Goal: Information Seeking & Learning: Learn about a topic

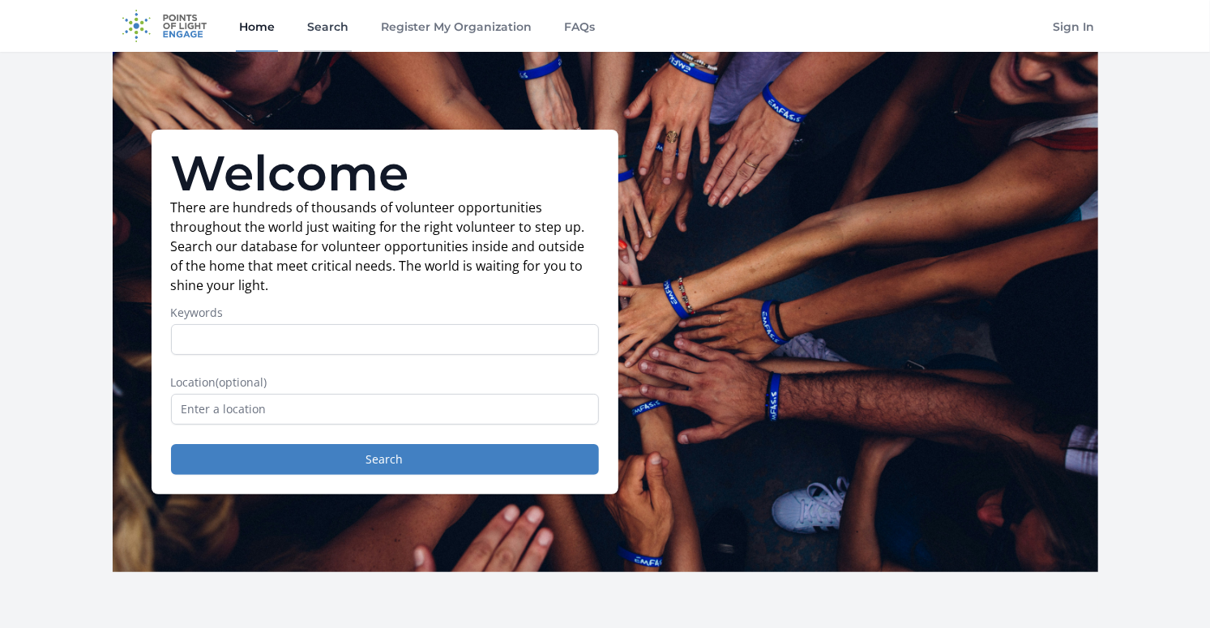
click at [336, 31] on link "Search" at bounding box center [328, 26] width 48 height 52
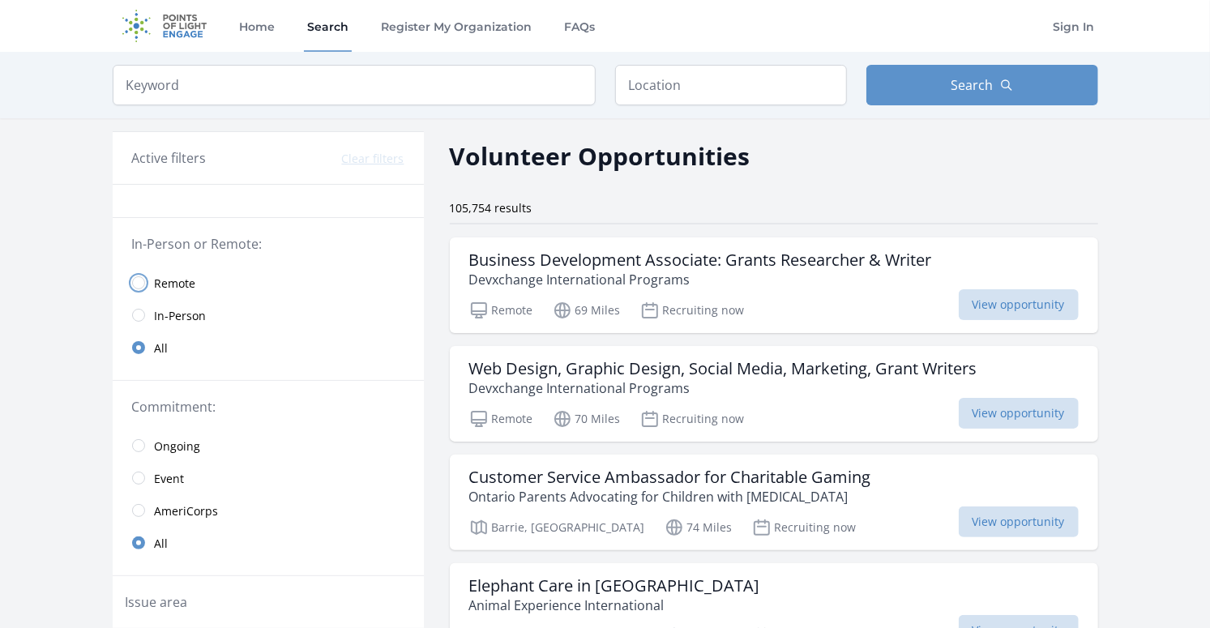
click at [139, 285] on input "radio" at bounding box center [138, 282] width 13 height 13
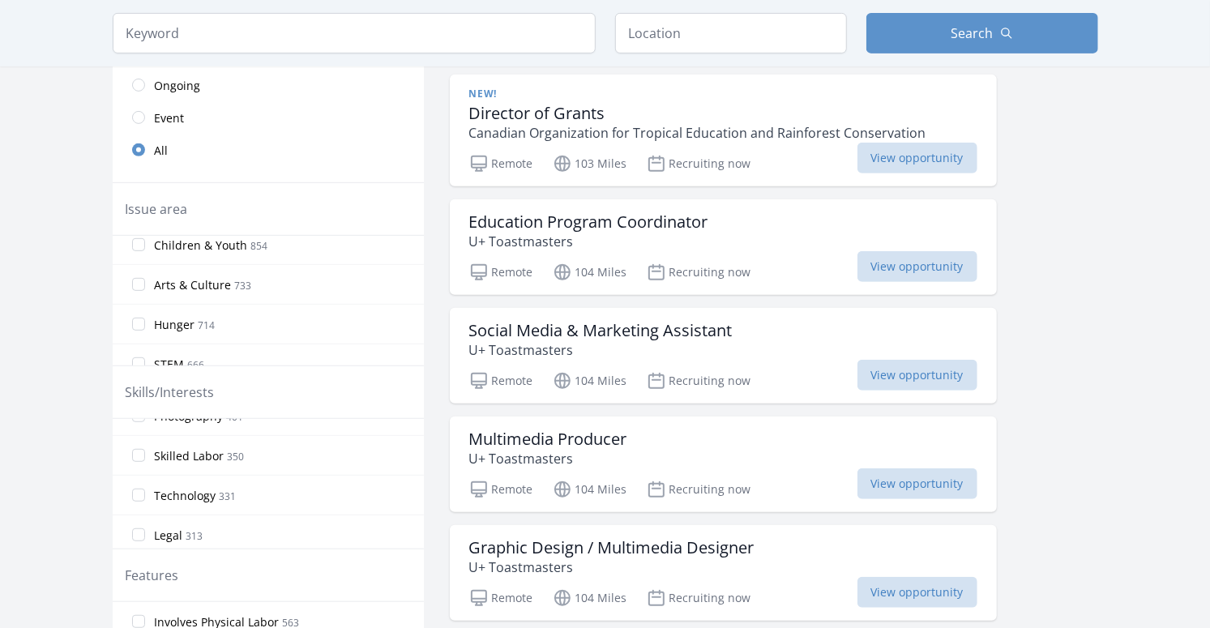
scroll to position [577, 0]
click at [139, 490] on input "Technology 331" at bounding box center [138, 496] width 13 height 13
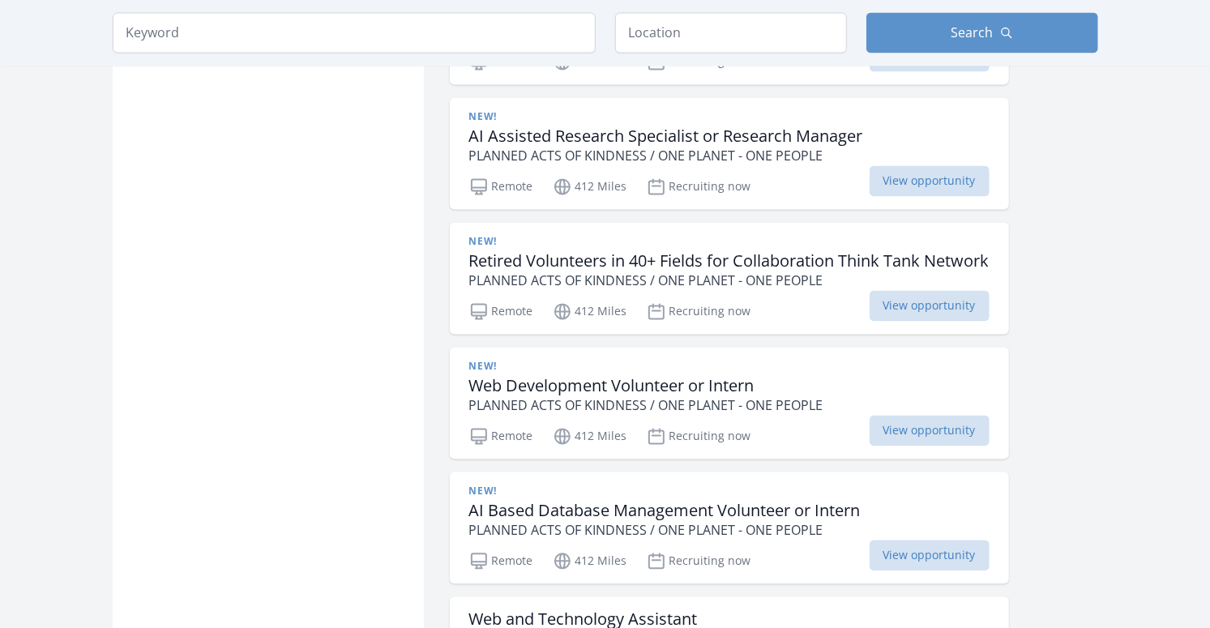
scroll to position [1817, 0]
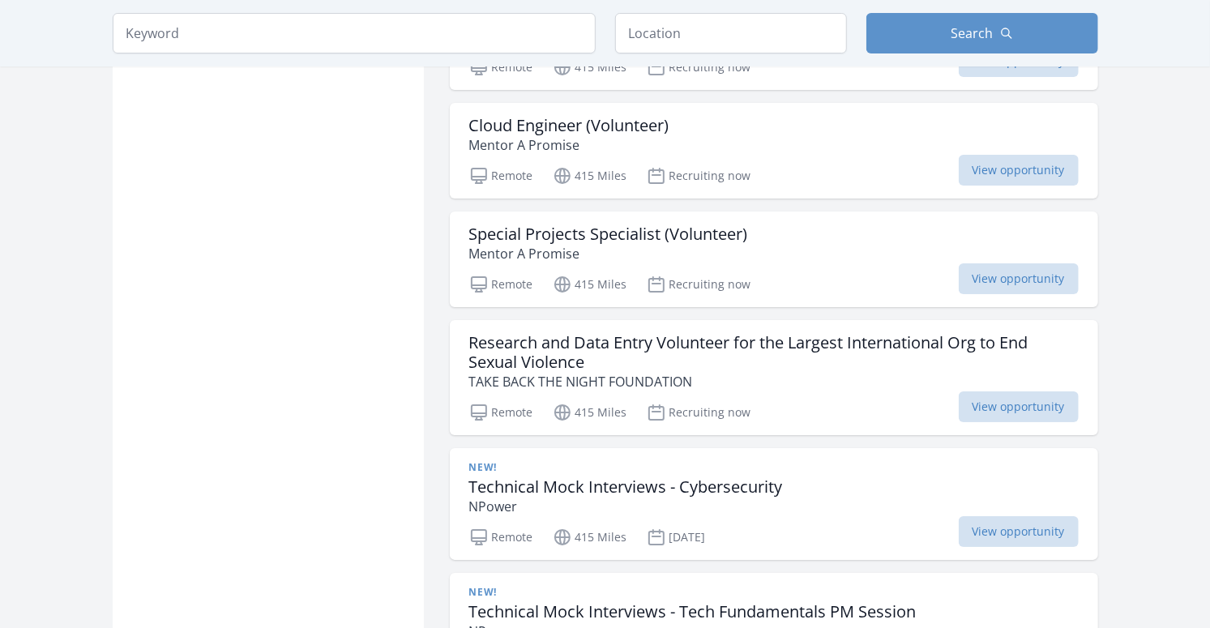
scroll to position [3505, 0]
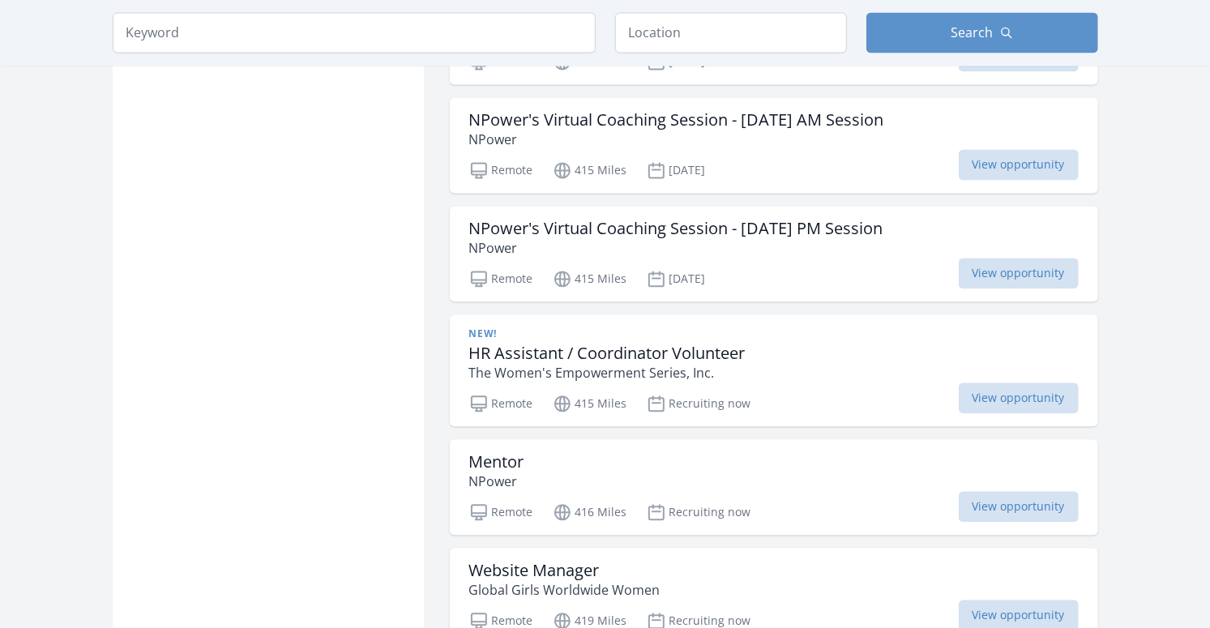
scroll to position [5617, 0]
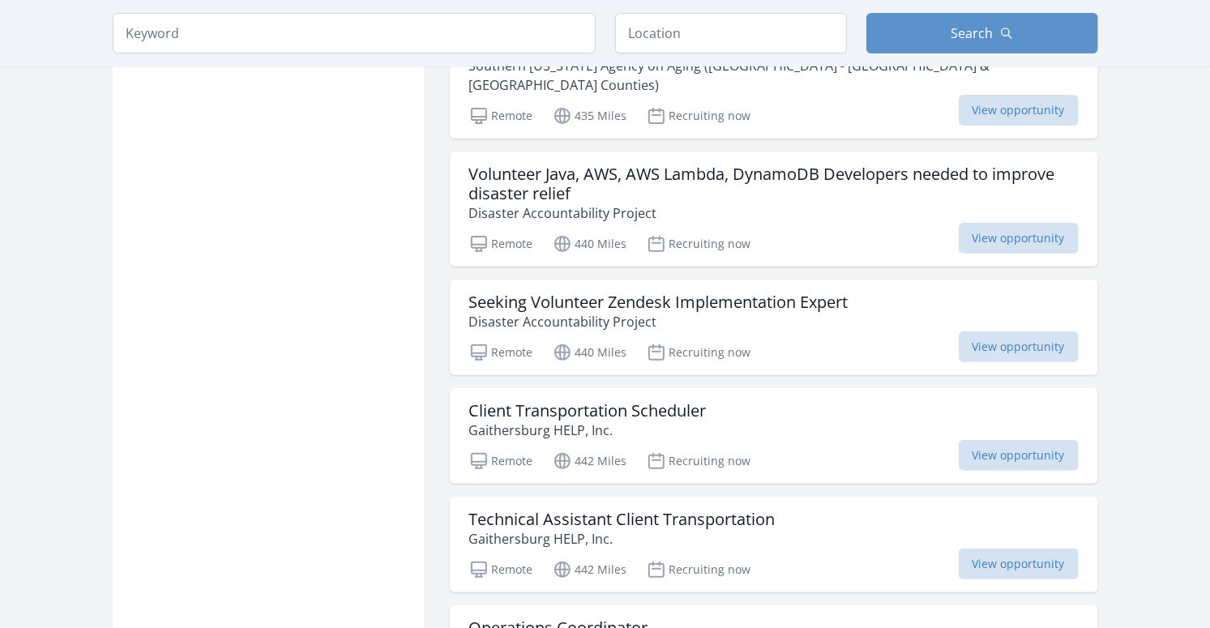
scroll to position [7480, 0]
click at [503, 402] on h3 "Client Transportation Scheduler" at bounding box center [588, 411] width 238 height 19
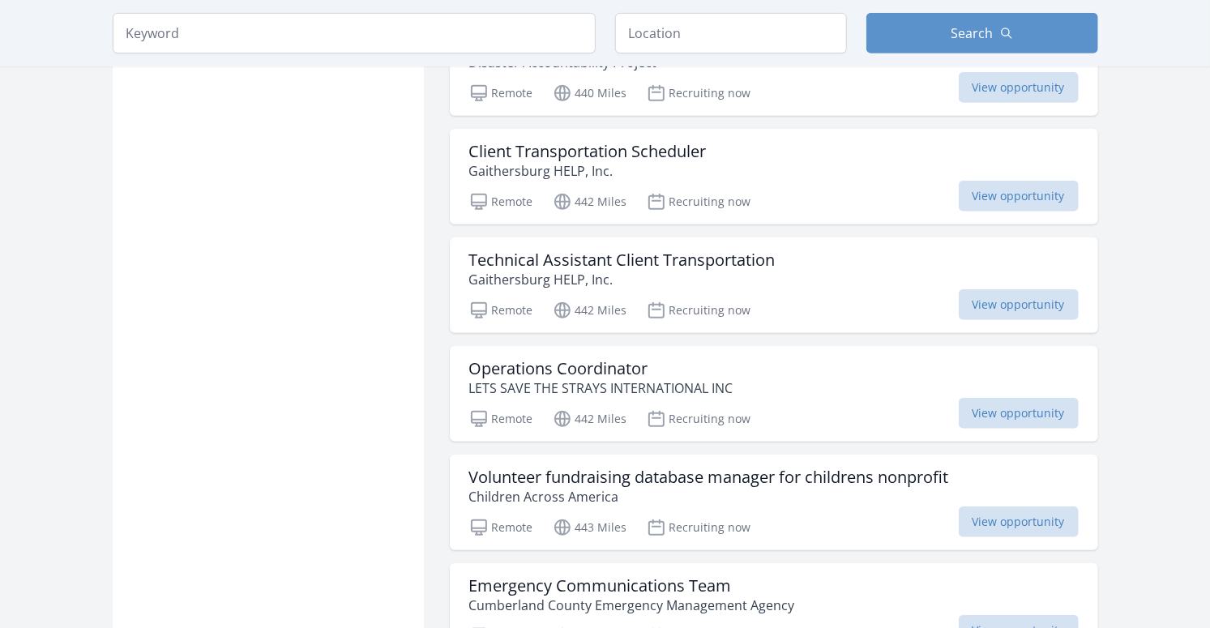
scroll to position [7731, 0]
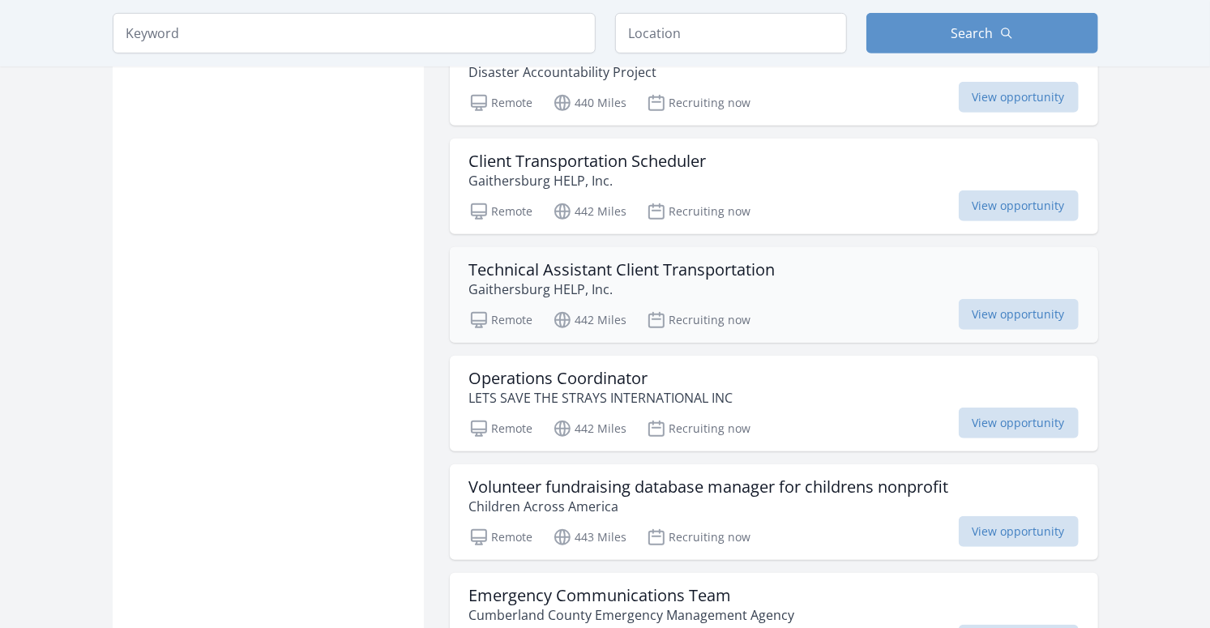
click at [631, 260] on h3 "Technical Assistant Client Transportation" at bounding box center [622, 269] width 306 height 19
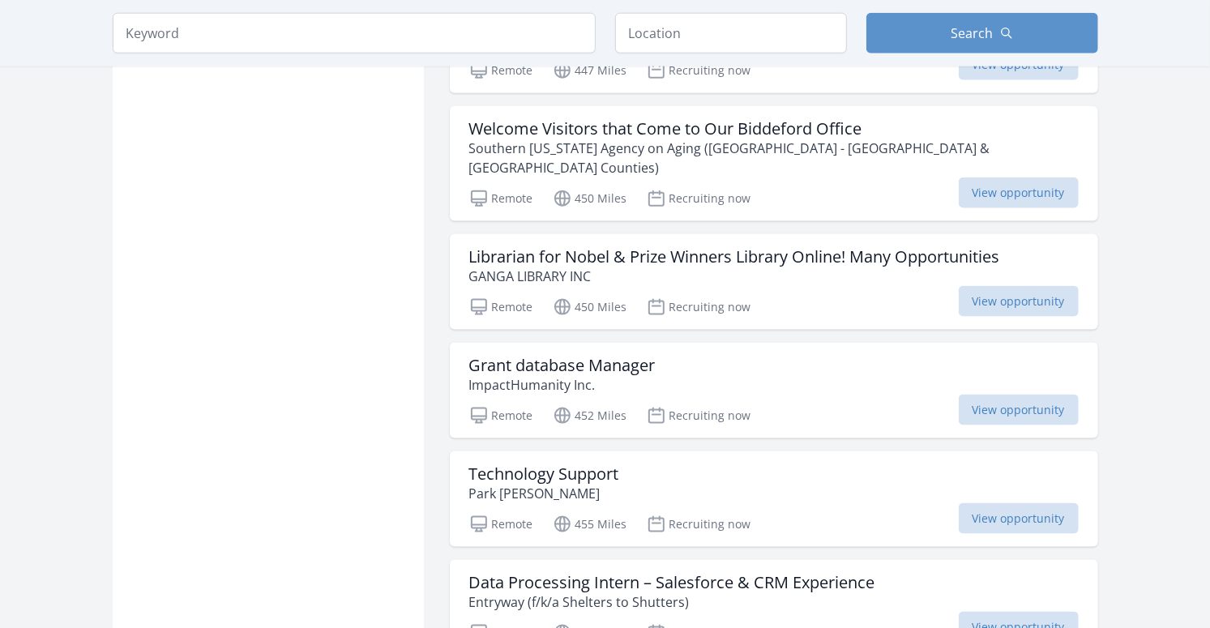
scroll to position [8414, 0]
click at [479, 465] on h3 "Technology Support" at bounding box center [544, 474] width 150 height 19
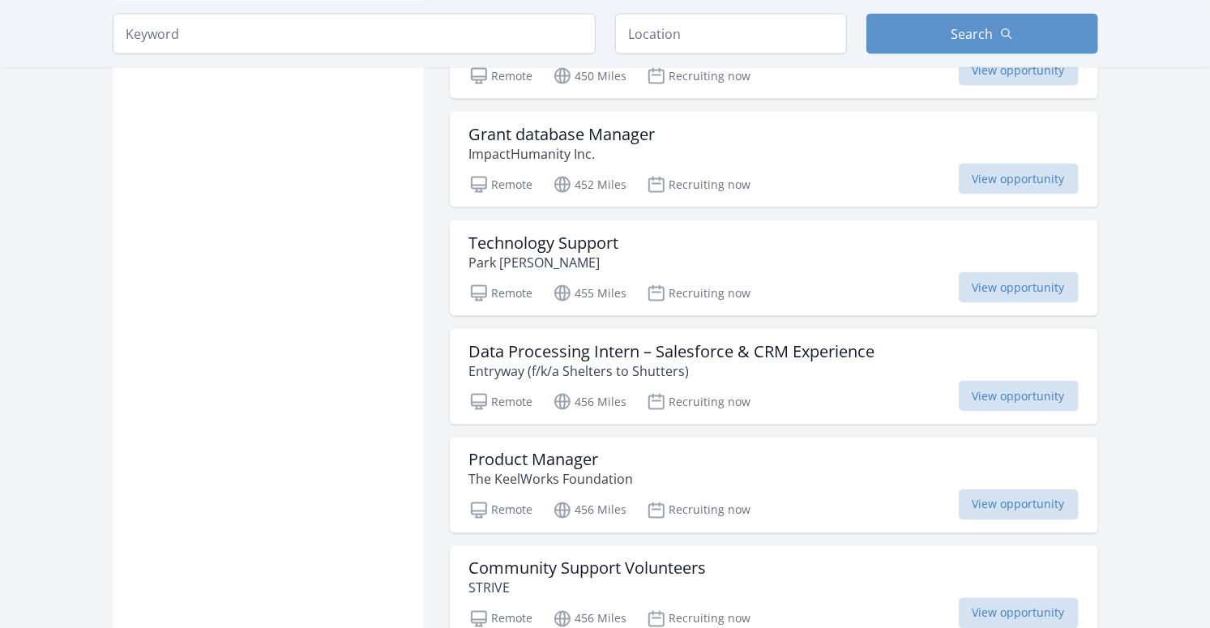
scroll to position [8645, 0]
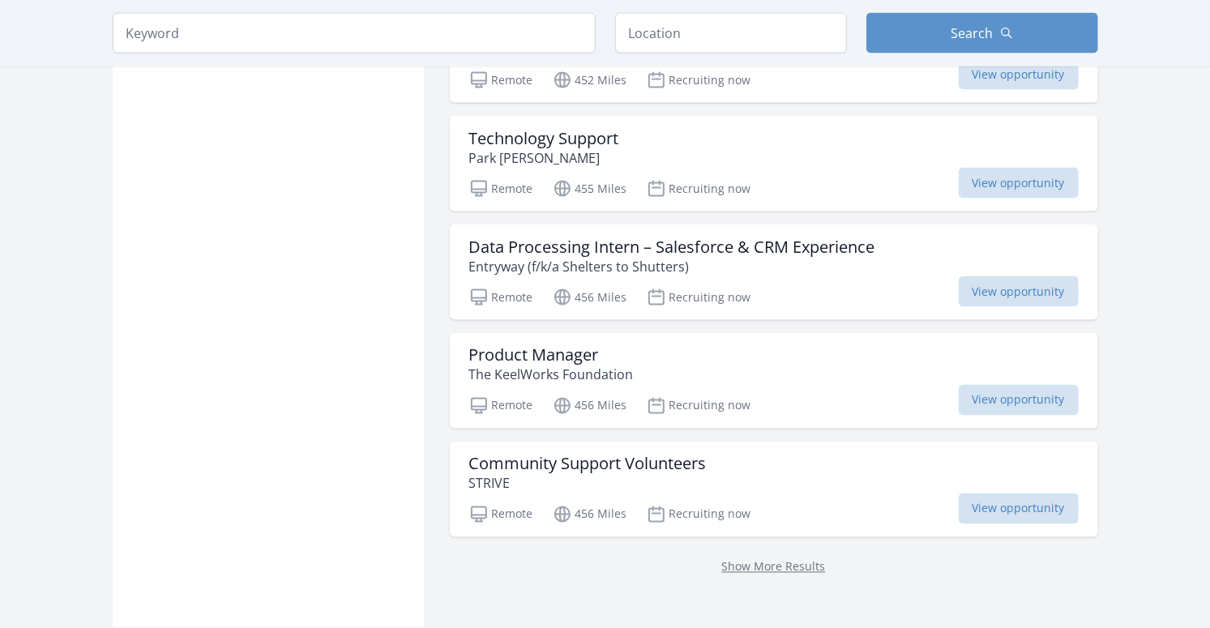
scroll to position [8751, 0]
click at [753, 559] on link "Show More Results" at bounding box center [774, 566] width 104 height 15
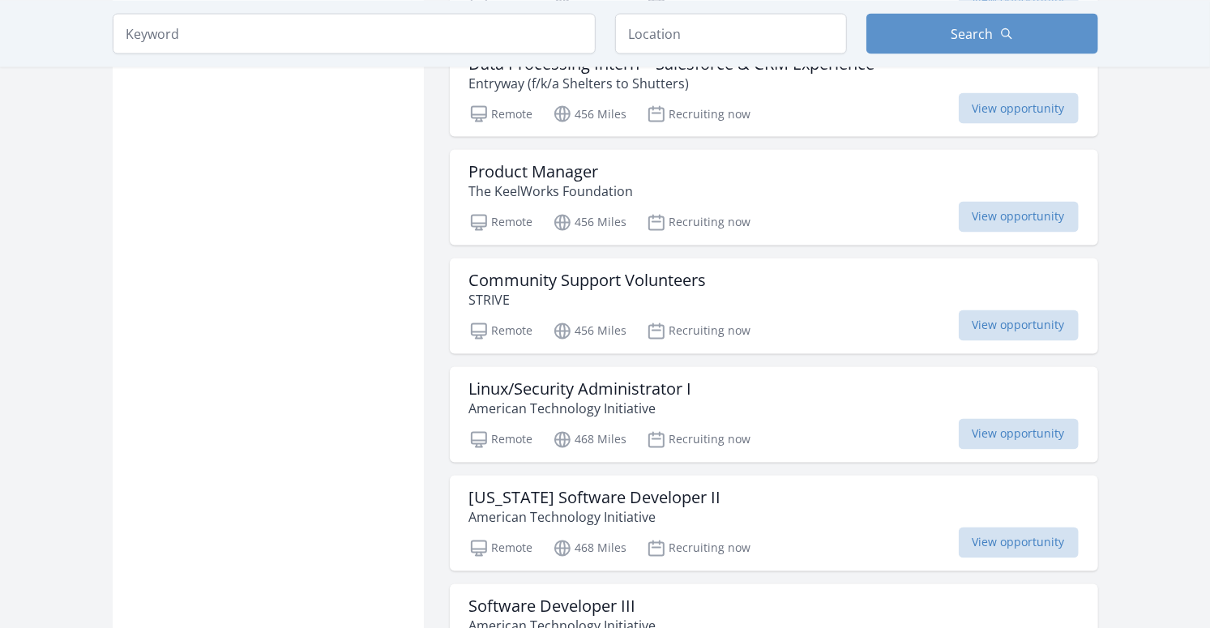
scroll to position [8932, 0]
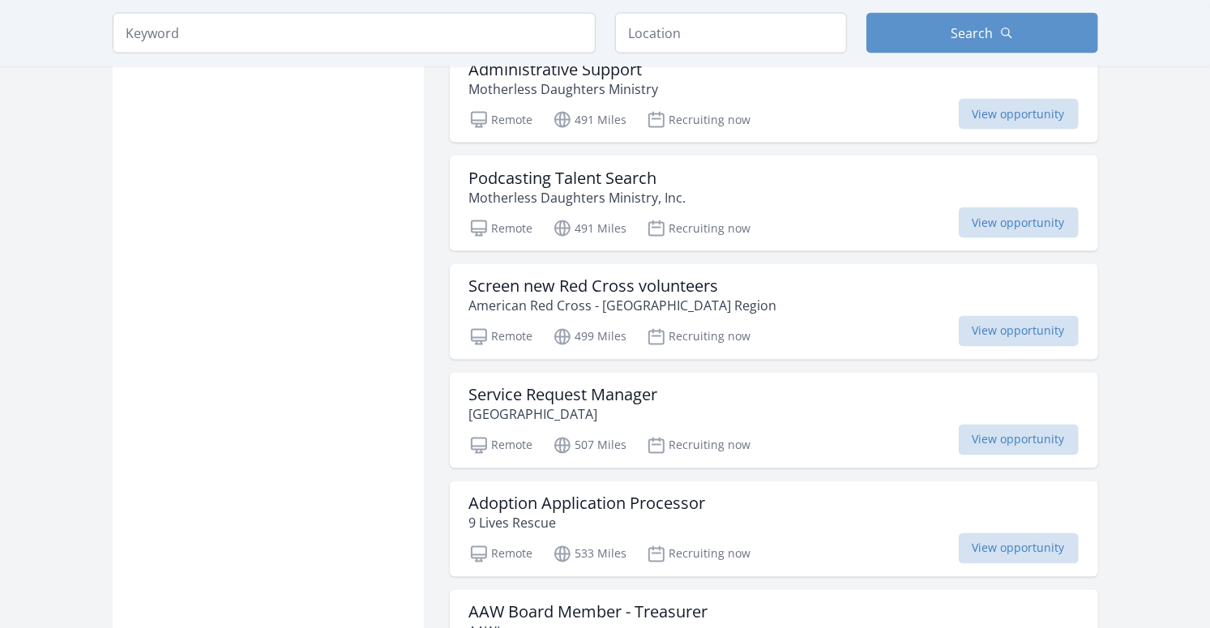
scroll to position [12477, 0]
click at [495, 385] on h3 "Service Request Manager" at bounding box center [563, 394] width 189 height 19
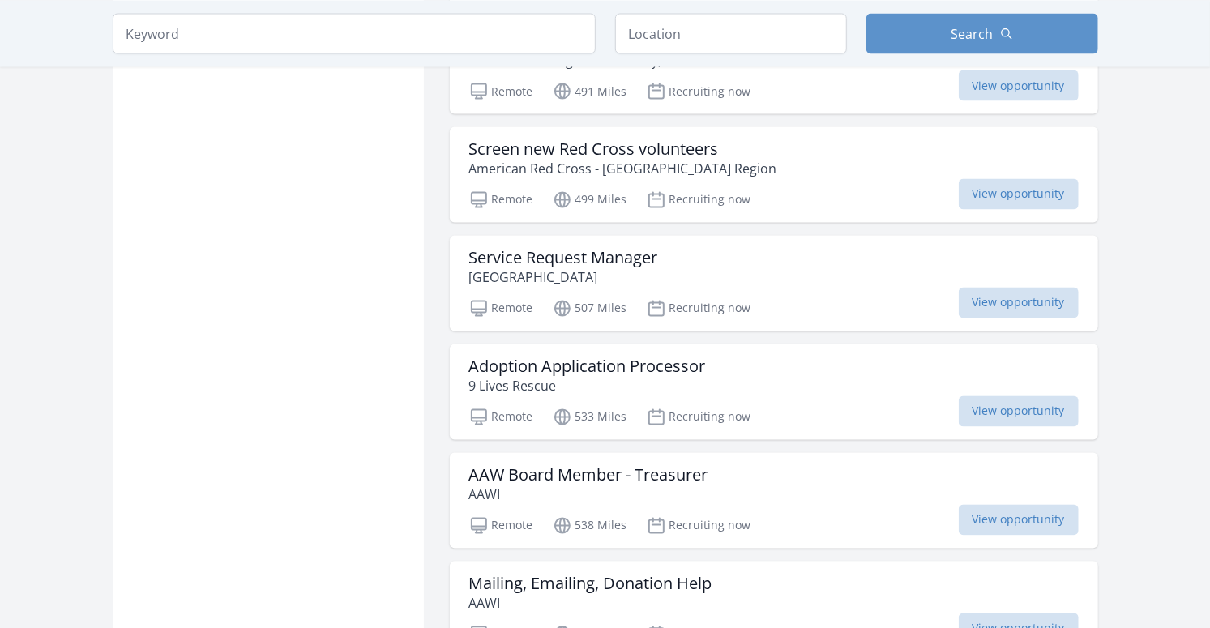
scroll to position [12611, 0]
click at [604, 359] on h3 "Adoption Application Processor" at bounding box center [587, 368] width 237 height 19
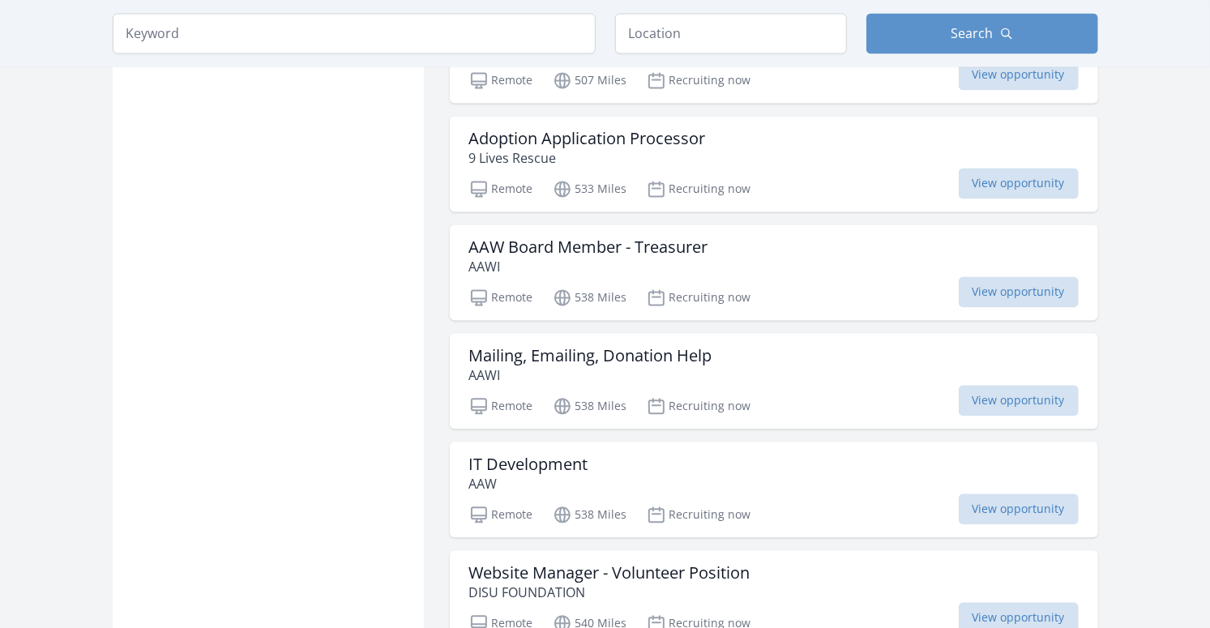
scroll to position [12839, 0]
click at [547, 349] on h3 "Mailing, Emailing, Donation Help" at bounding box center [590, 358] width 243 height 19
click at [583, 456] on h3 "IT Development" at bounding box center [528, 465] width 119 height 19
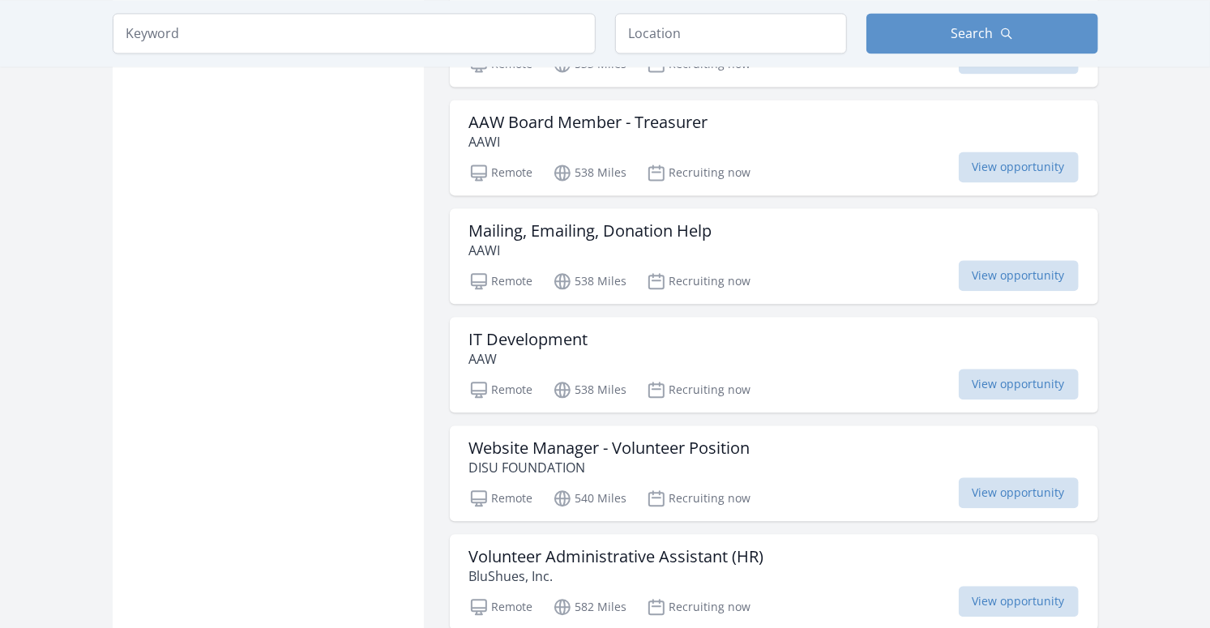
scroll to position [12966, 0]
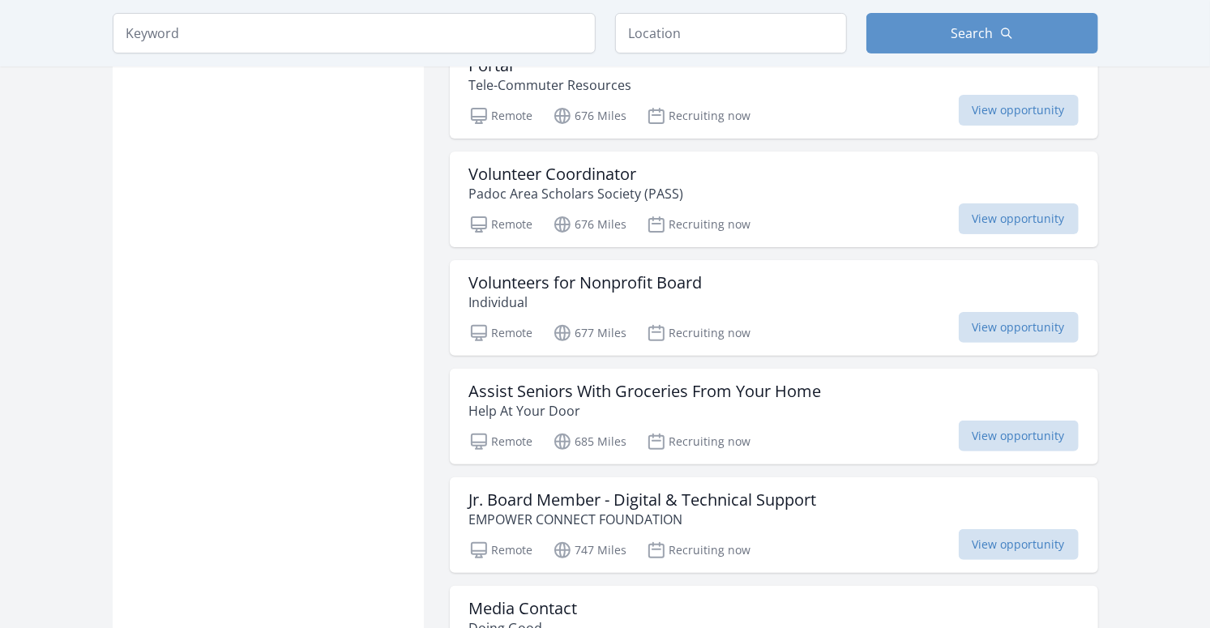
scroll to position [14660, 0]
click at [486, 383] on h3 "Assist Seniors With Groceries From Your Home" at bounding box center [645, 392] width 353 height 19
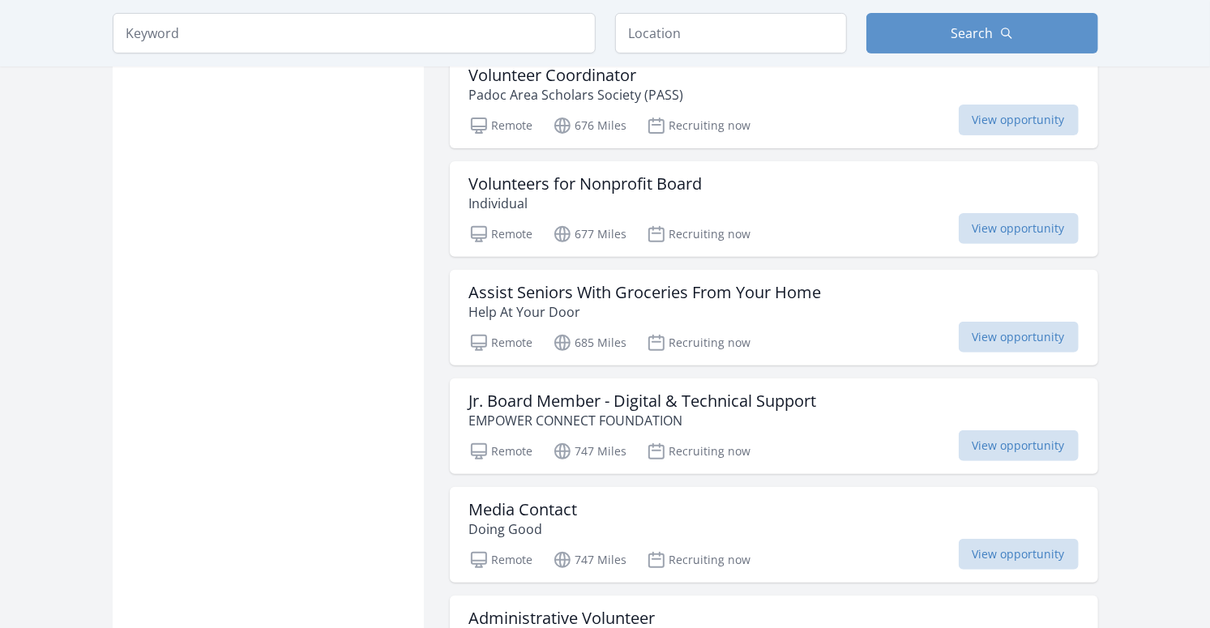
scroll to position [14760, 0]
click at [497, 392] on h3 "Jr. Board Member - Digital & Technical Support" at bounding box center [643, 401] width 348 height 19
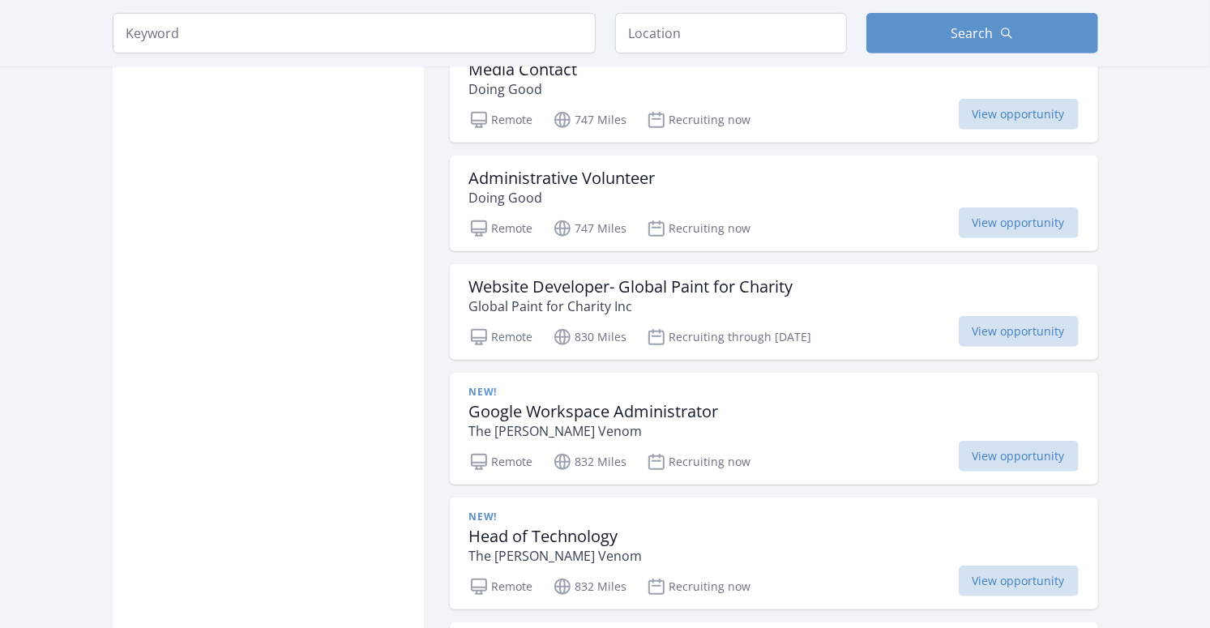
scroll to position [15199, 0]
click at [505, 403] on h3 "Google Workspace Administrator" at bounding box center [594, 412] width 250 height 19
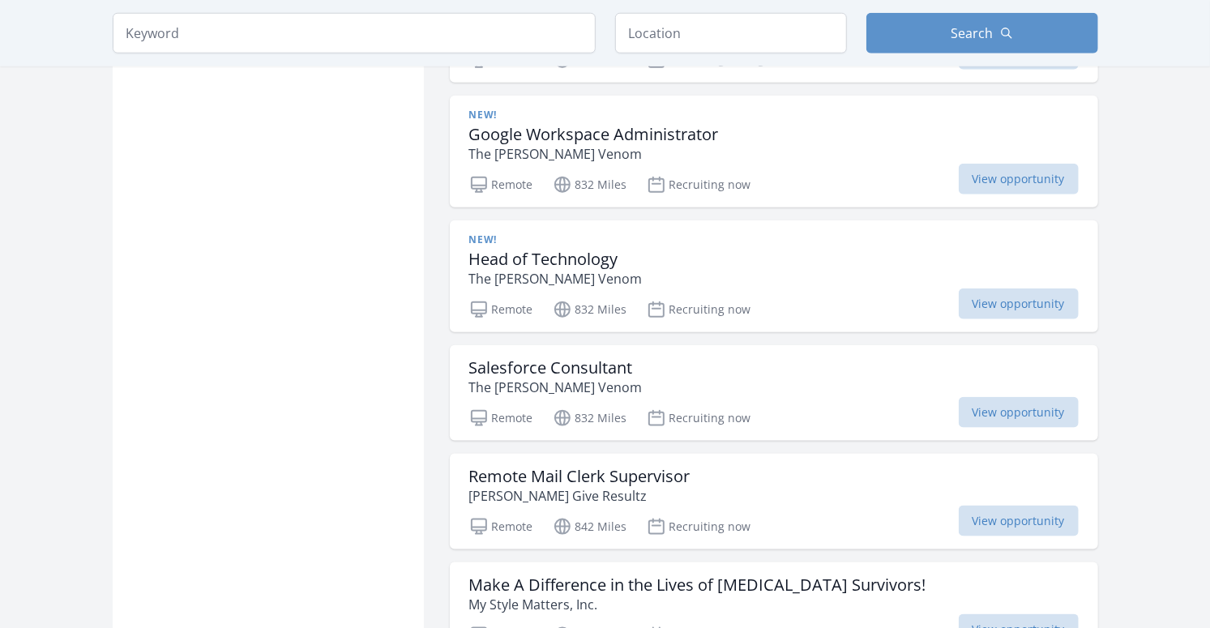
scroll to position [15537, 0]
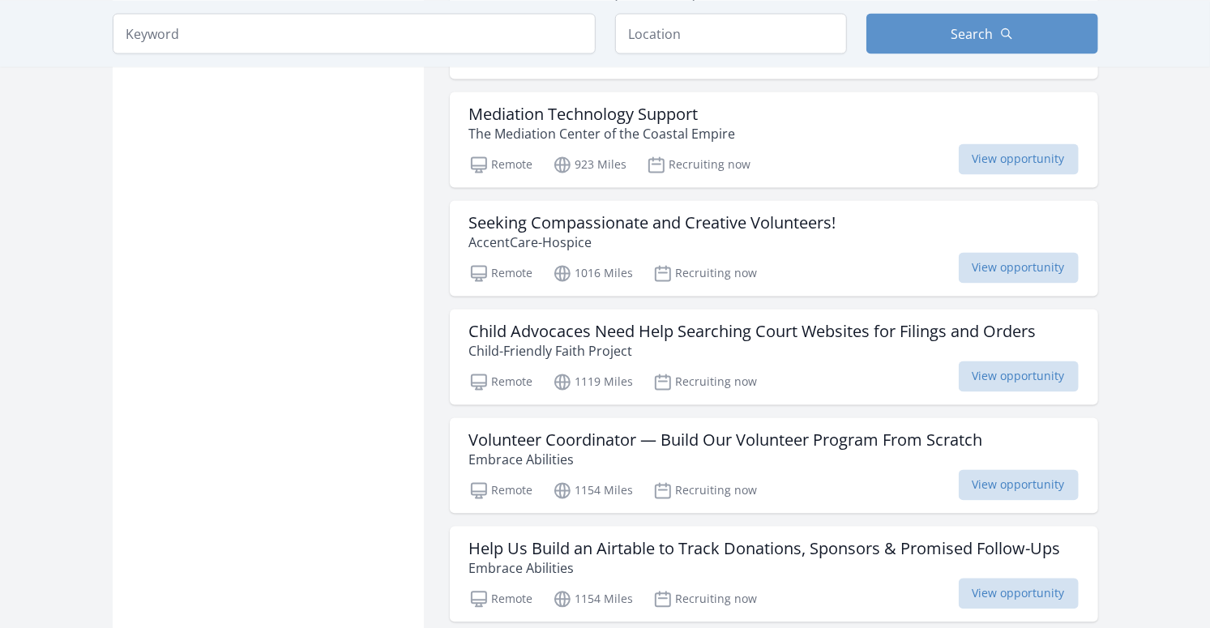
scroll to position [16289, 0]
click at [494, 432] on h3 "Volunteer Coordinator — Build Our Volunteer Program From Scratch" at bounding box center [726, 441] width 514 height 19
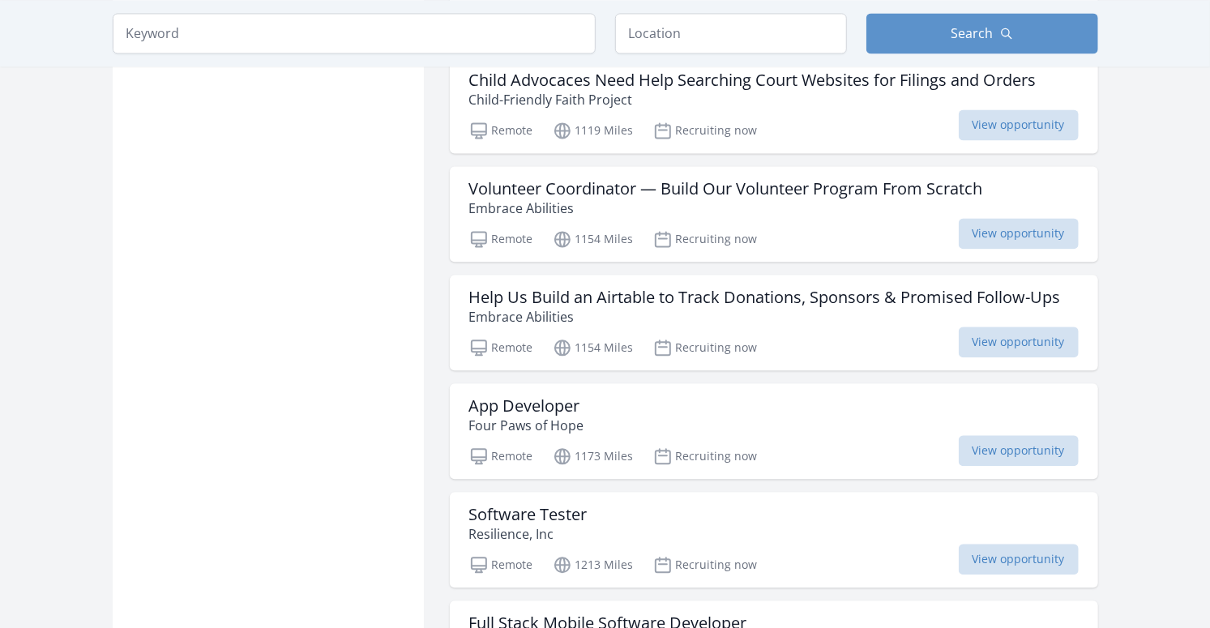
scroll to position [16536, 0]
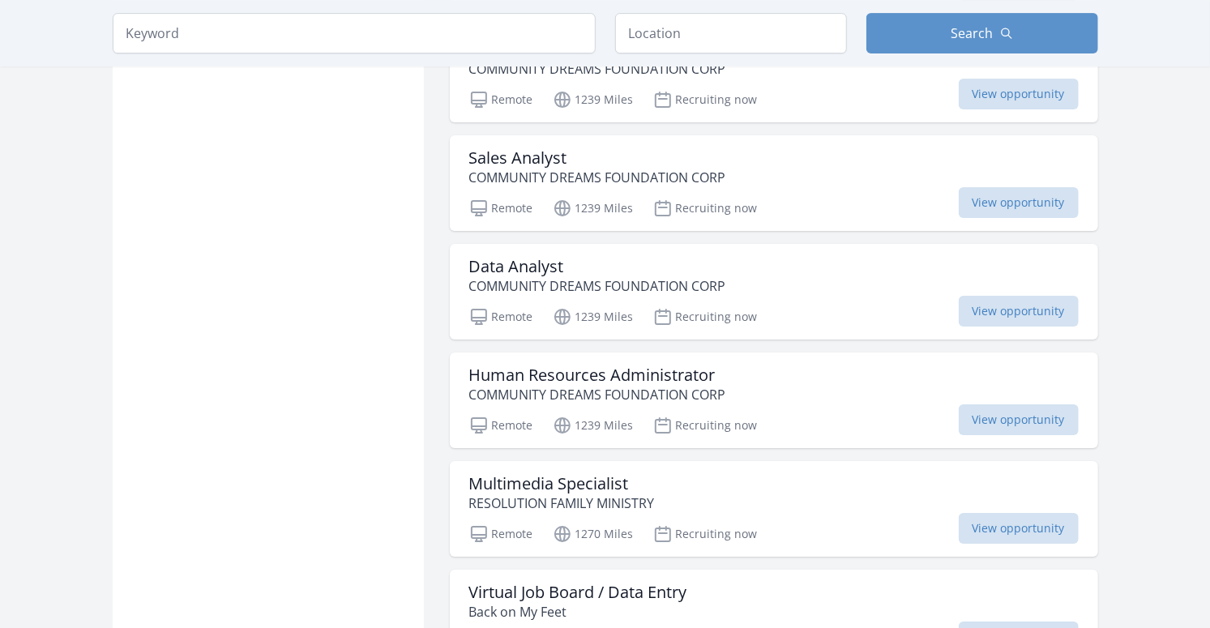
scroll to position [17766, 0]
click at [499, 585] on h3 "Virtual Job Board / Data Entry" at bounding box center [578, 594] width 218 height 19
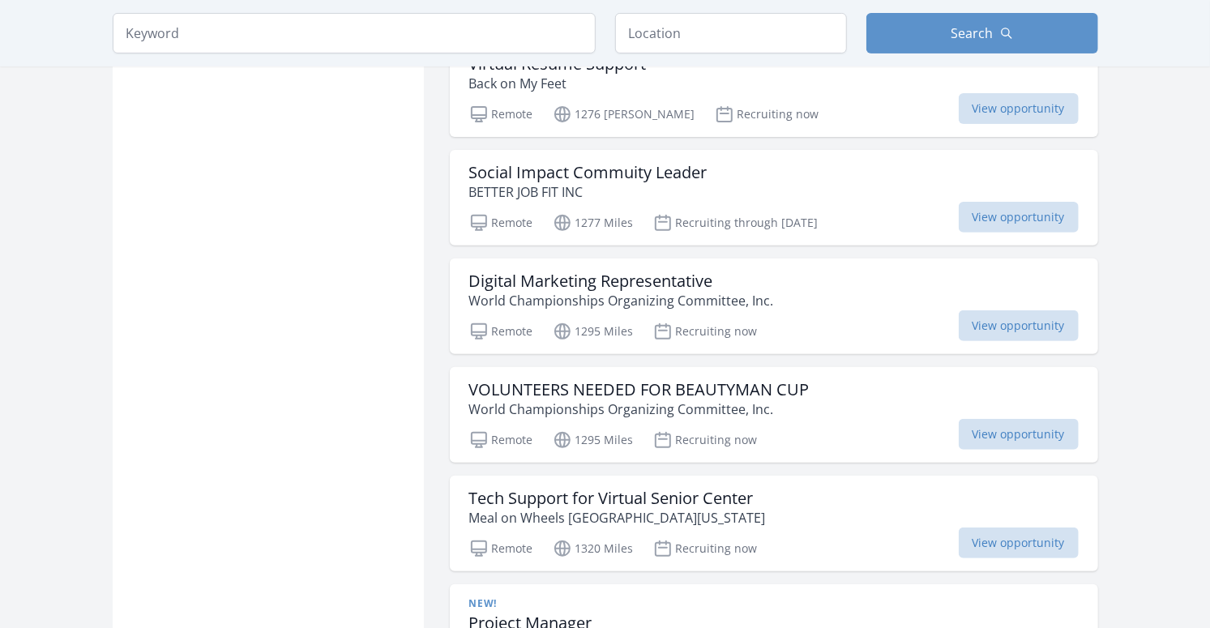
scroll to position [18403, 0]
click at [523, 490] on h3 "Tech Support for Virtual Senior Center" at bounding box center [617, 499] width 297 height 19
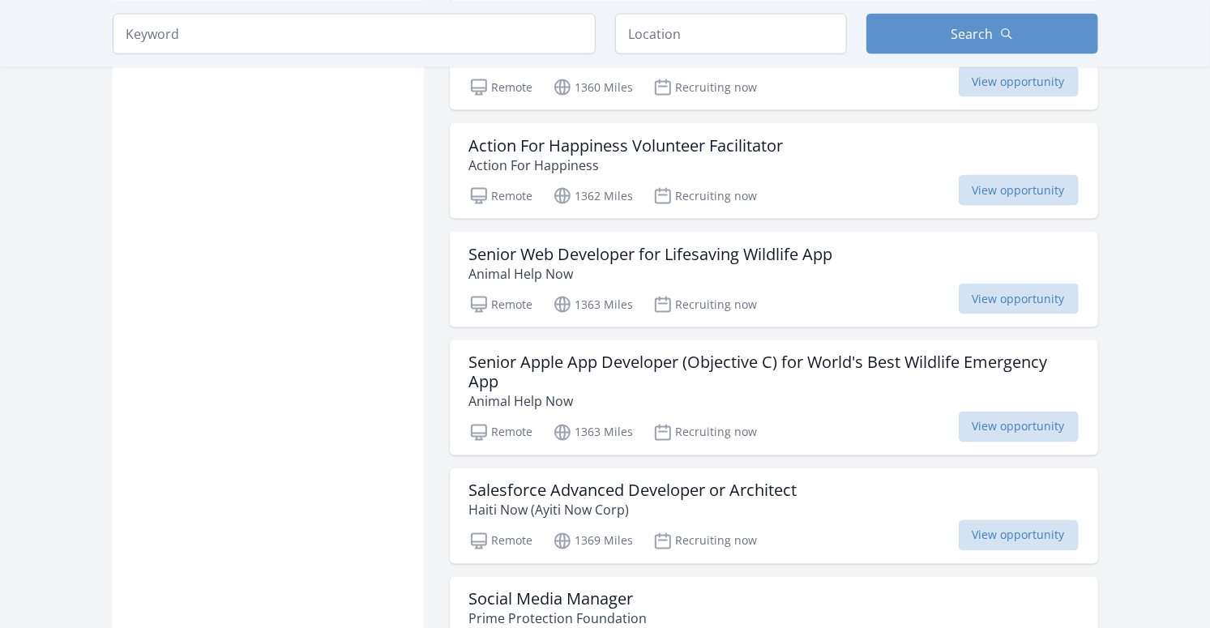
scroll to position [19642, 0]
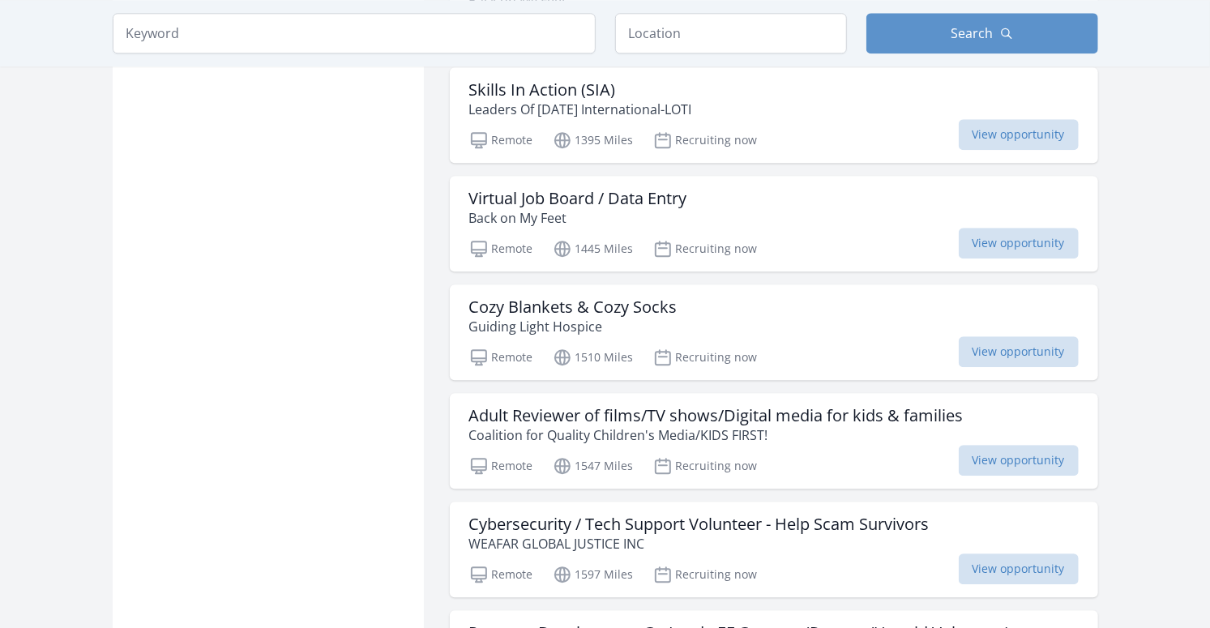
scroll to position [20695, 0]
click at [490, 516] on h3 "Cybersecurity / Tech Support Volunteer - Help Scam Survivors" at bounding box center [699, 525] width 460 height 19
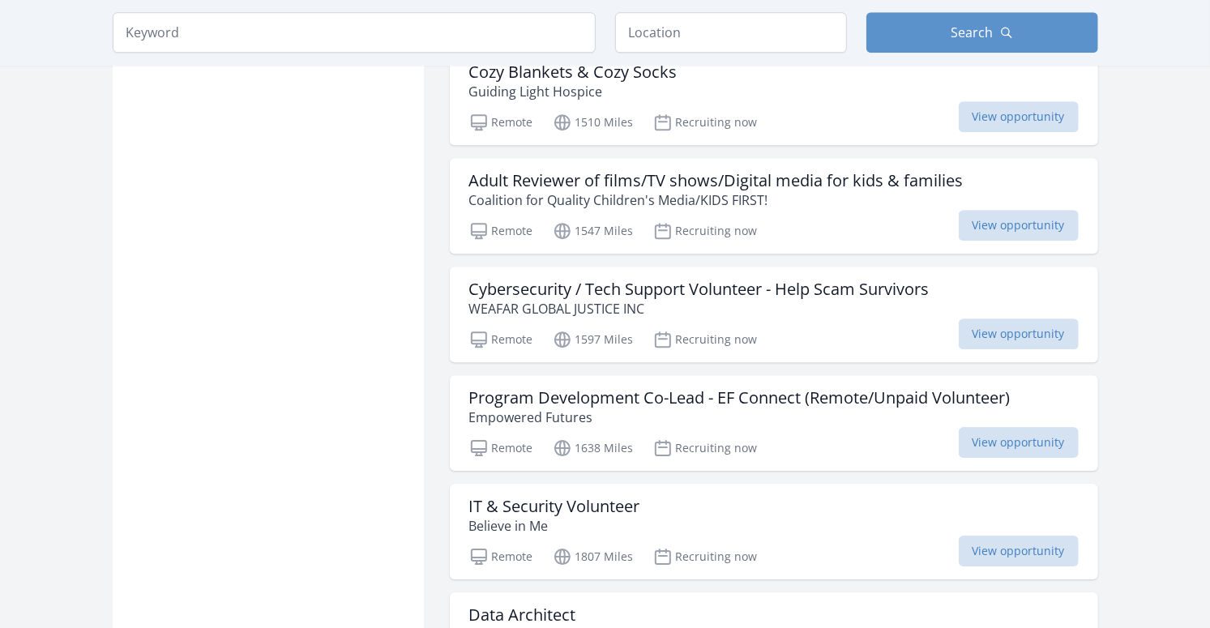
scroll to position [20929, 0]
click at [505, 499] on h3 "IT & Security Volunteer" at bounding box center [554, 508] width 171 height 19
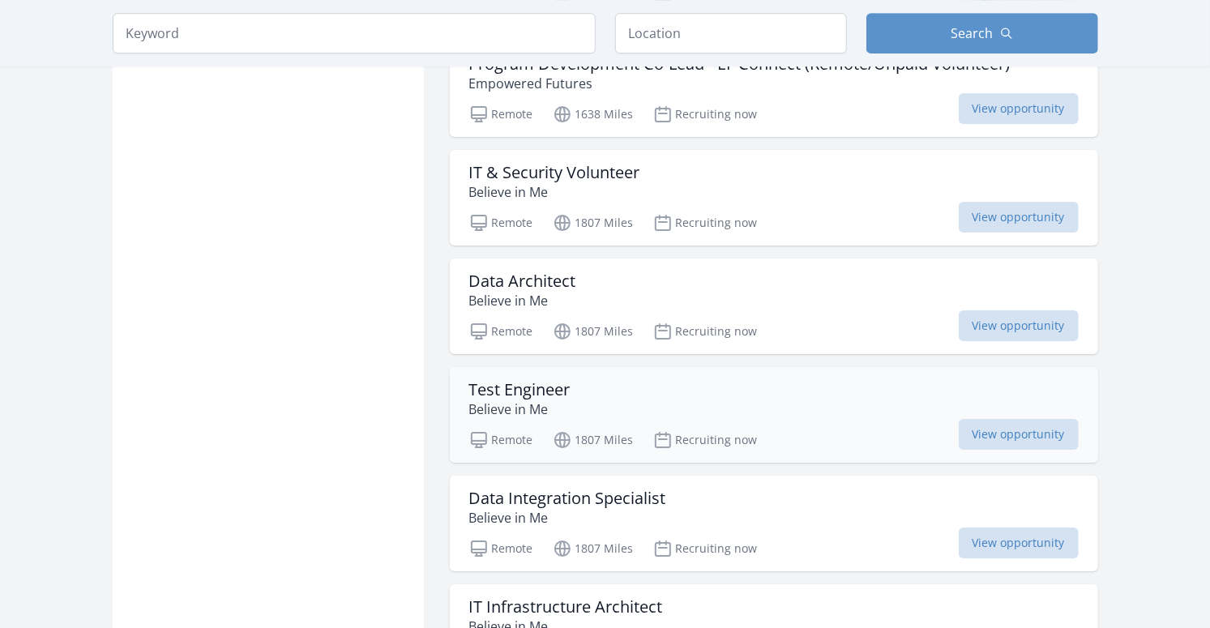
scroll to position [21267, 0]
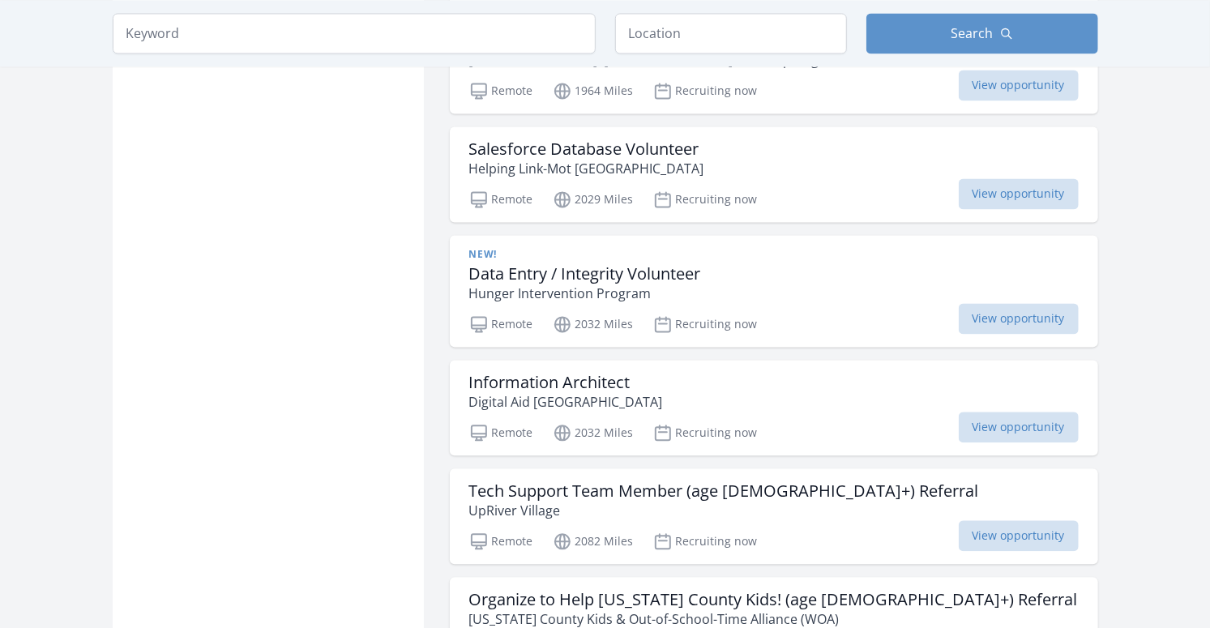
scroll to position [23695, 0]
click at [496, 484] on h3 "Tech Support Team Member (age 18+) Referral" at bounding box center [724, 493] width 510 height 19
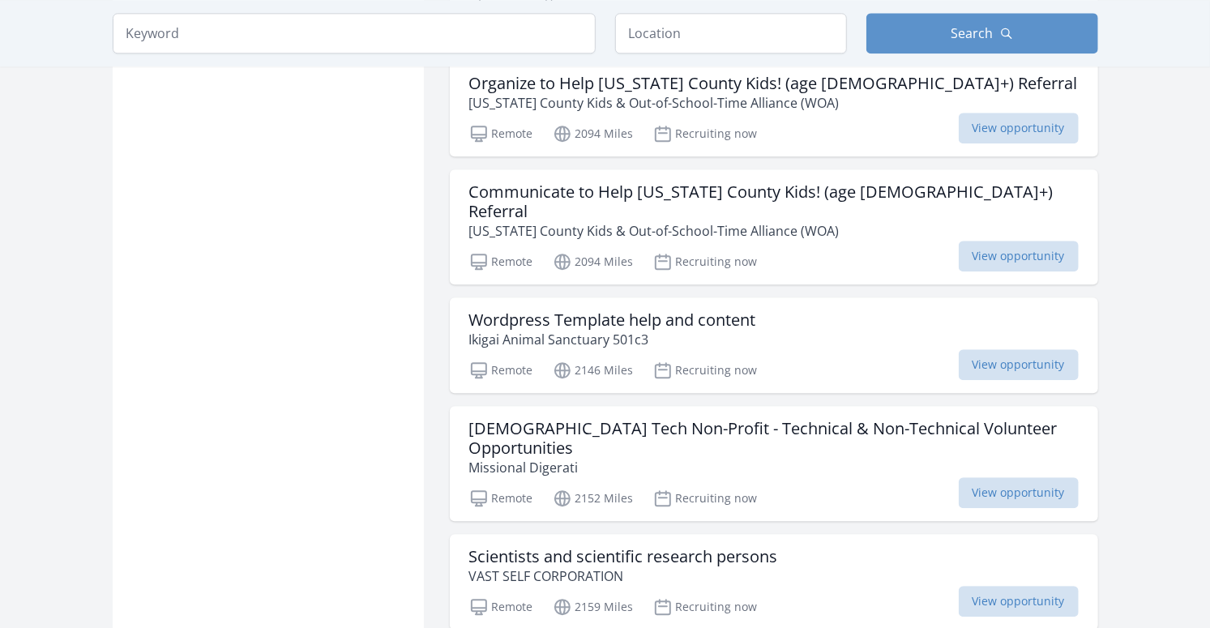
scroll to position [24212, 0]
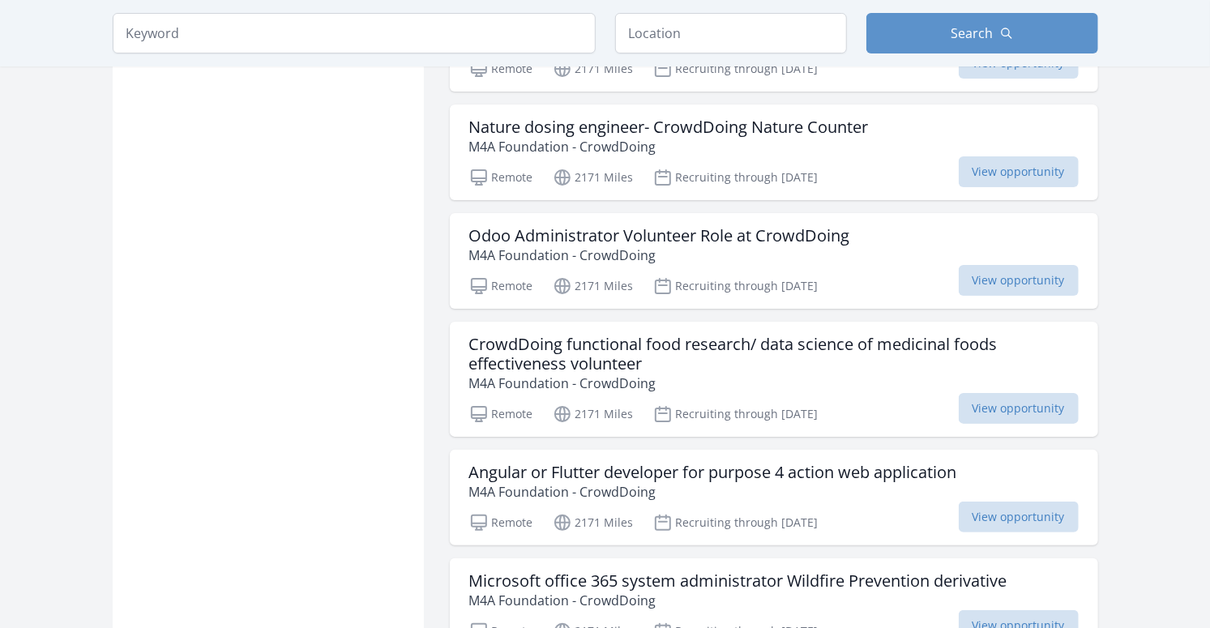
scroll to position [25443, 0]
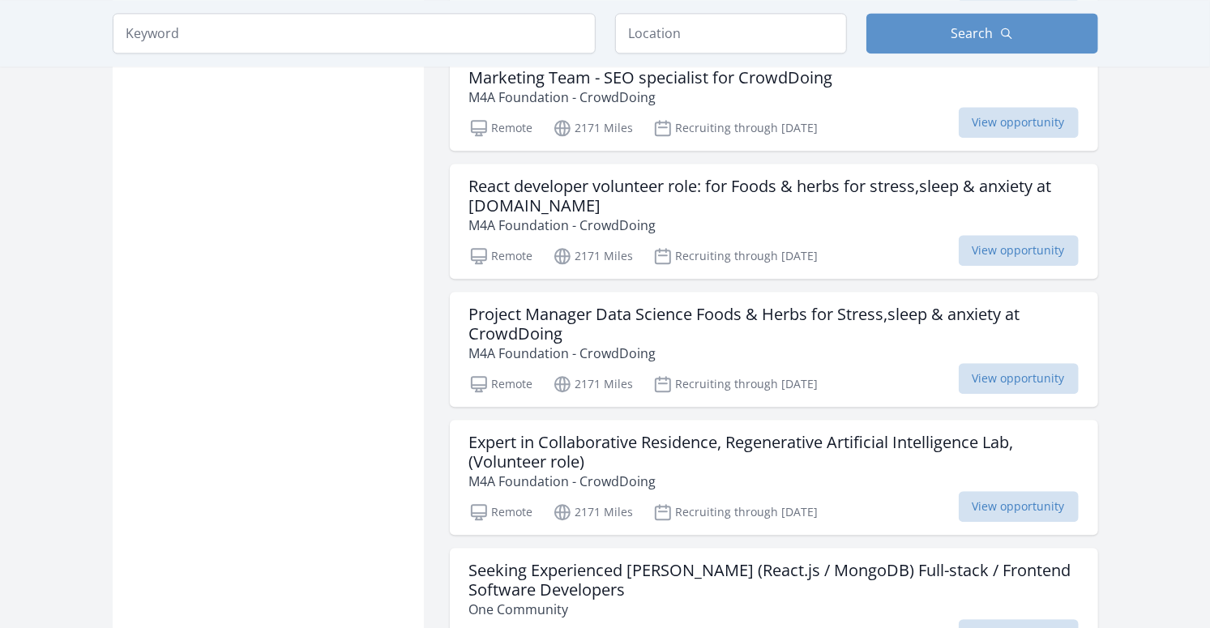
scroll to position [31311, 0]
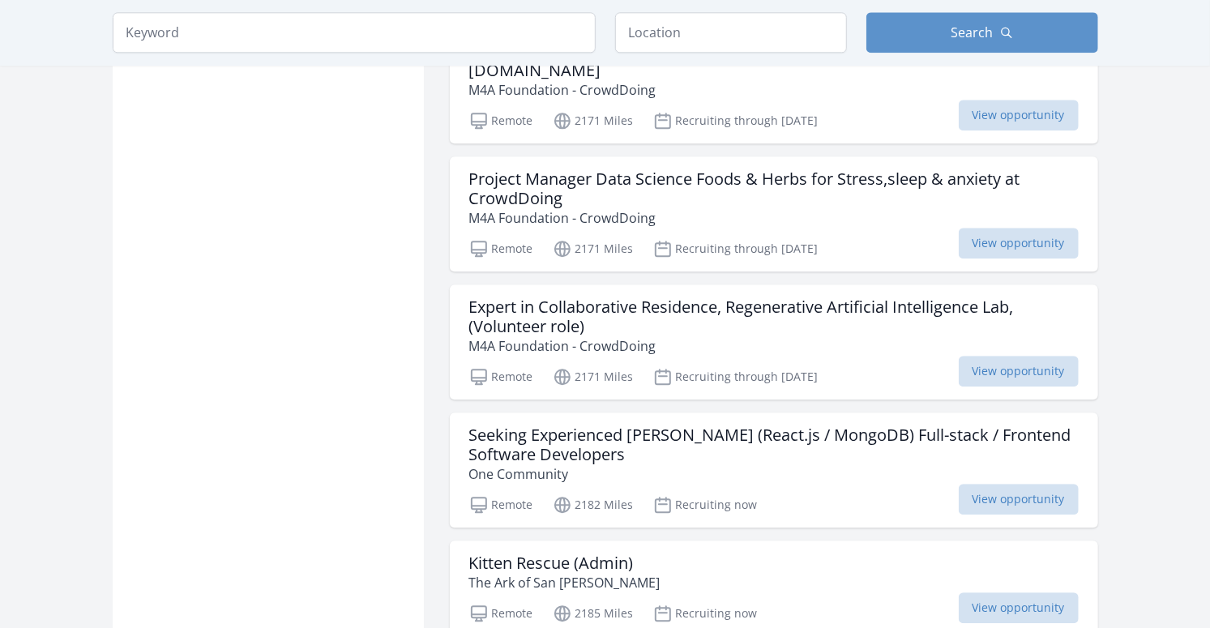
scroll to position [31427, 0]
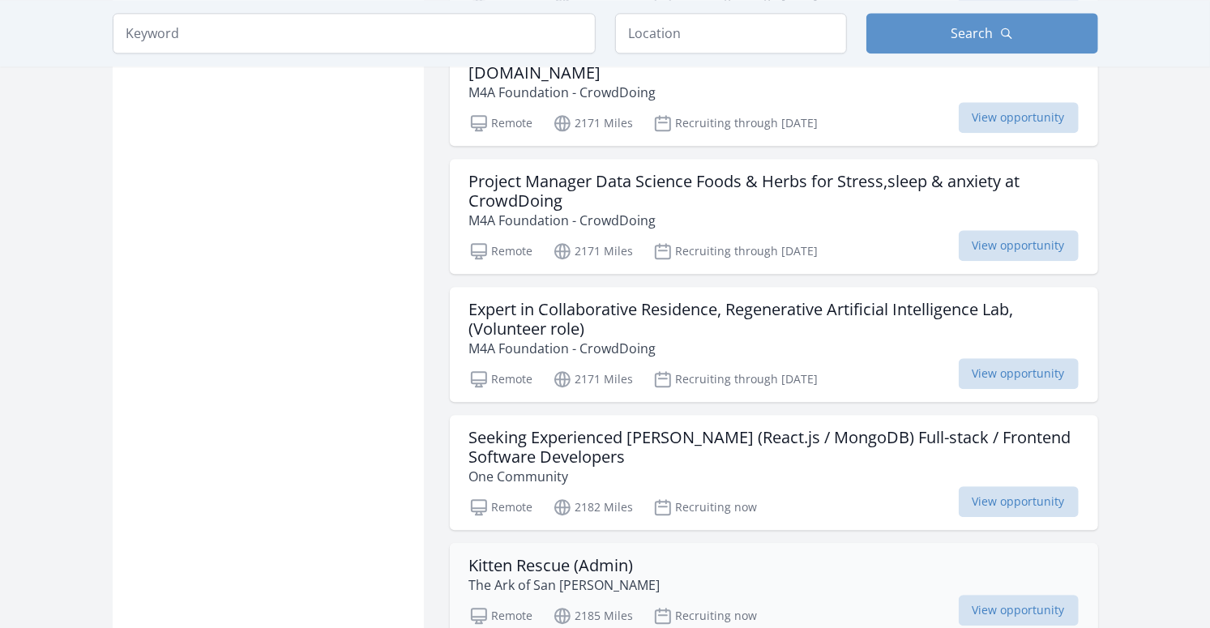
click at [502, 556] on h3 "Kitten Rescue (Admin)" at bounding box center [564, 565] width 191 height 19
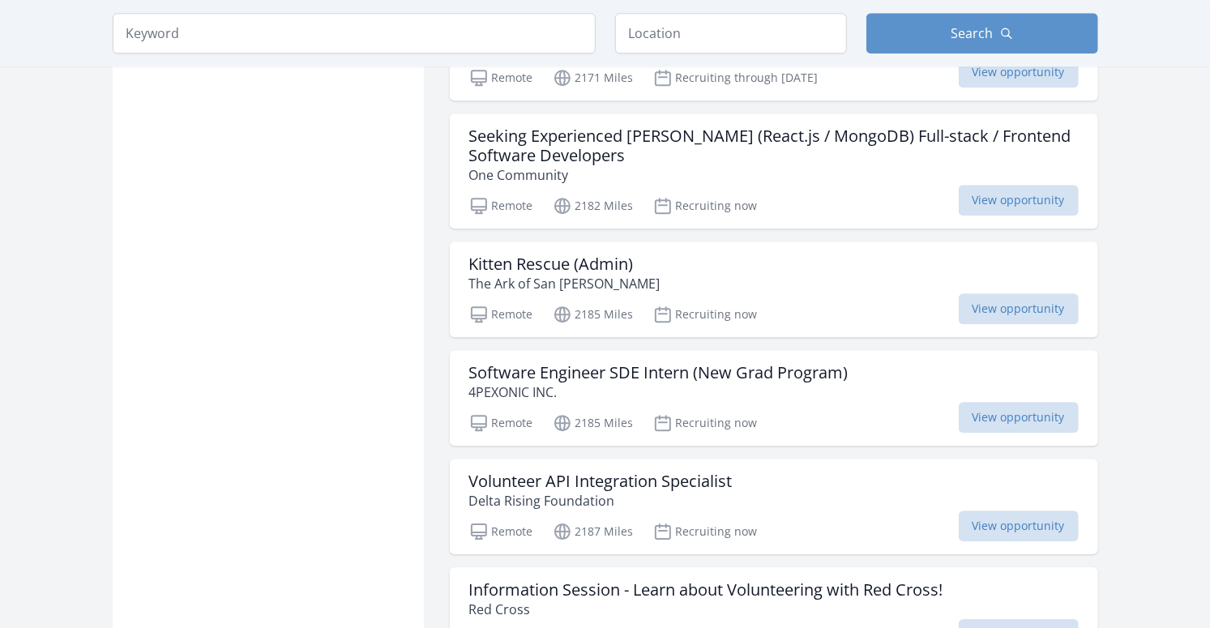
scroll to position [31734, 0]
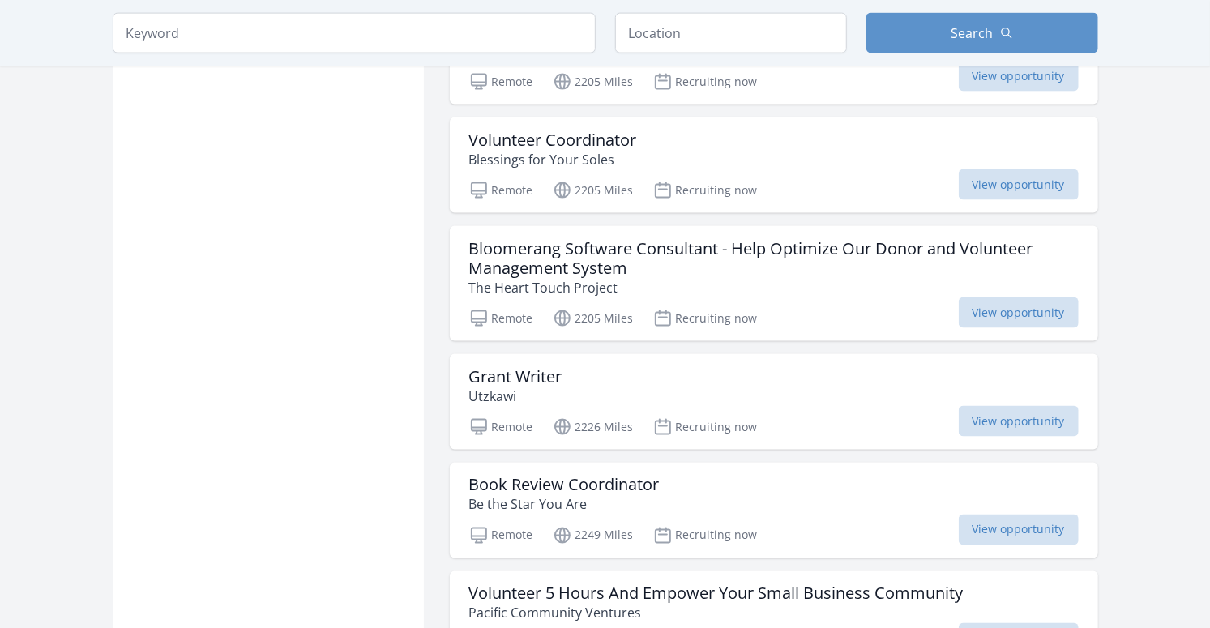
scroll to position [34062, 0]
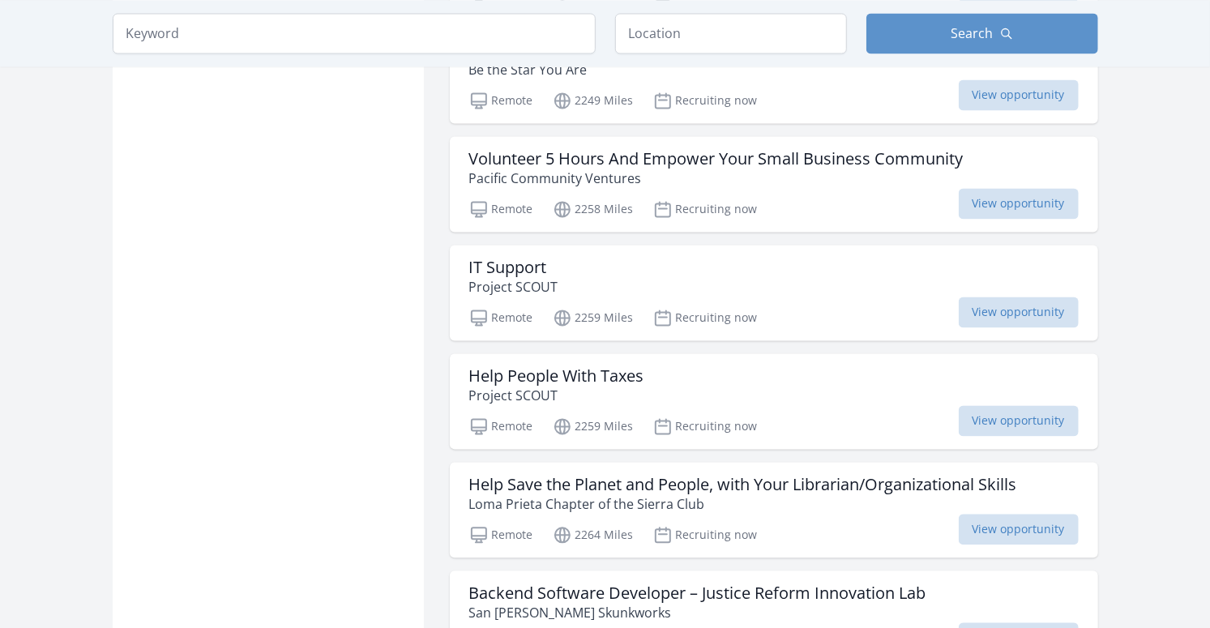
scroll to position [34926, 0]
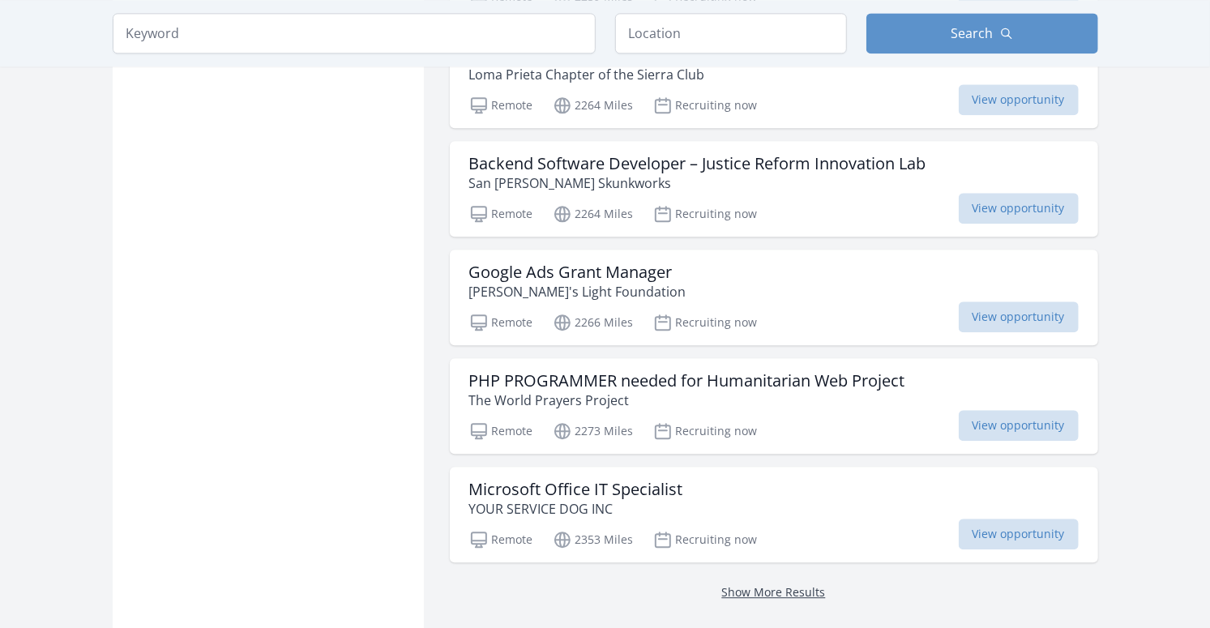
click at [769, 585] on link "Show More Results" at bounding box center [774, 592] width 104 height 15
click at [735, 585] on link "Show More Results" at bounding box center [774, 592] width 104 height 15
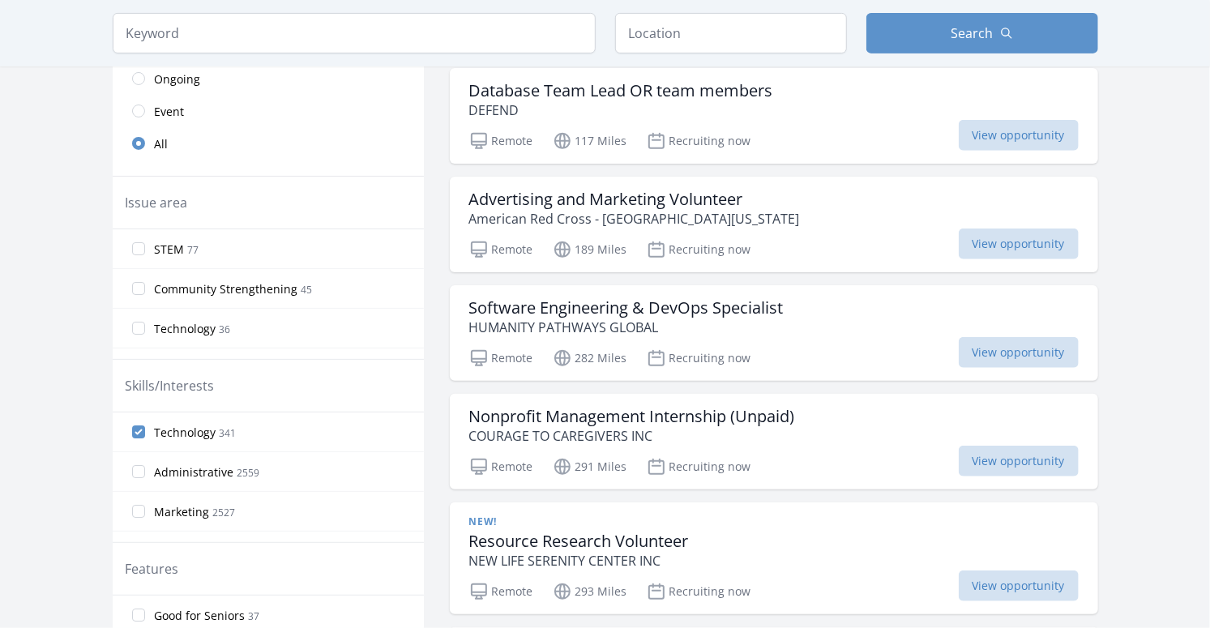
scroll to position [385, 0]
click at [139, 427] on input "Technology 341" at bounding box center [138, 433] width 13 height 13
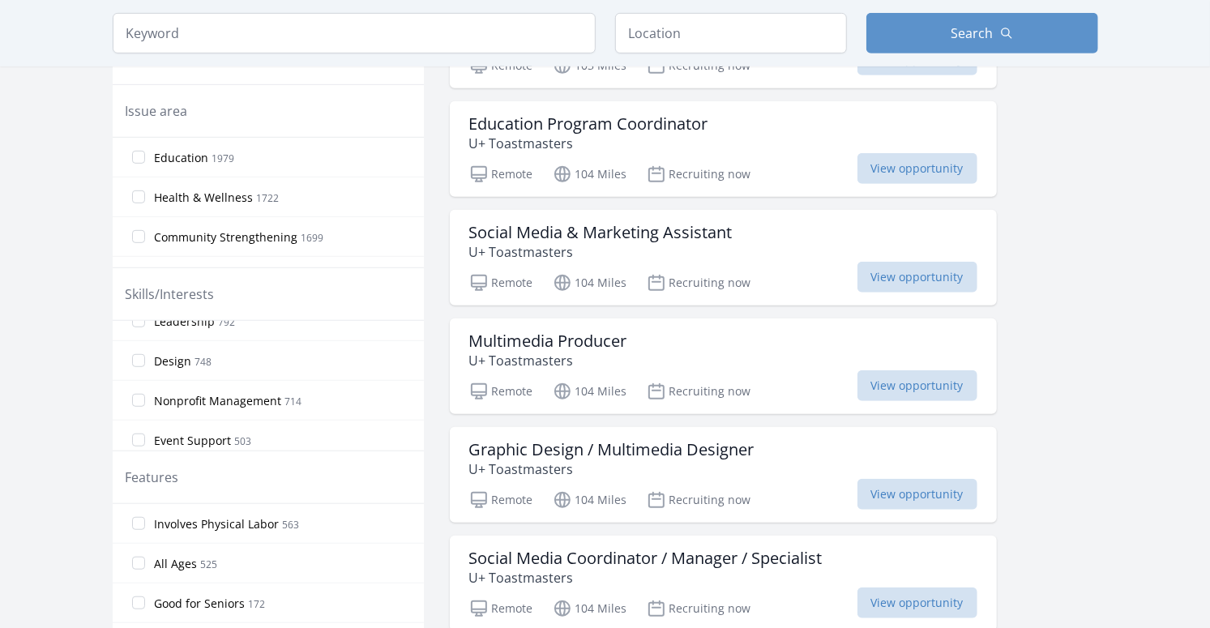
scroll to position [368, 0]
click at [139, 403] on input "Nonprofit Management 714" at bounding box center [138, 409] width 13 height 13
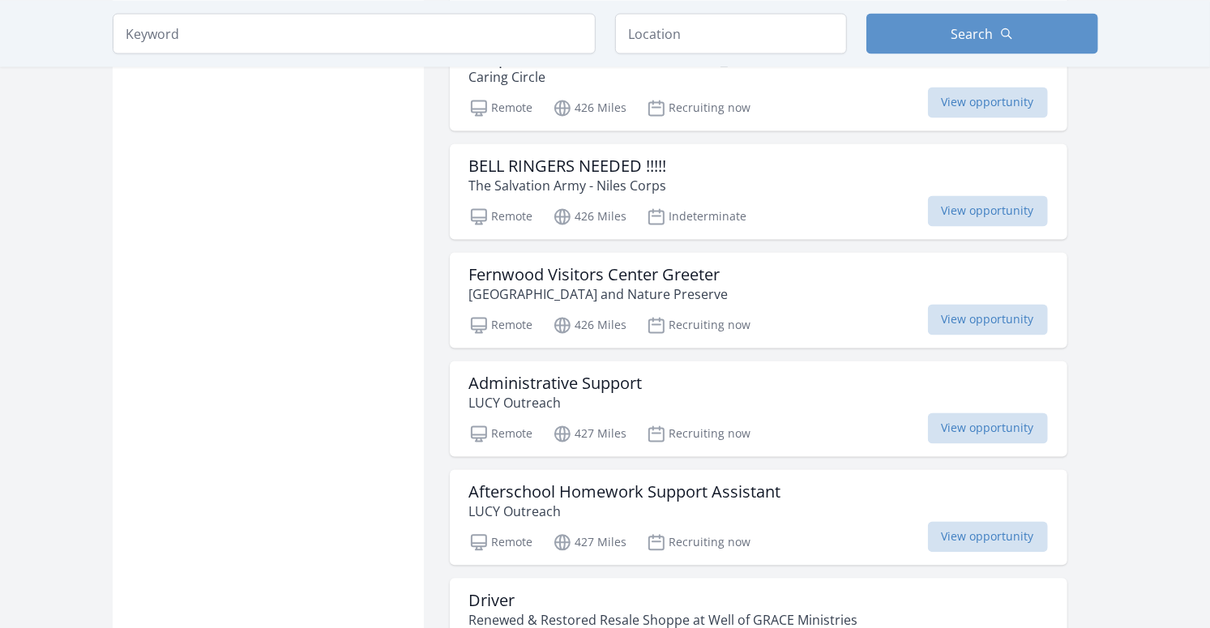
scroll to position [1852, 0]
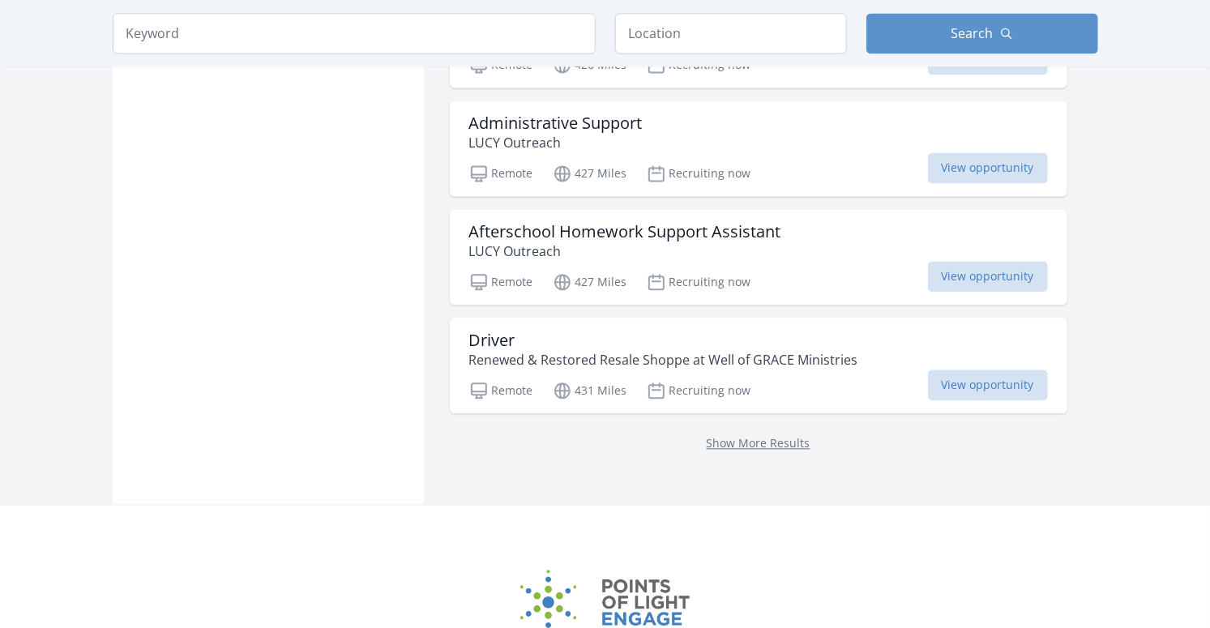
scroll to position [2144, 0]
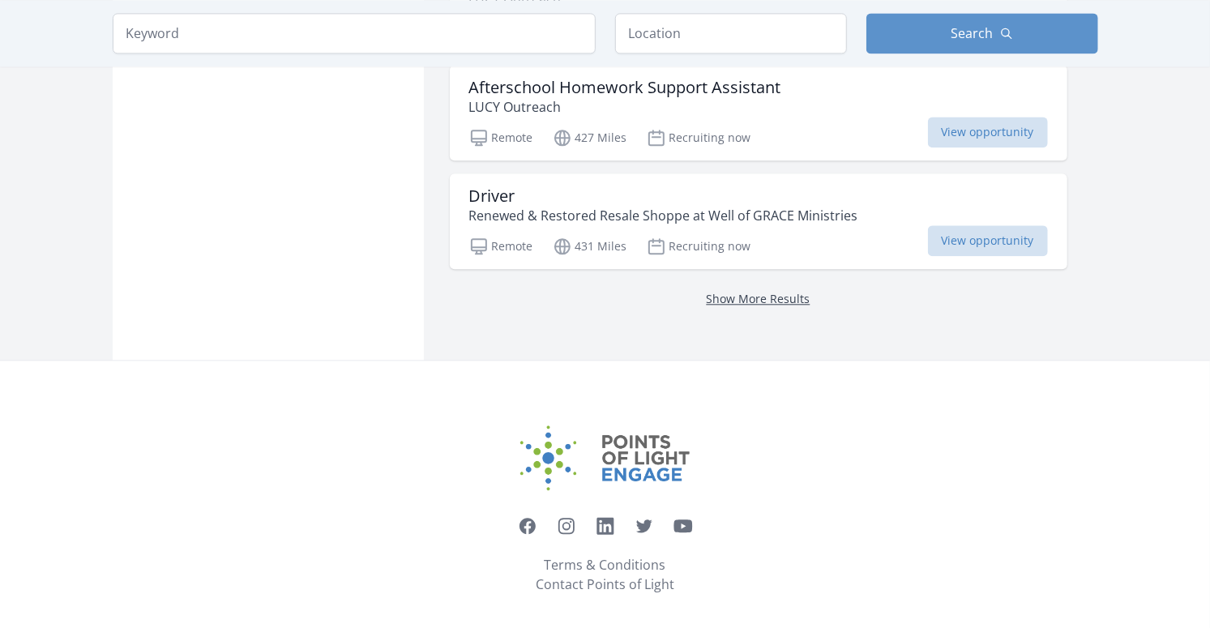
click at [708, 291] on link "Show More Results" at bounding box center [759, 298] width 104 height 15
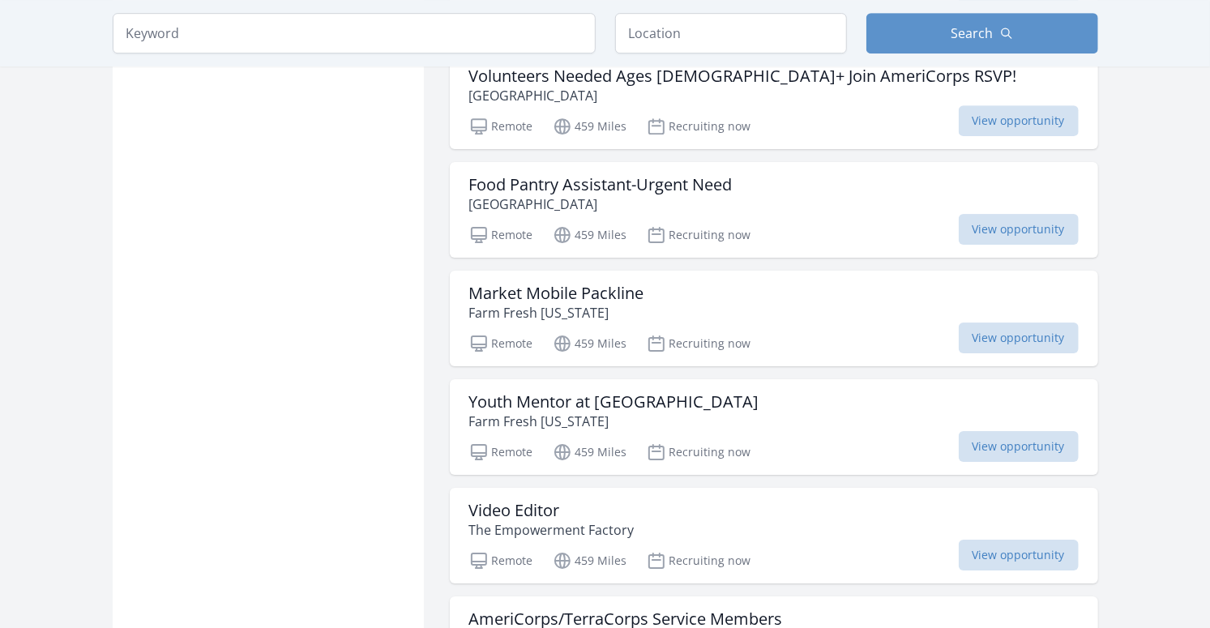
scroll to position [3043, 0]
click at [620, 176] on h3 "Food Pantry Assistant-Urgent Need" at bounding box center [600, 185] width 263 height 19
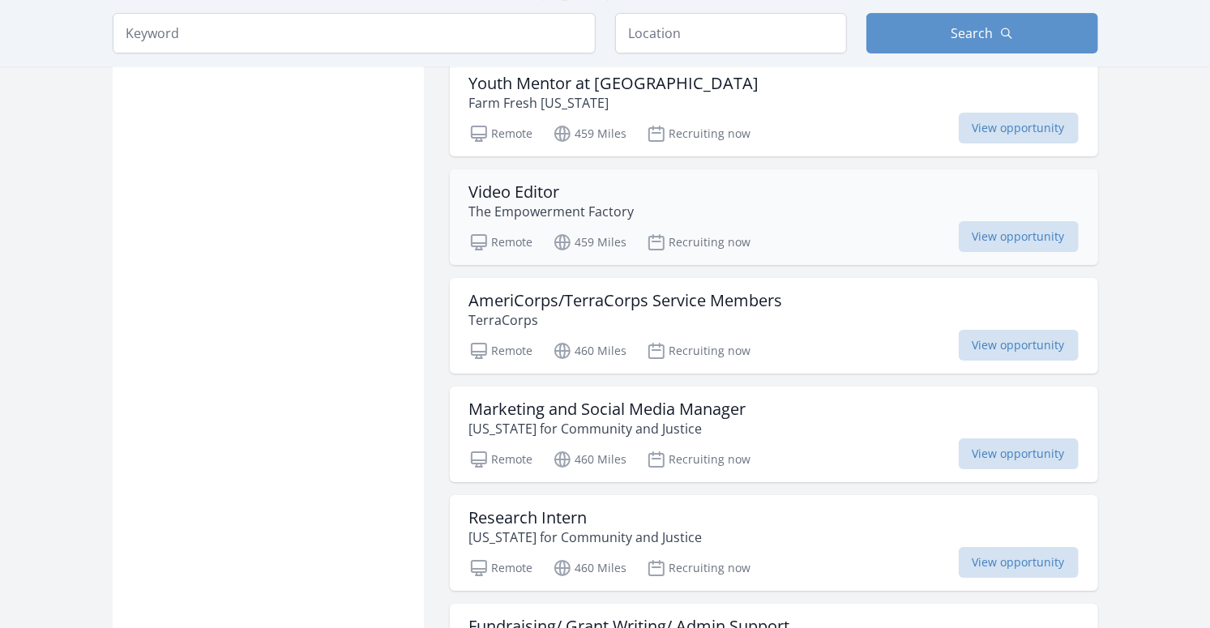
scroll to position [3361, 0]
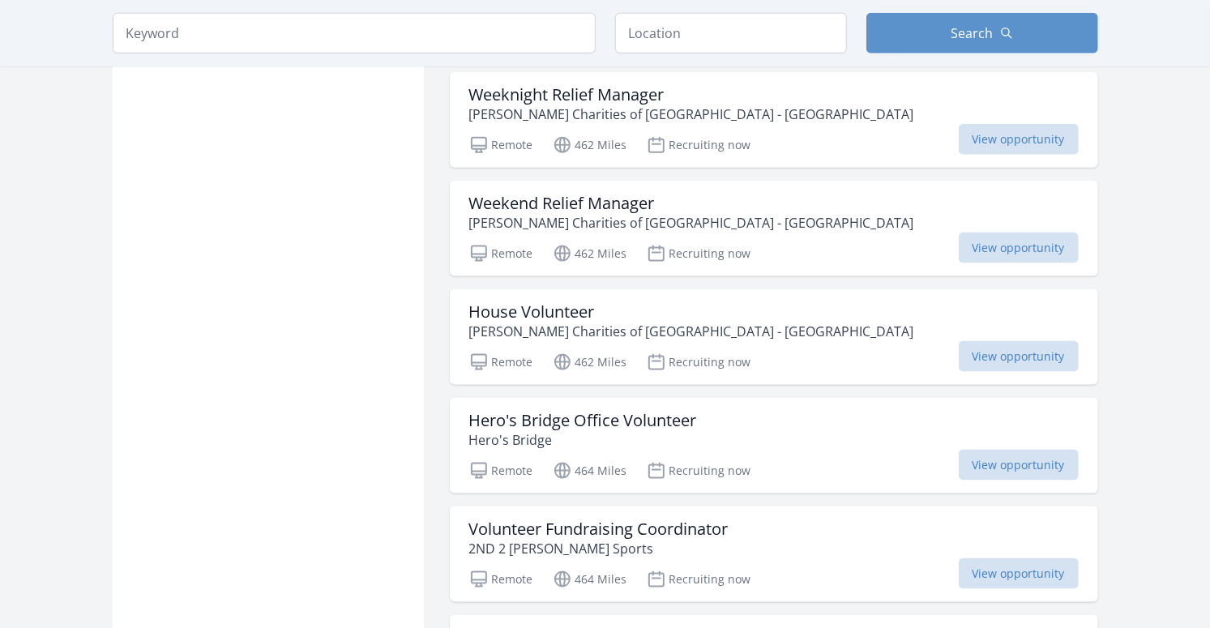
scroll to position [4804, 0]
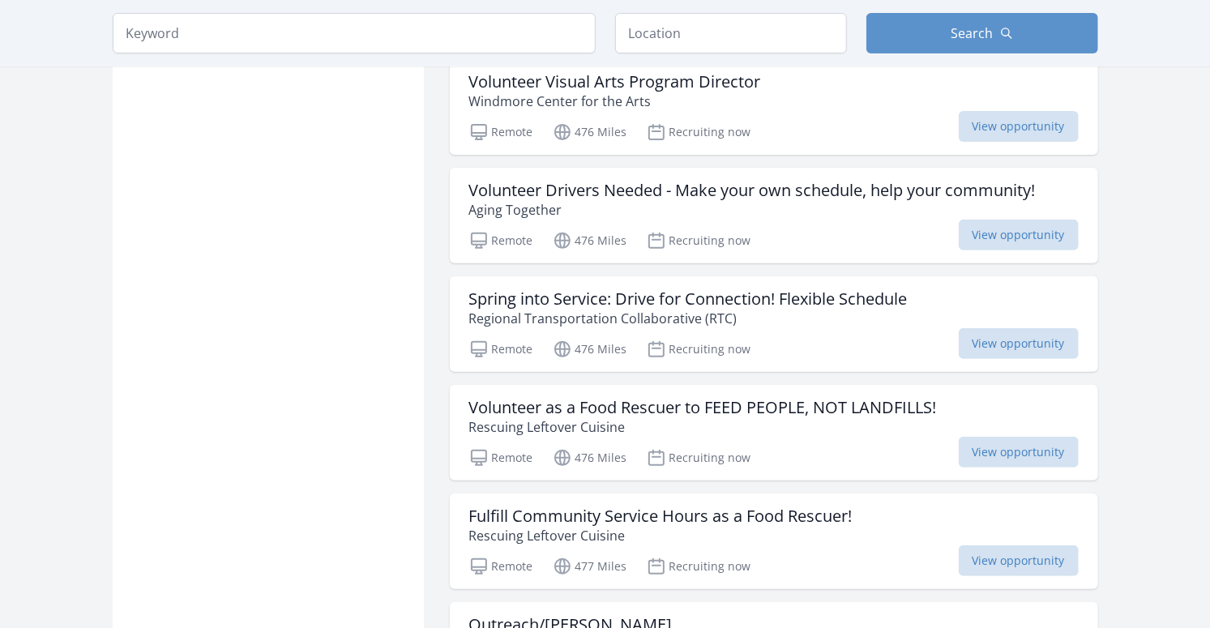
scroll to position [7511, 0]
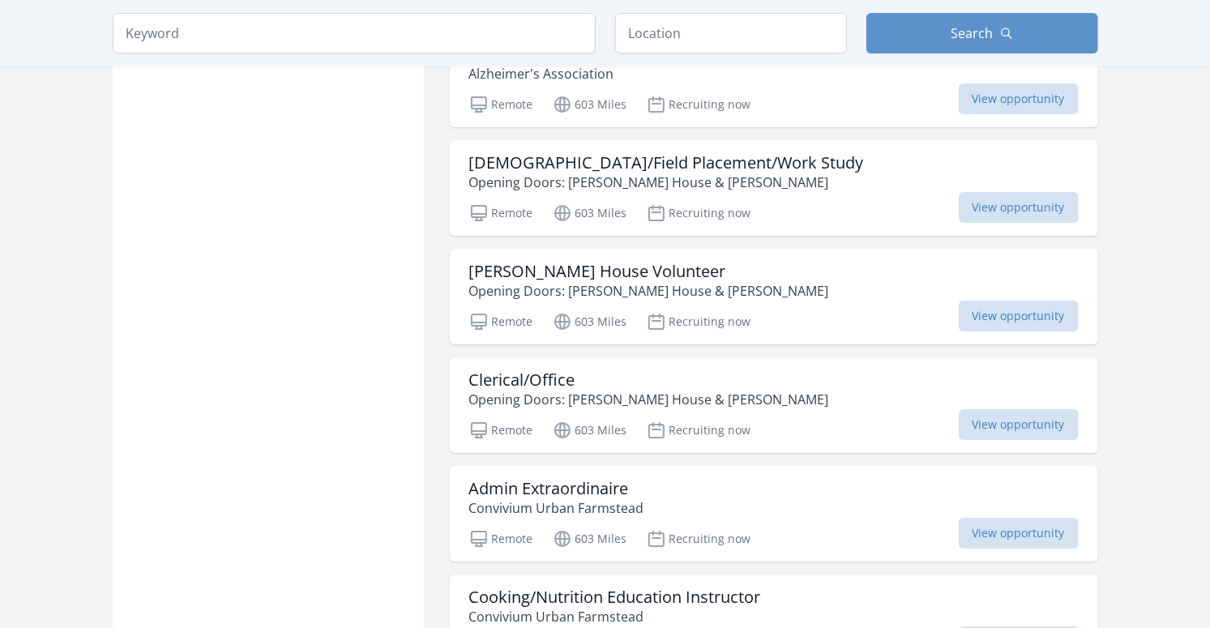
scroll to position [14320, 0]
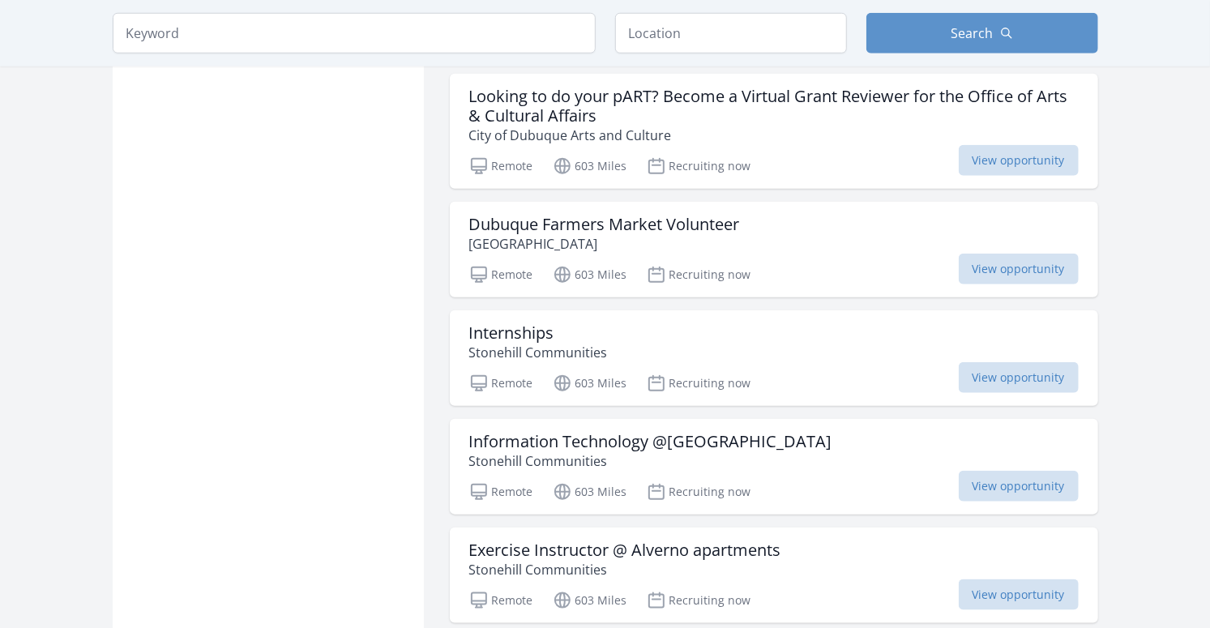
scroll to position [15354, 0]
click at [495, 433] on h3 "Information Technology @Alverno apartments" at bounding box center [650, 442] width 363 height 19
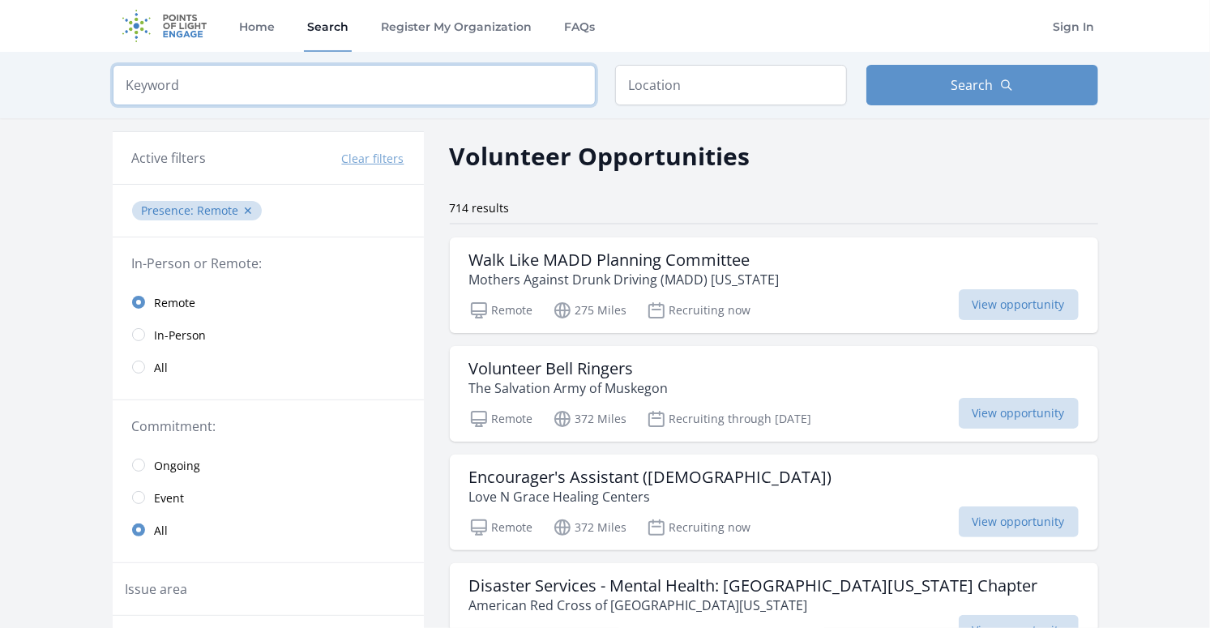
click at [286, 88] on input "search" at bounding box center [354, 85] width 483 height 41
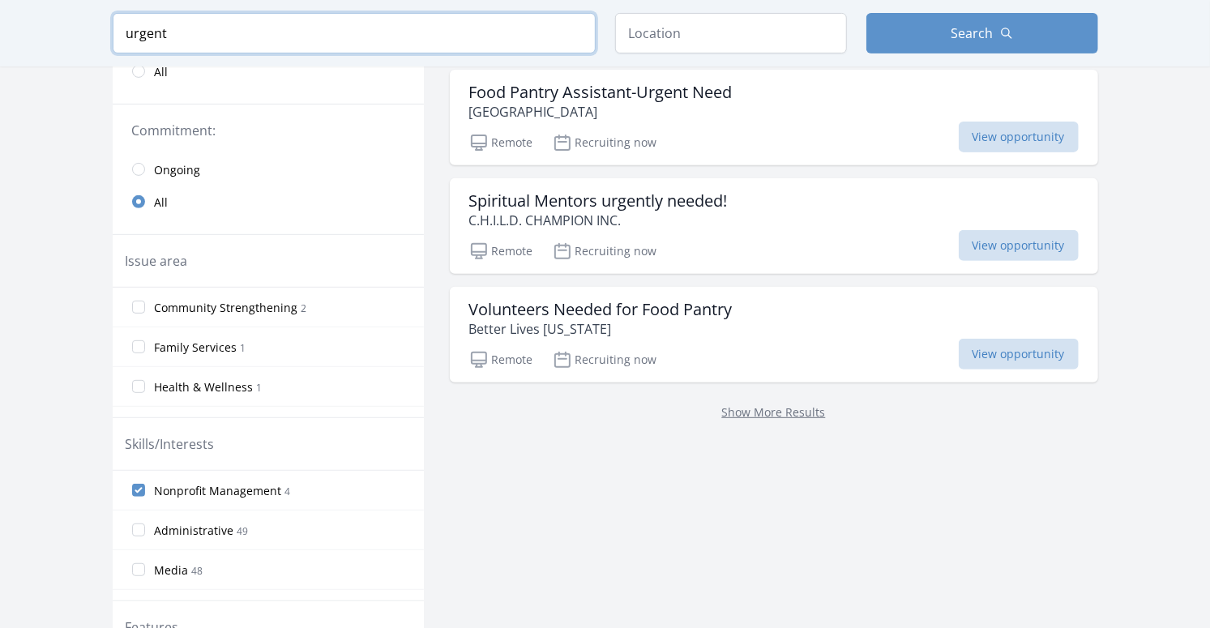
scroll to position [295, 0]
type input "urgent"
click at [765, 413] on link "Show More Results" at bounding box center [774, 412] width 104 height 15
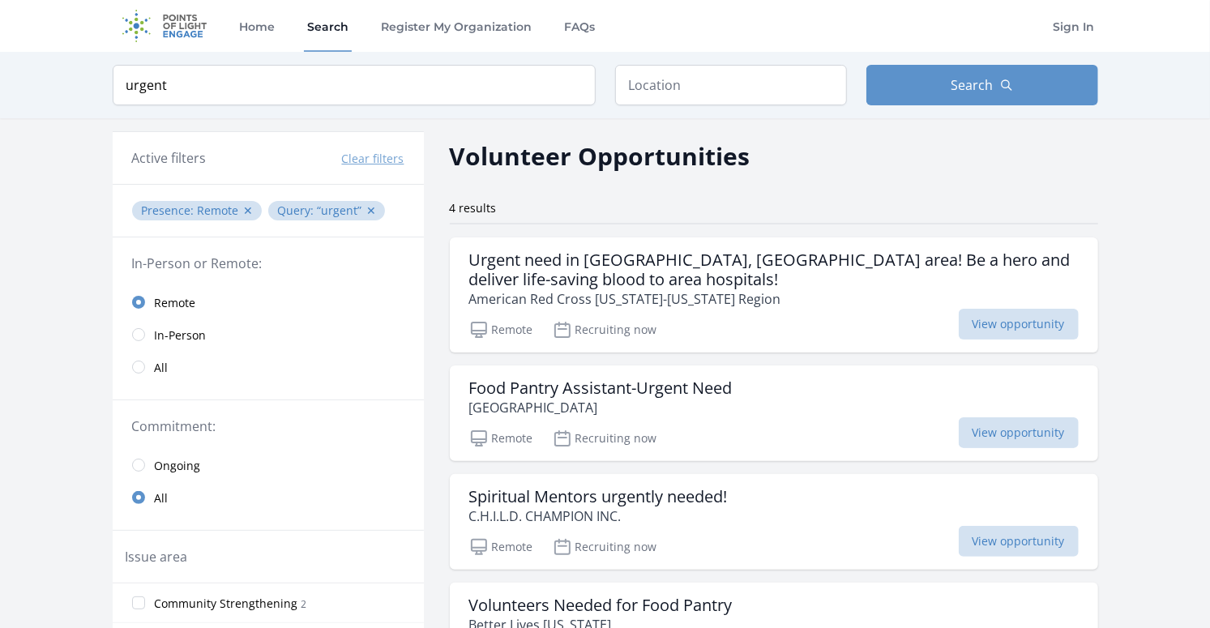
scroll to position [270, 0]
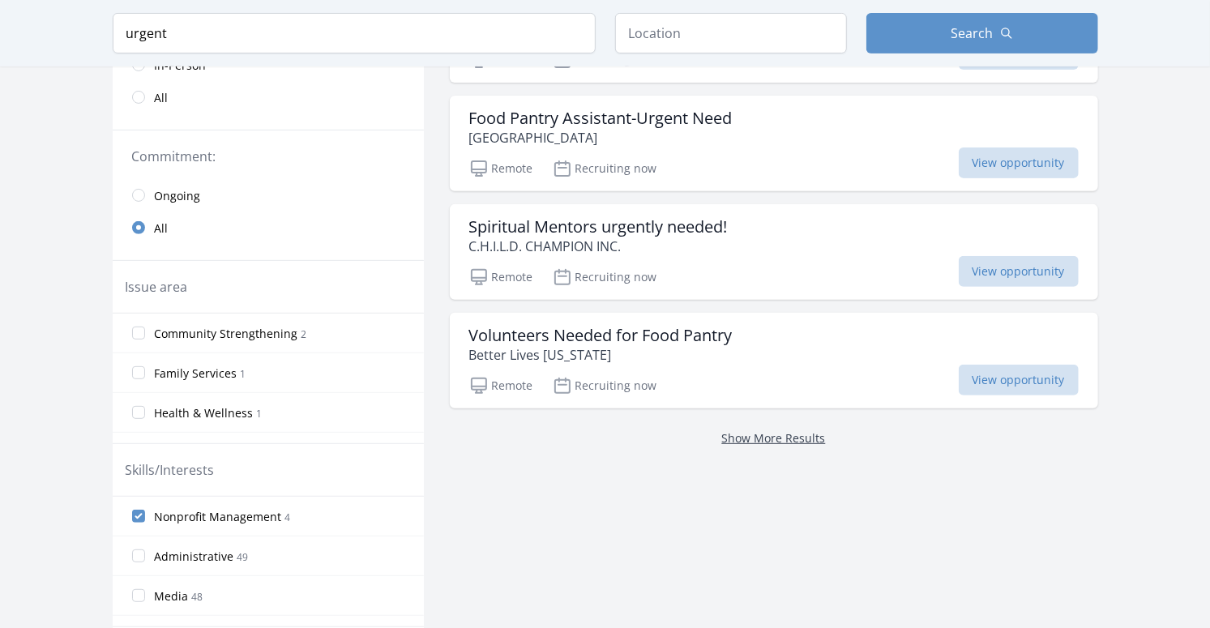
click at [768, 435] on link "Show More Results" at bounding box center [774, 437] width 104 height 15
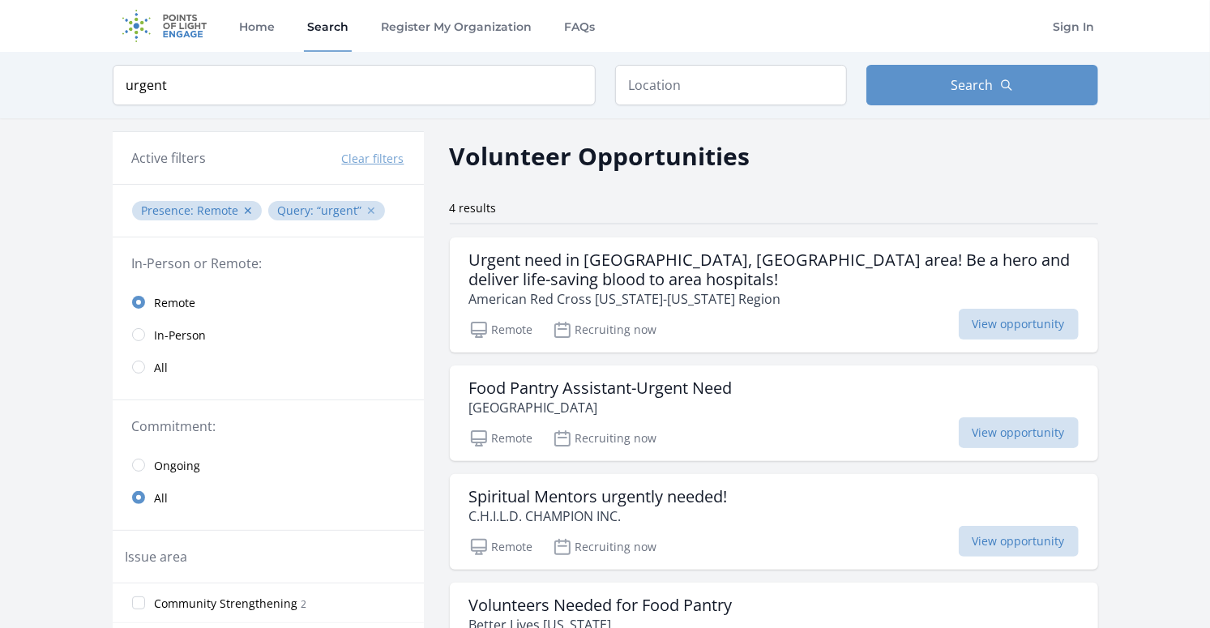
click at [367, 211] on button "✕" at bounding box center [372, 211] width 10 height 16
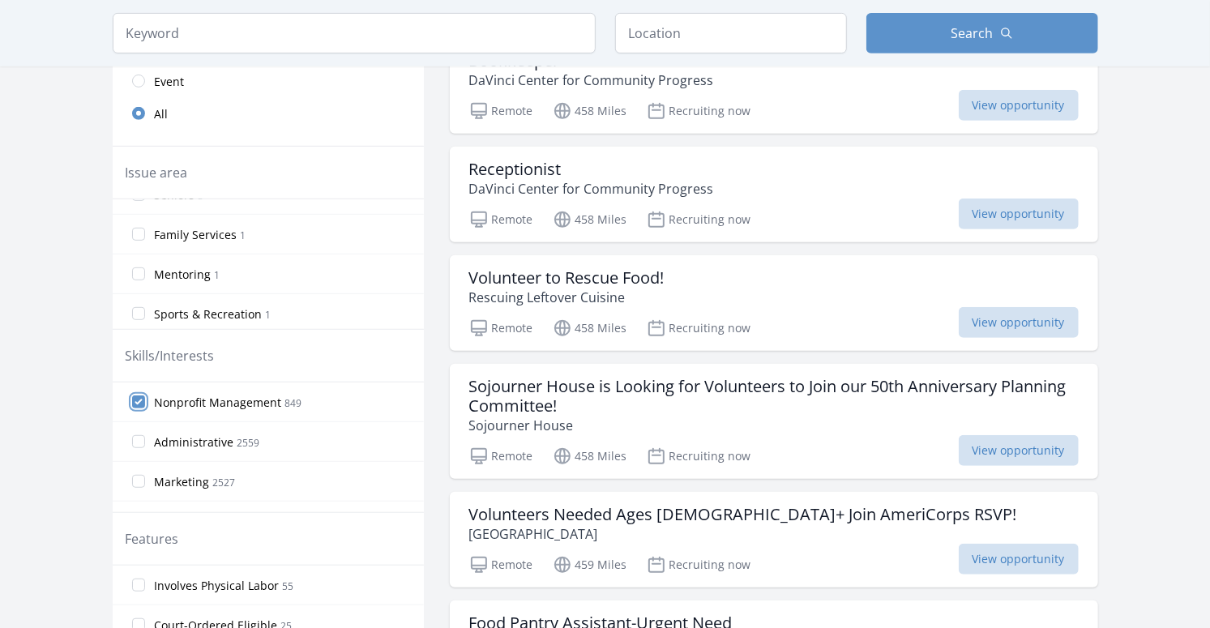
click at [134, 396] on input "Nonprofit Management 849" at bounding box center [138, 402] width 13 height 13
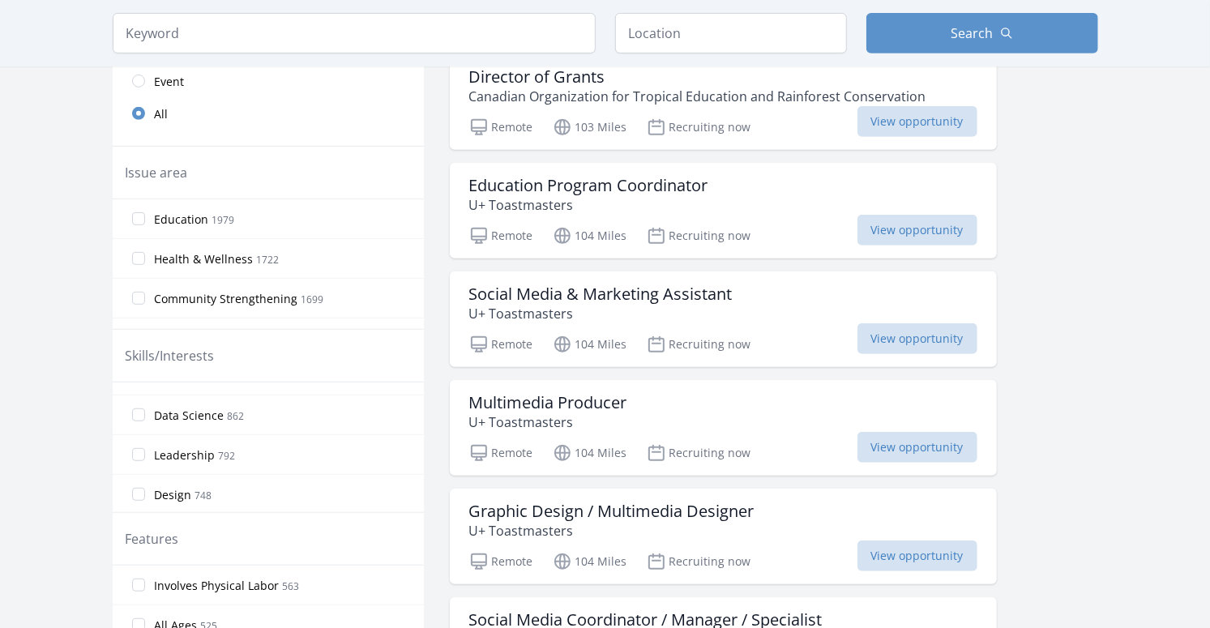
scroll to position [306, 0]
click at [140, 409] on input "Data Science 862" at bounding box center [138, 414] width 13 height 13
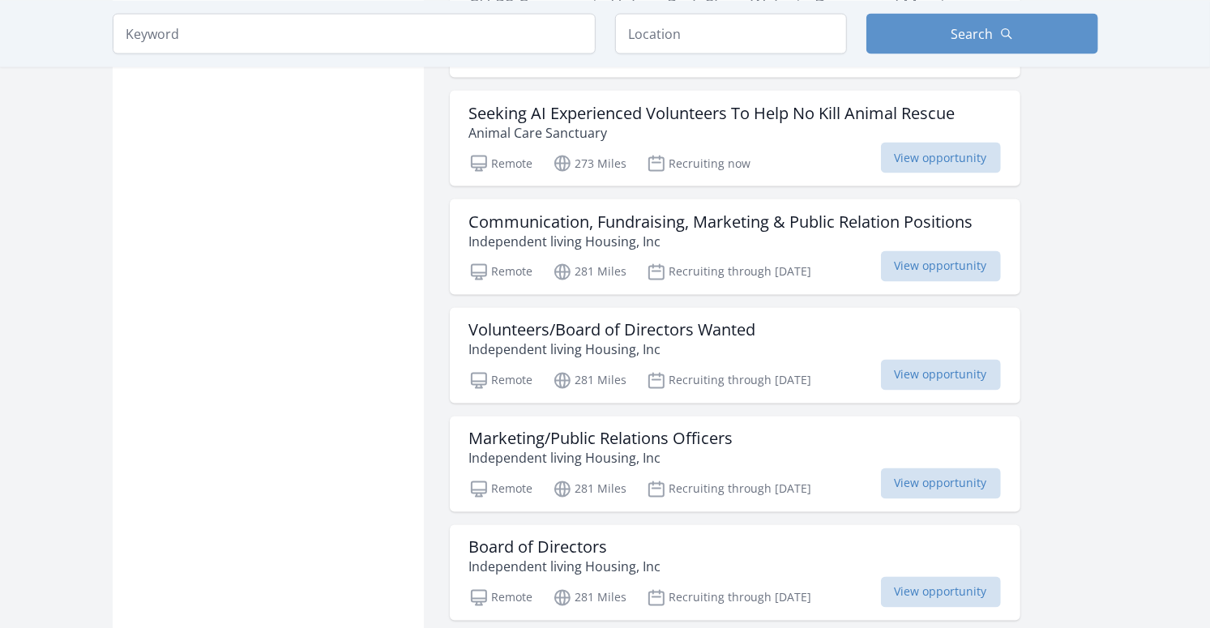
scroll to position [1559, 0]
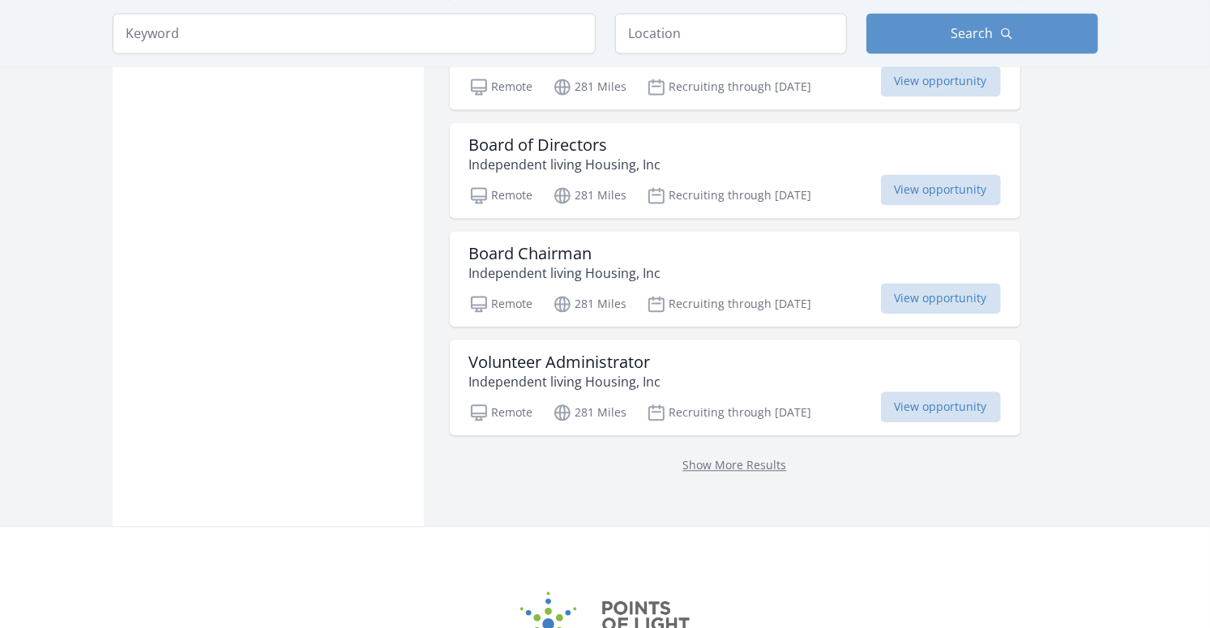
scroll to position [2043, 0]
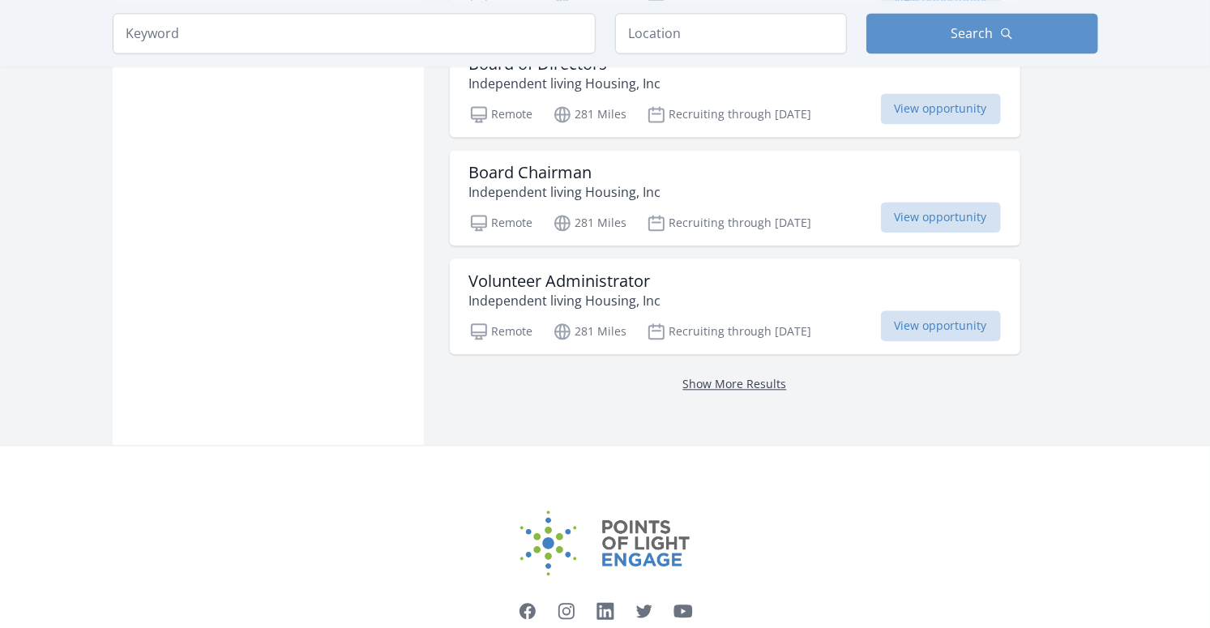
click at [714, 376] on link "Show More Results" at bounding box center [735, 383] width 104 height 15
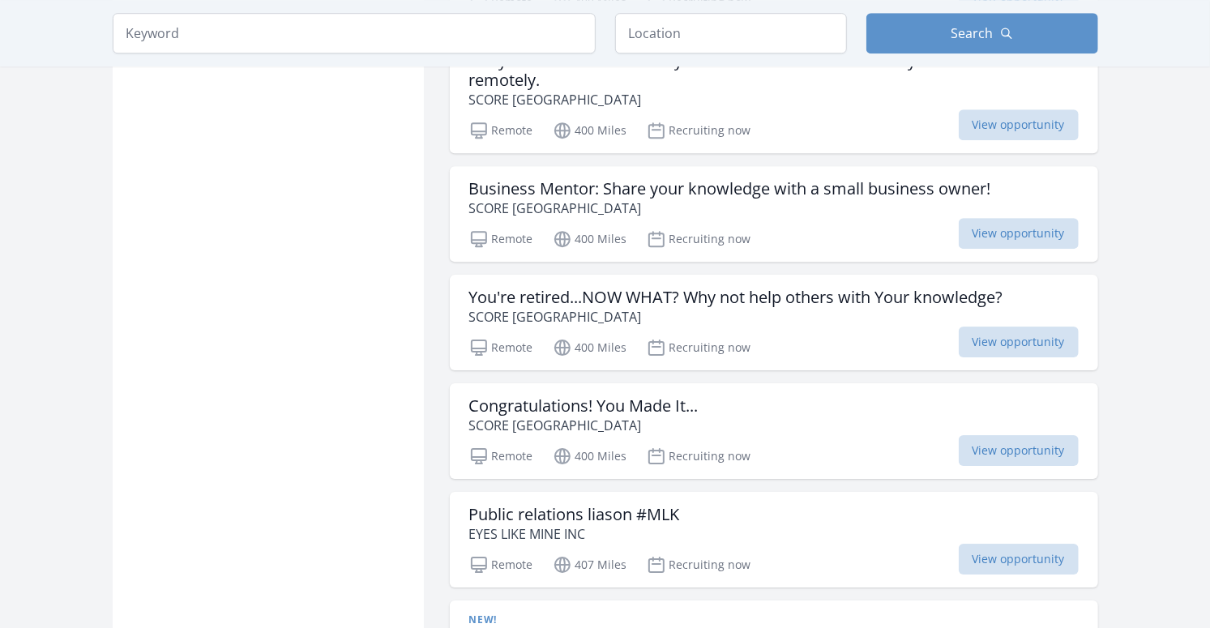
scroll to position [2914, 0]
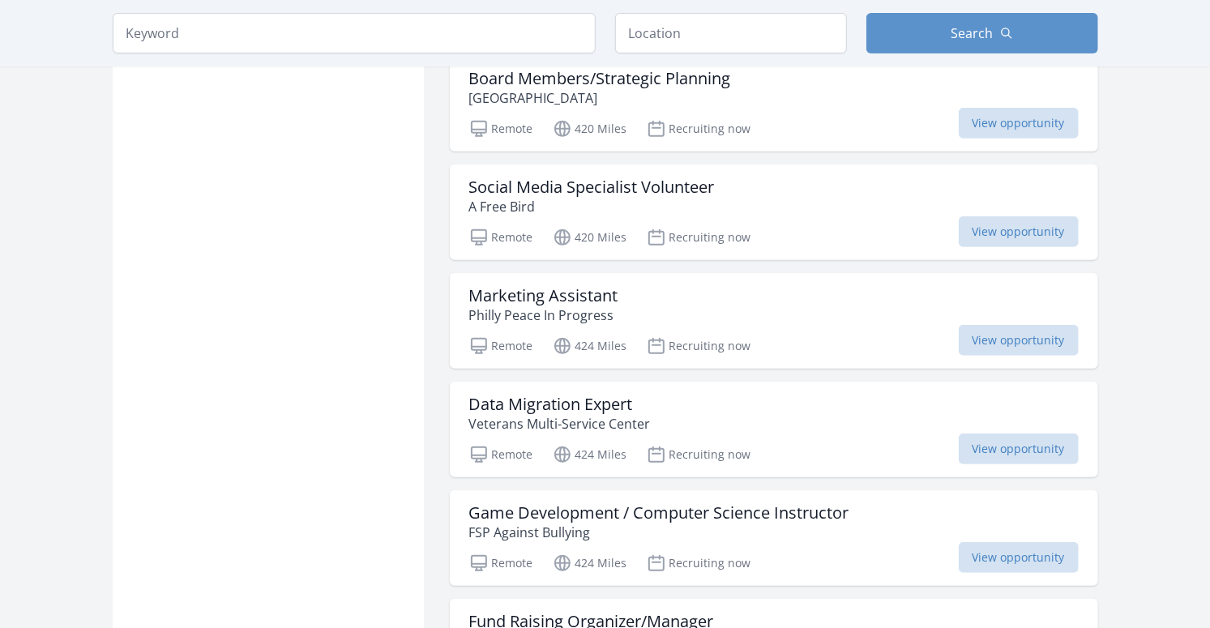
scroll to position [7619, 0]
click at [481, 396] on h3 "Data Migration Expert" at bounding box center [560, 405] width 182 height 19
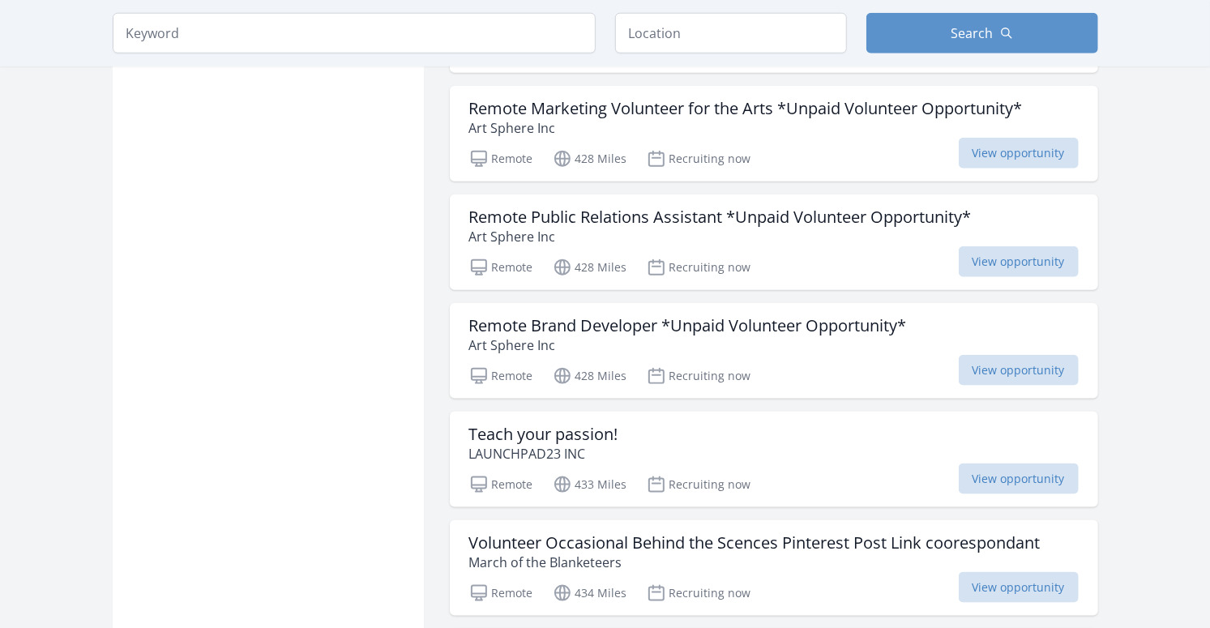
scroll to position [8242, 0]
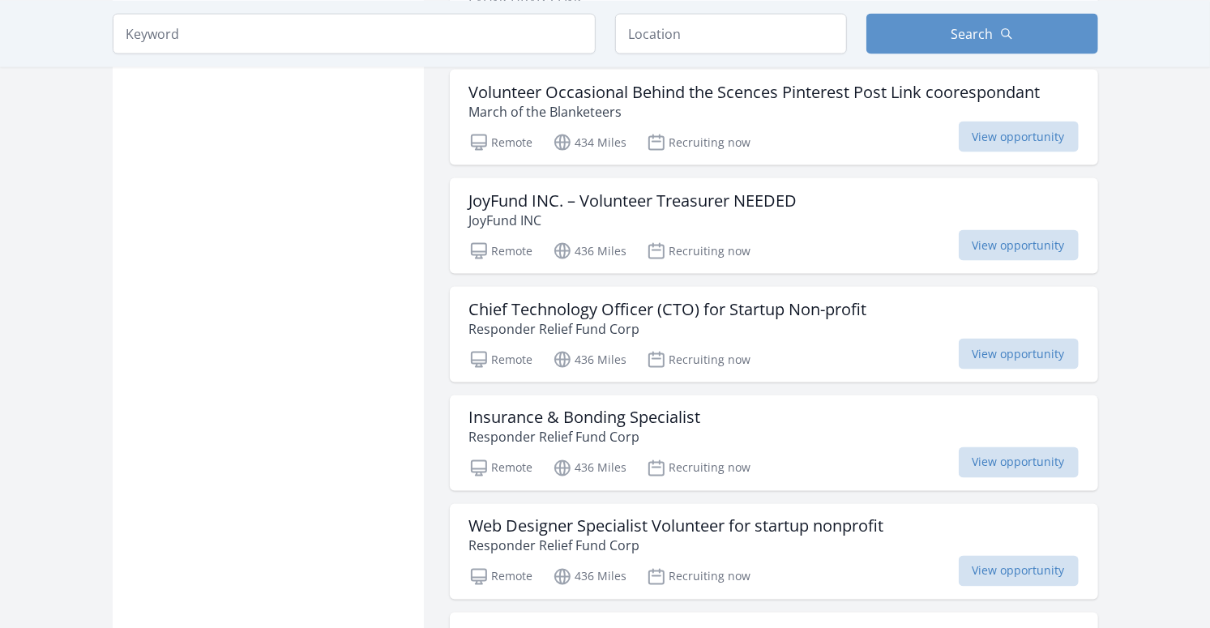
scroll to position [8692, 0]
click at [482, 302] on h3 "Chief Technology Officer (CTO) for Startup Non-profit" at bounding box center [668, 311] width 398 height 19
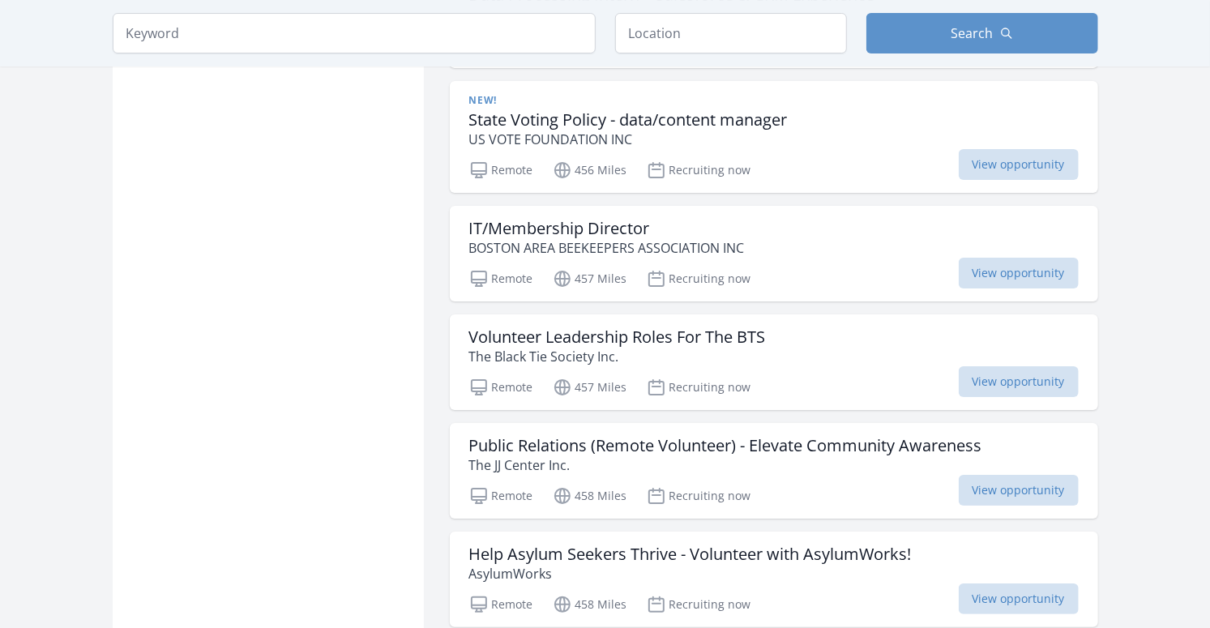
scroll to position [10763, 0]
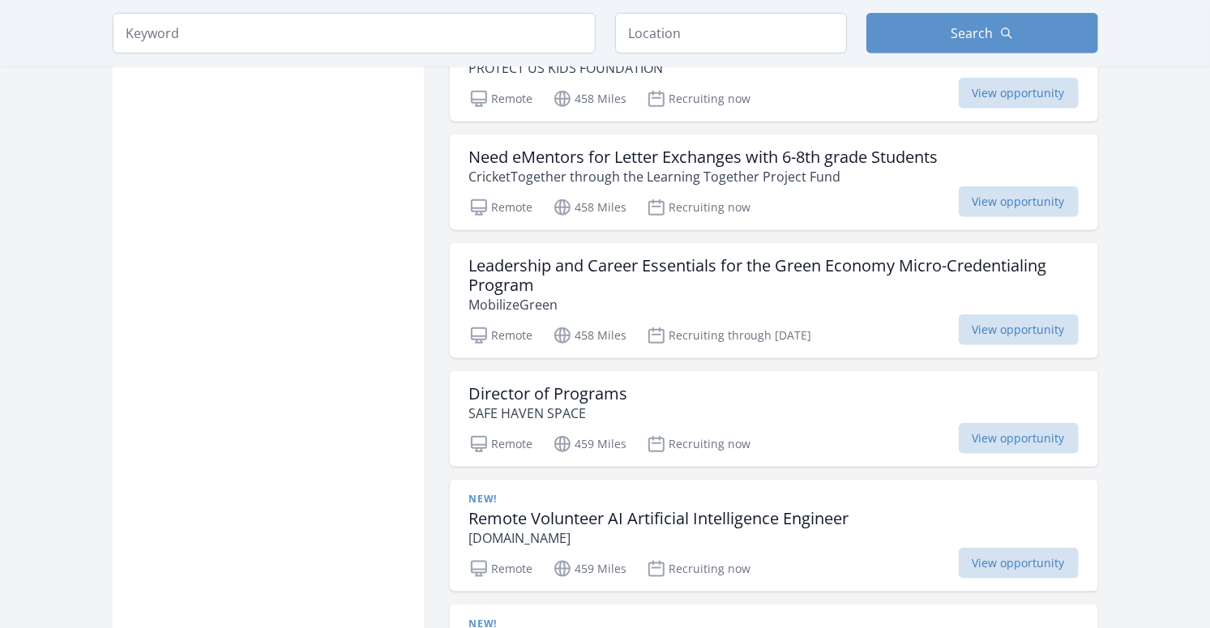
scroll to position [11725, 0]
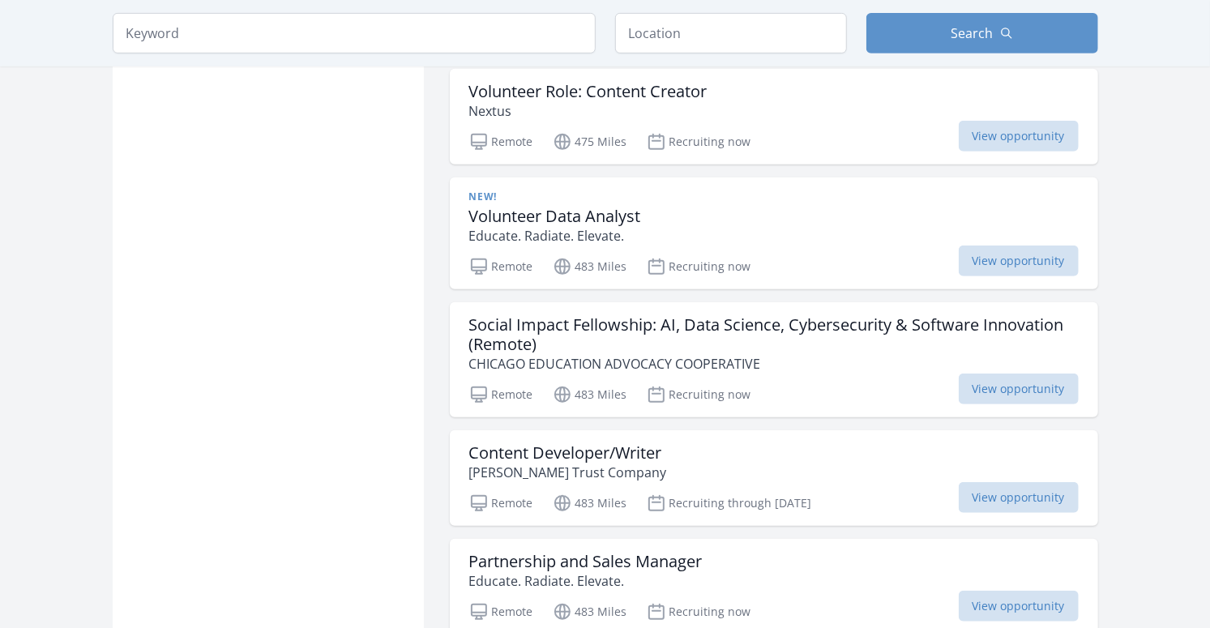
scroll to position [14949, 0]
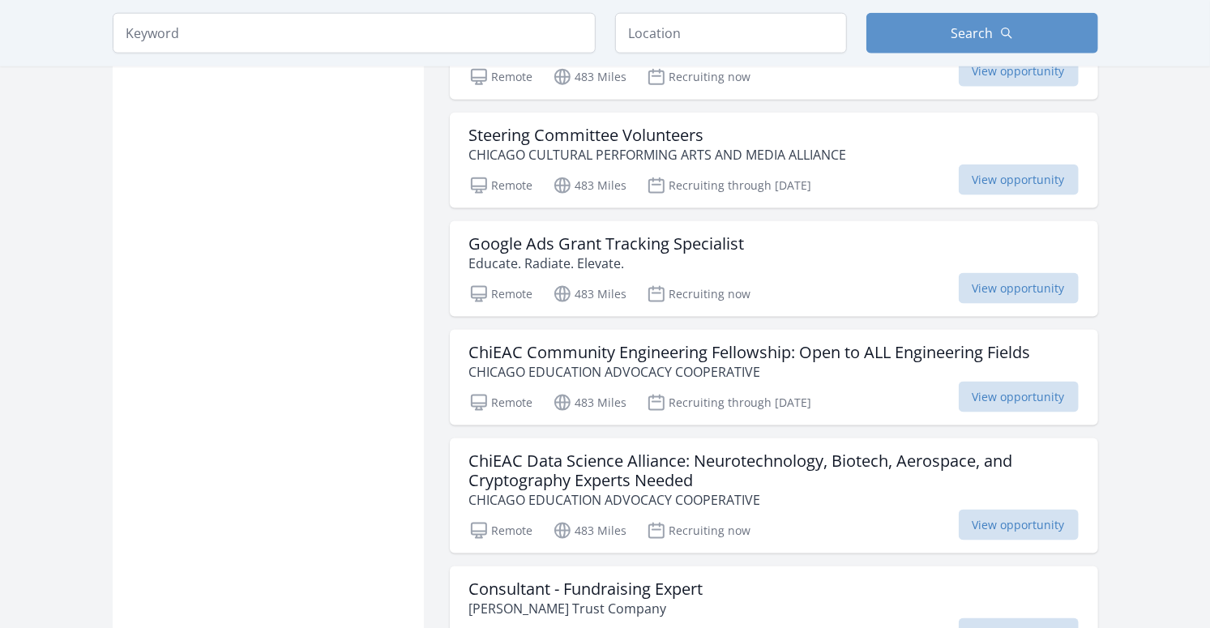
scroll to position [15707, 0]
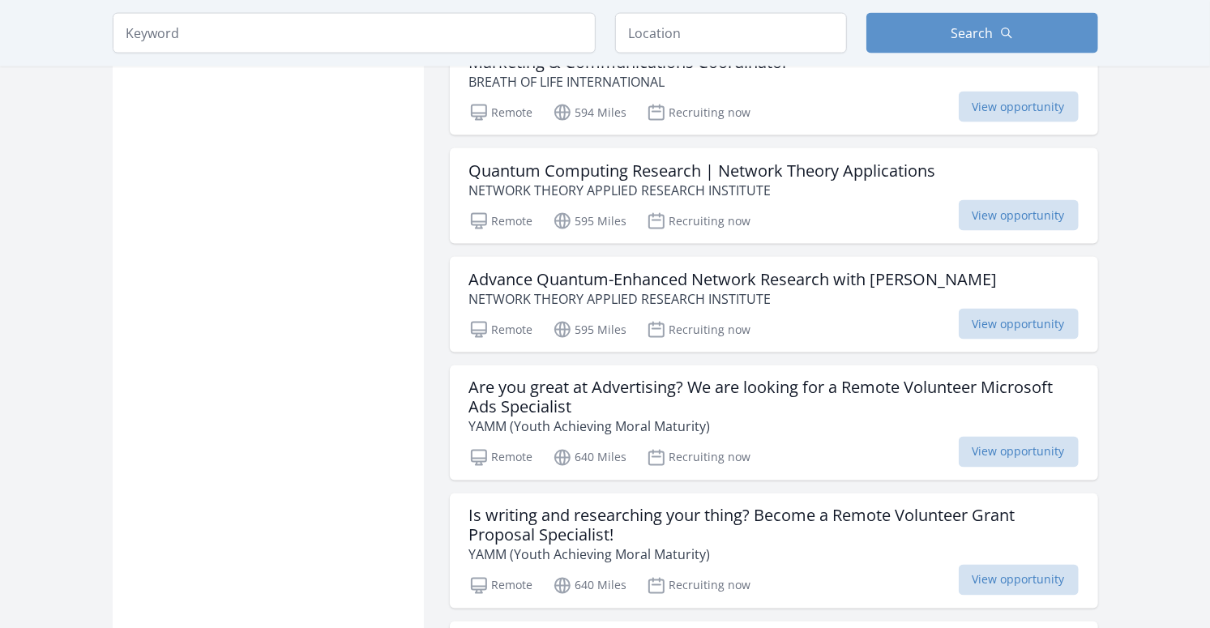
scroll to position [19628, 0]
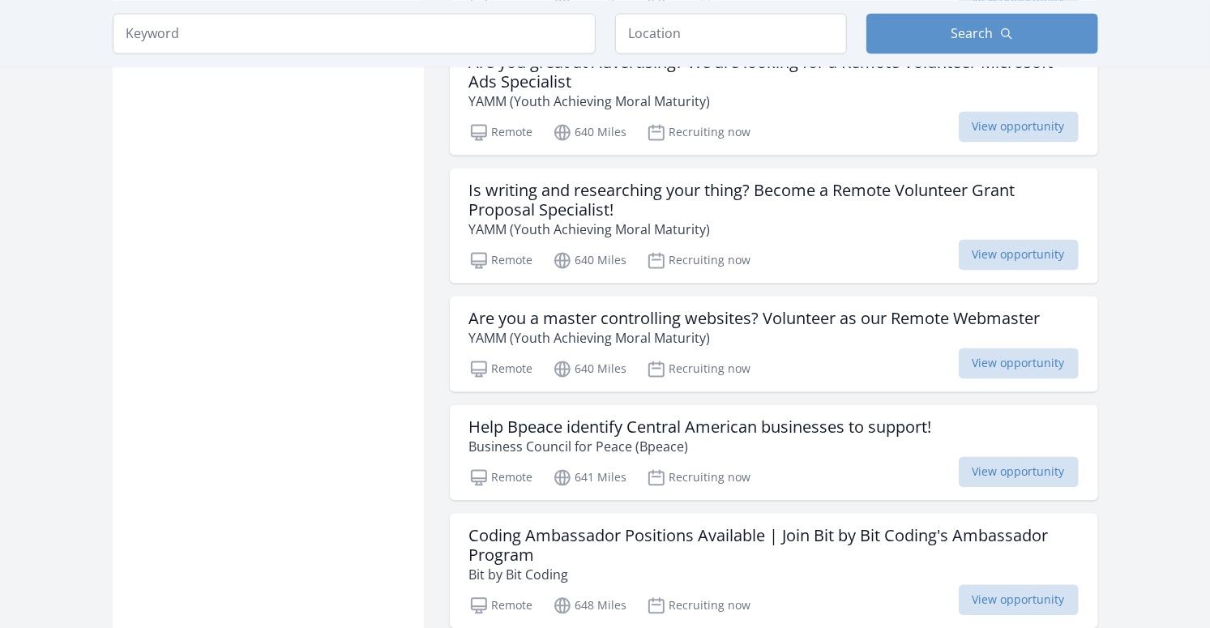
scroll to position [20075, 0]
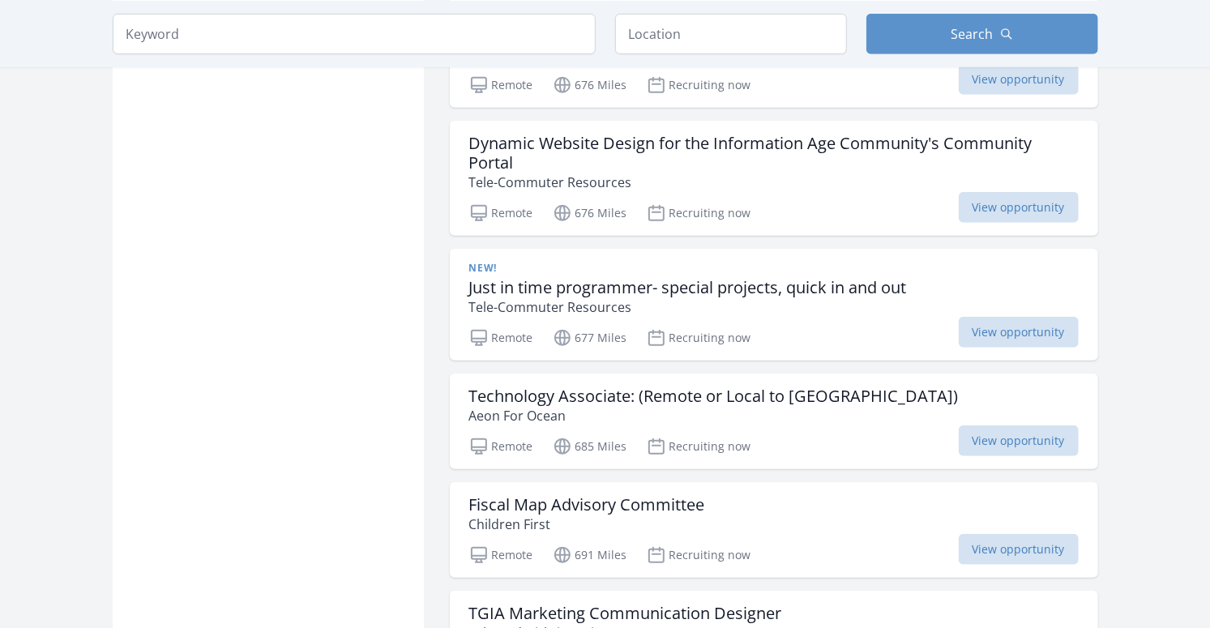
scroll to position [22513, 0]
click at [495, 385] on h3 "Technology Associate: (Remote or Local to MN)" at bounding box center [714, 394] width 490 height 19
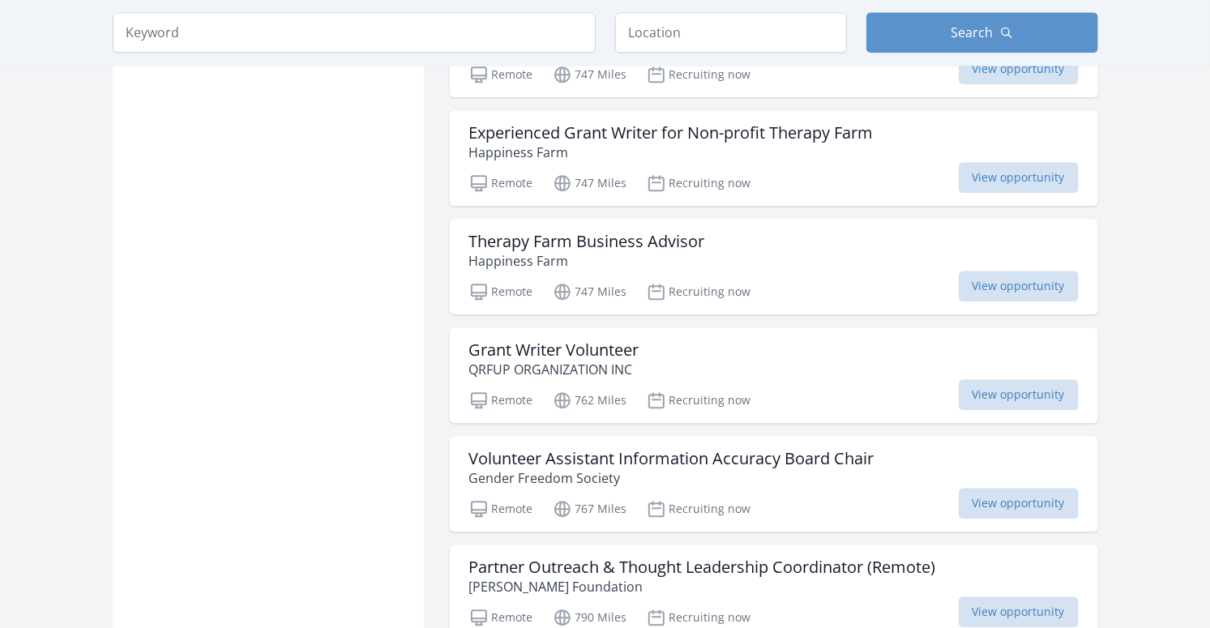
scroll to position [24265, 0]
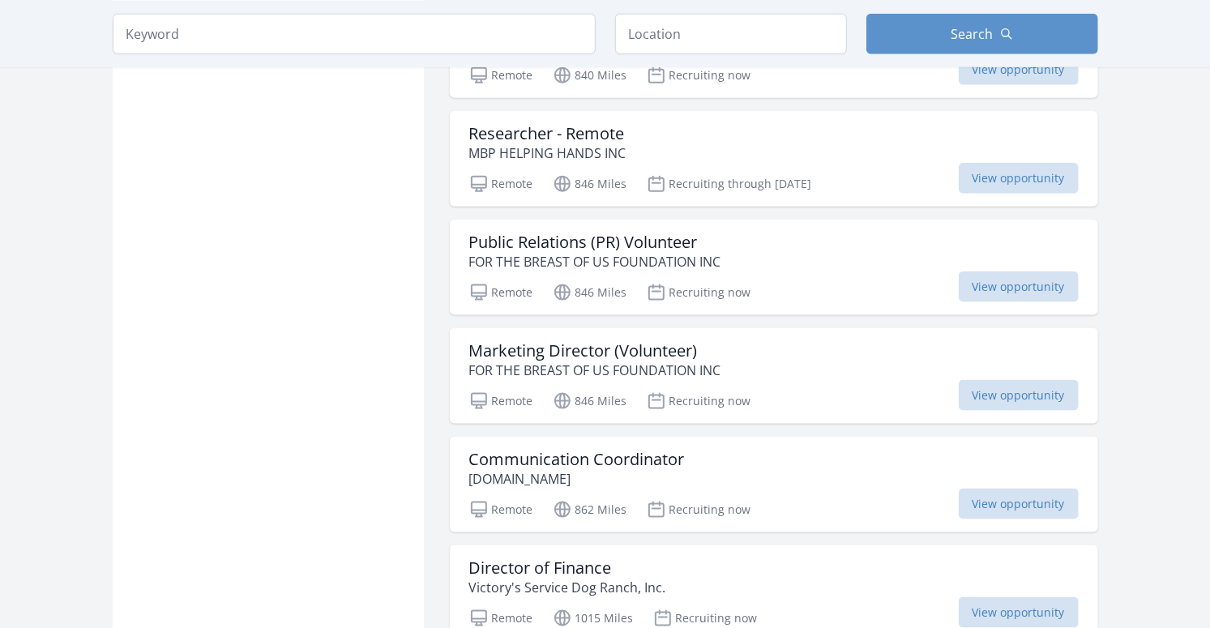
scroll to position [26520, 0]
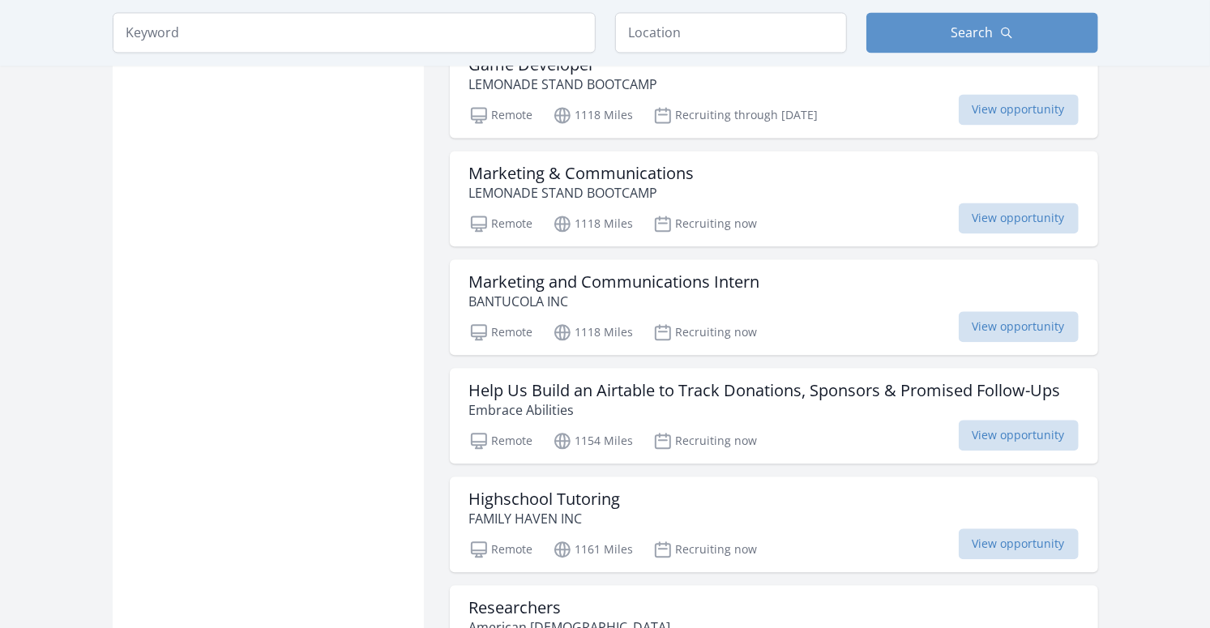
scroll to position [27464, 0]
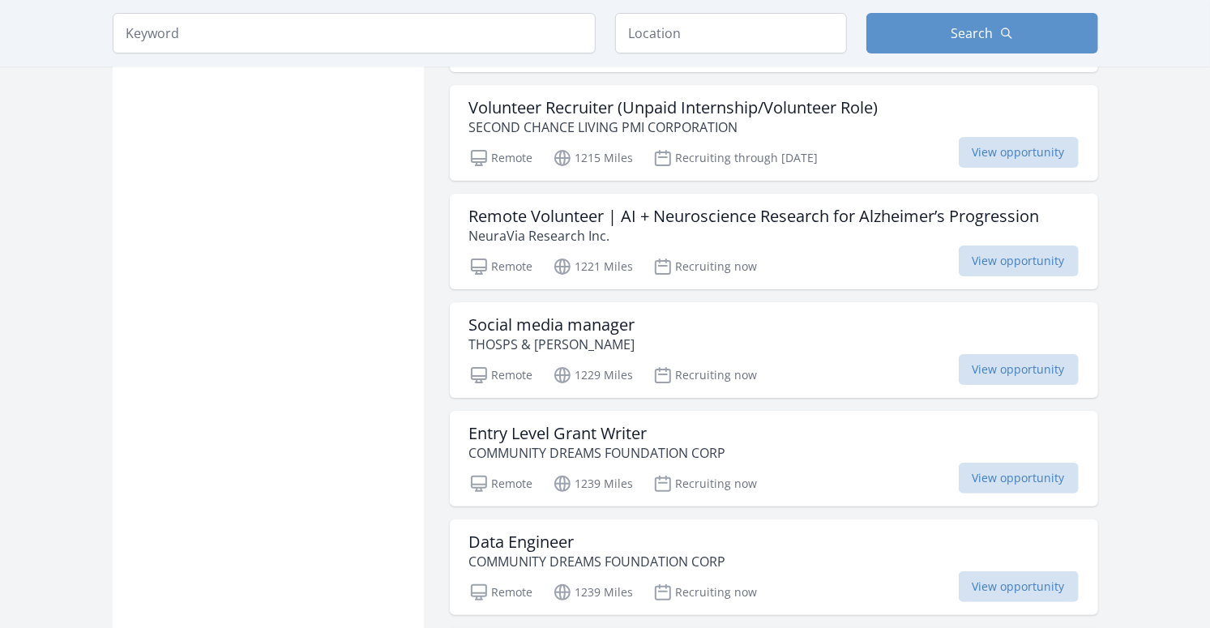
scroll to position [29043, 0]
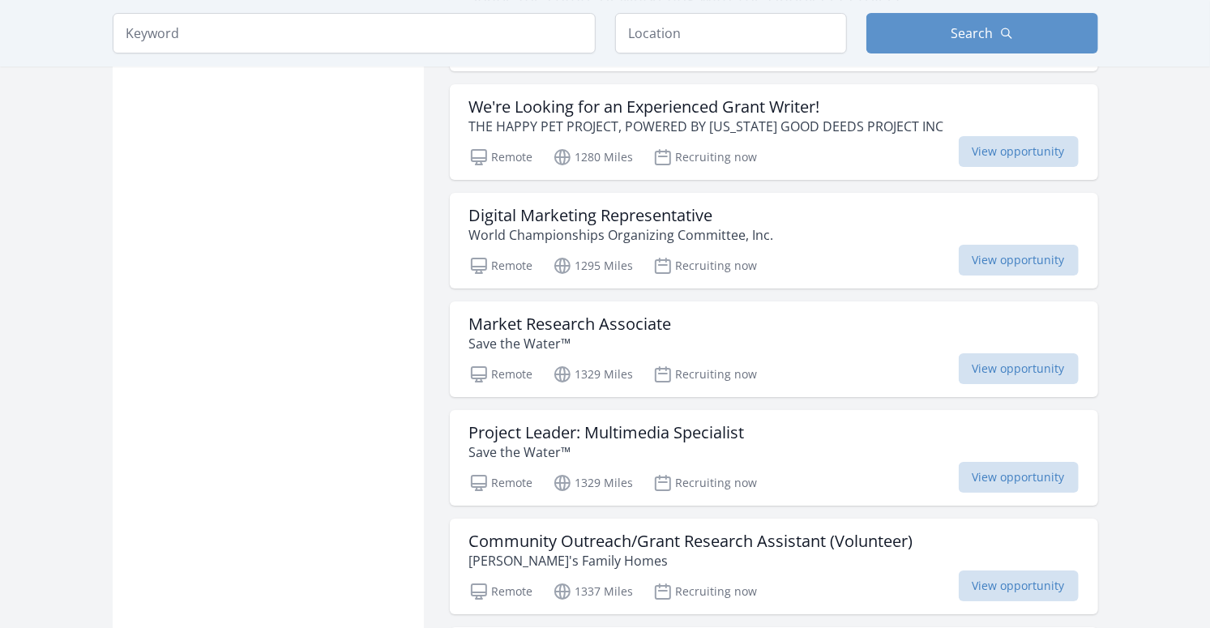
scroll to position [32475, 0]
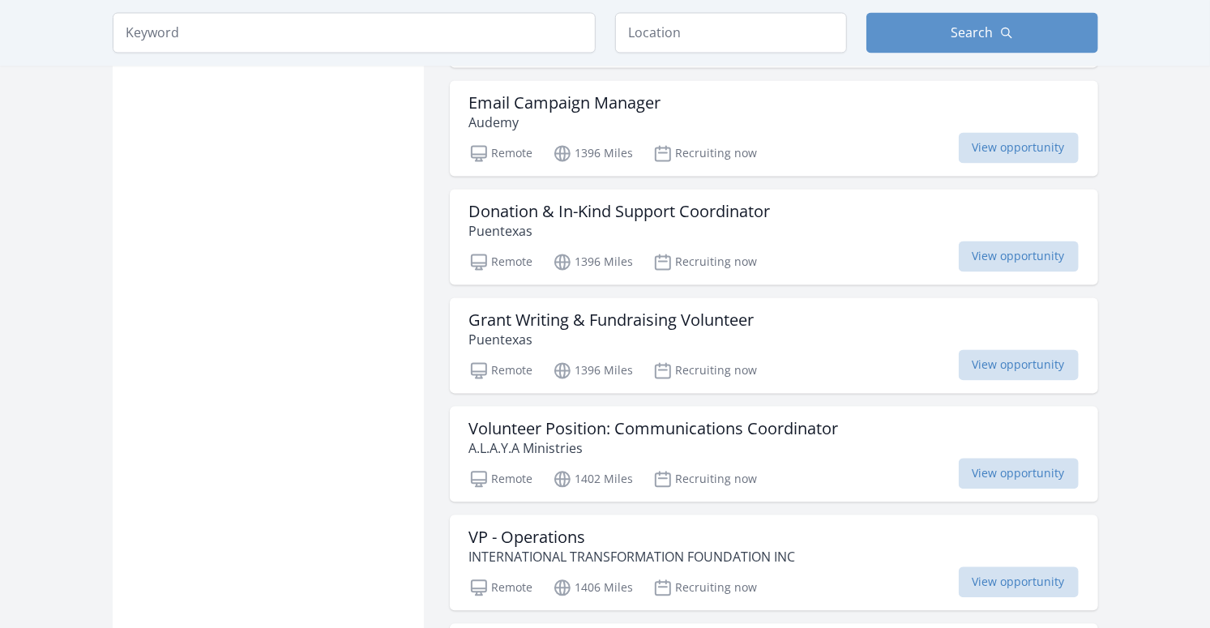
scroll to position [34569, 0]
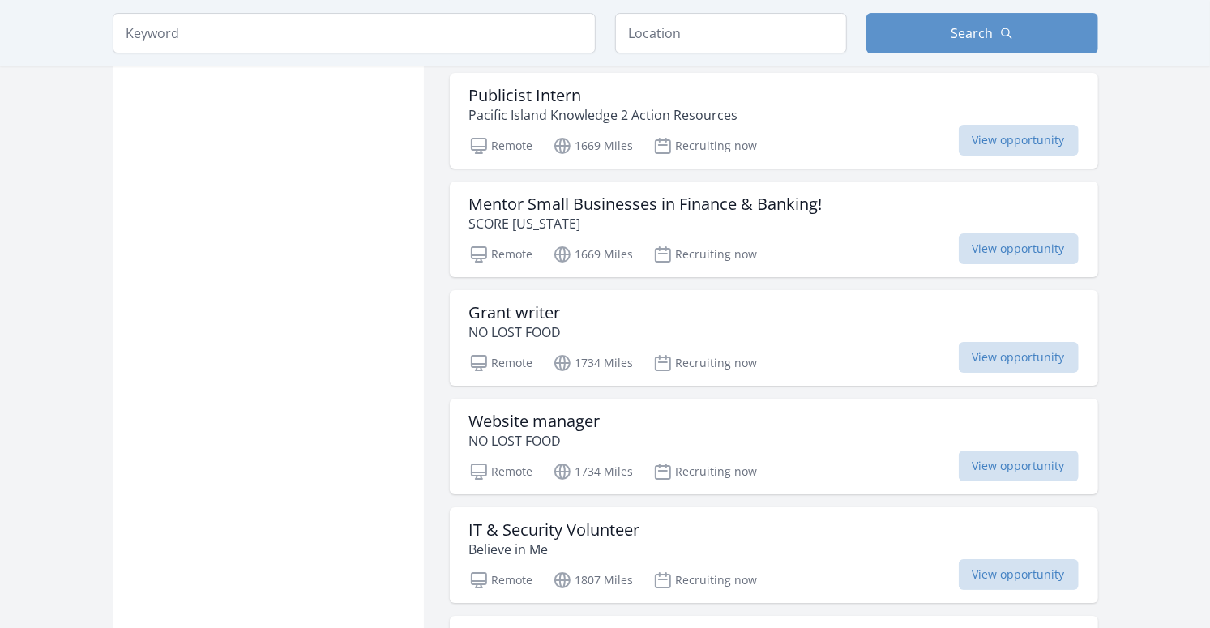
scroll to position [36116, 0]
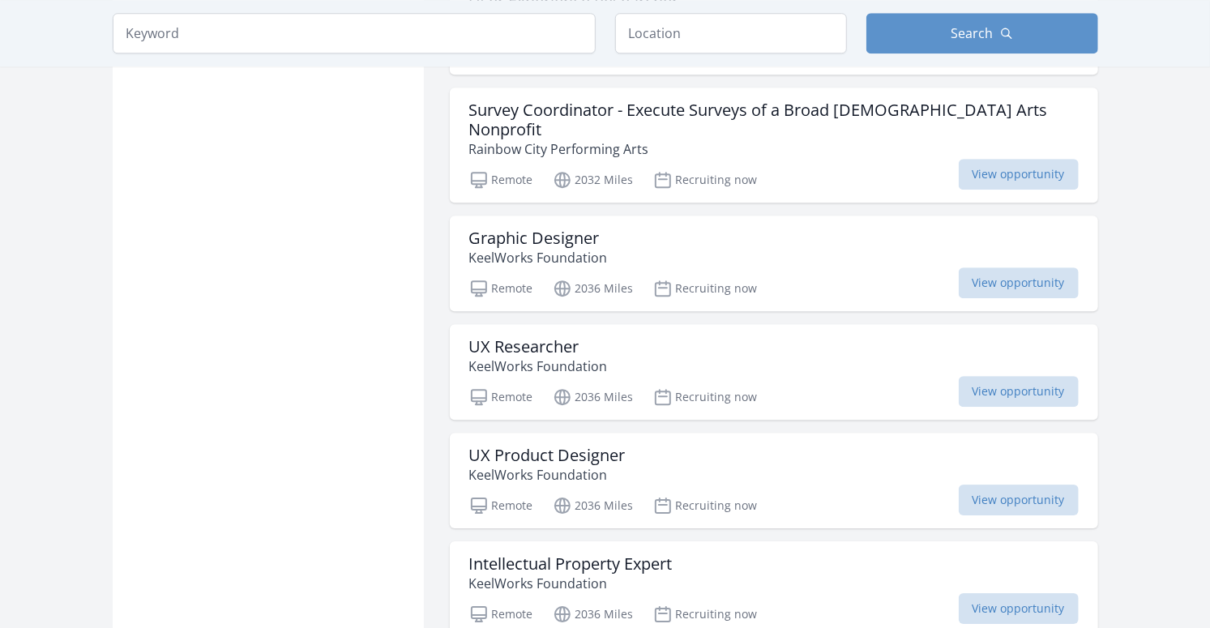
scroll to position [39054, 0]
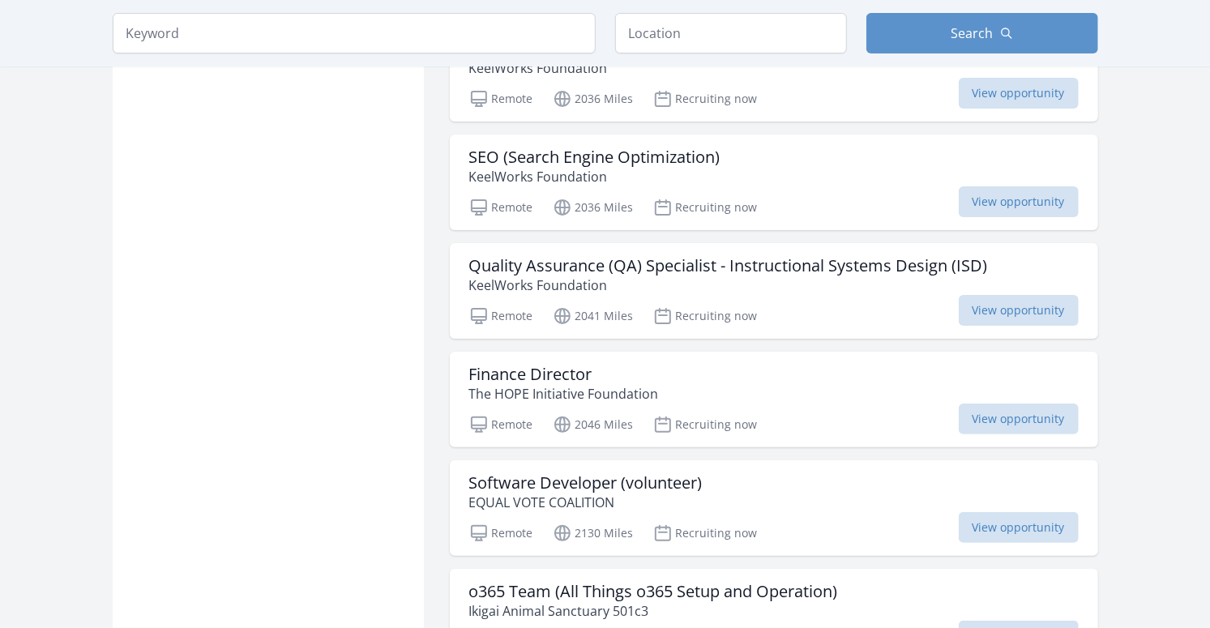
scroll to position [40004, 0]
click at [519, 583] on h3 "o365 Team (All Things o365 Setup and Operation)" at bounding box center [653, 592] width 369 height 19
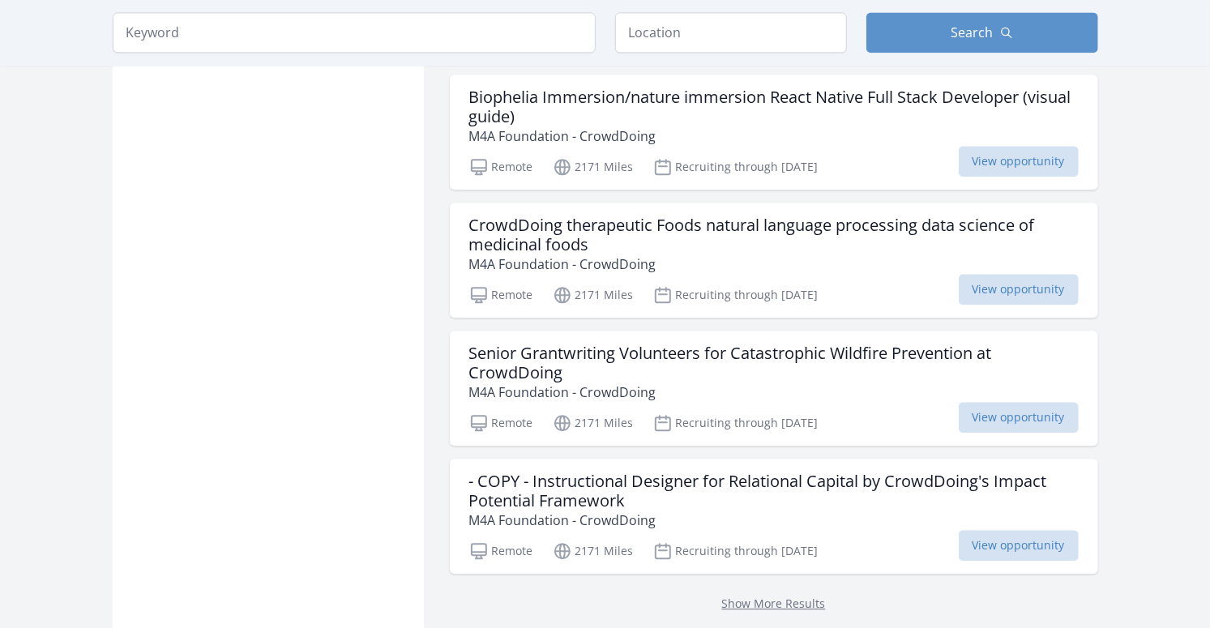
scroll to position [42239, 0]
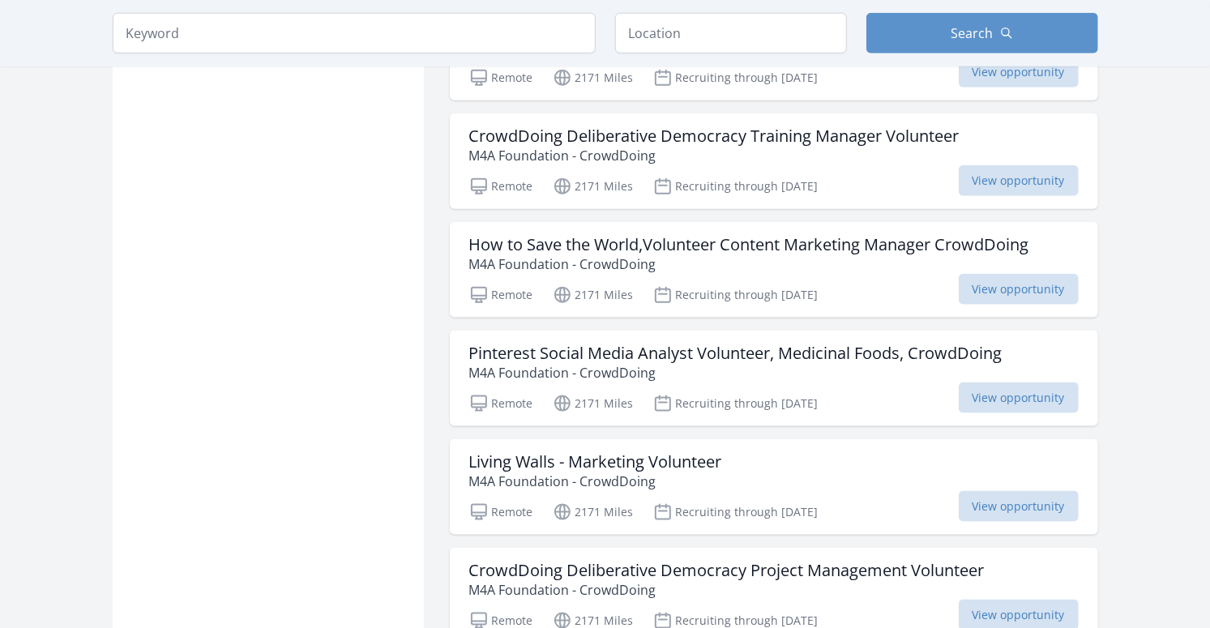
scroll to position [44633, 0]
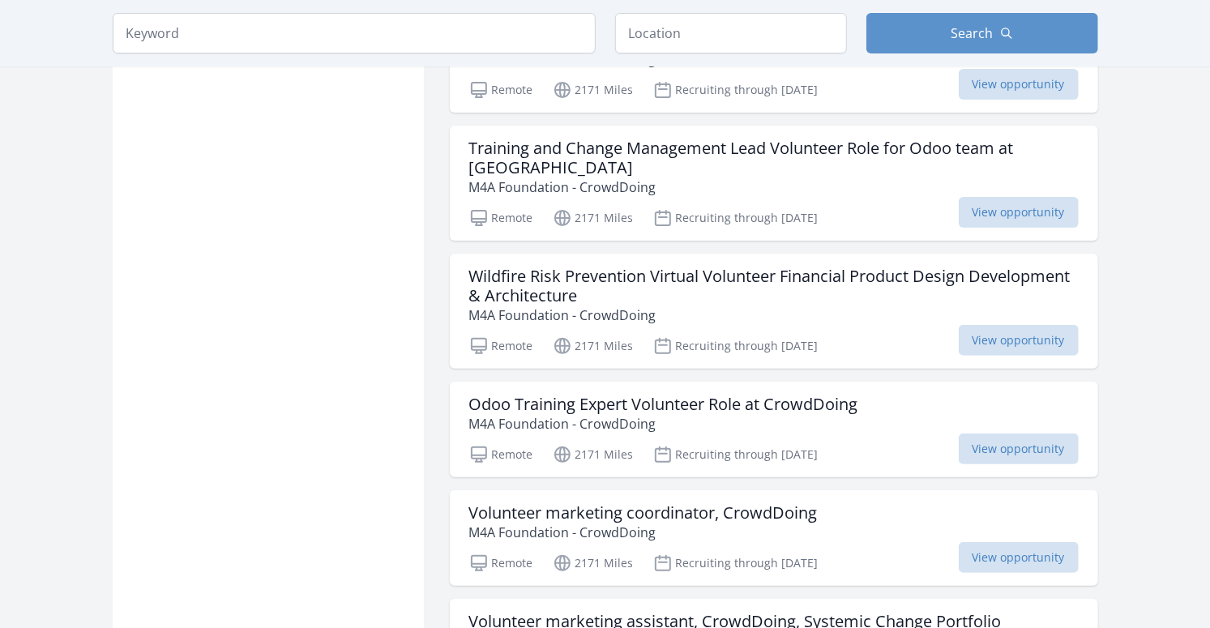
scroll to position [47376, 0]
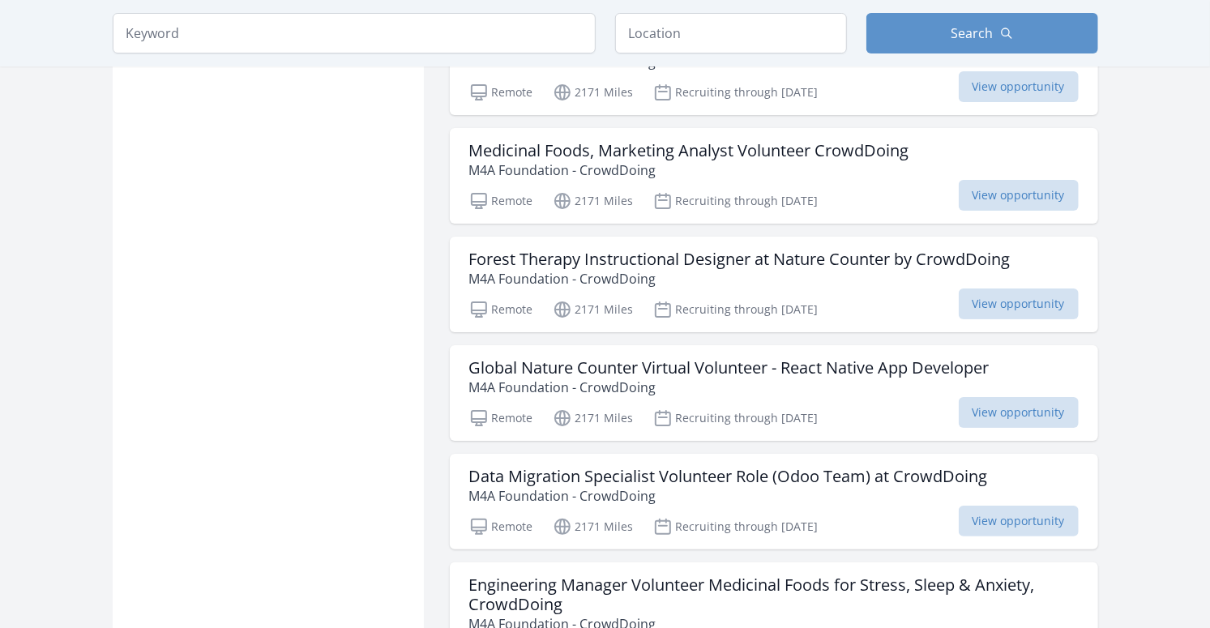
scroll to position [54443, 0]
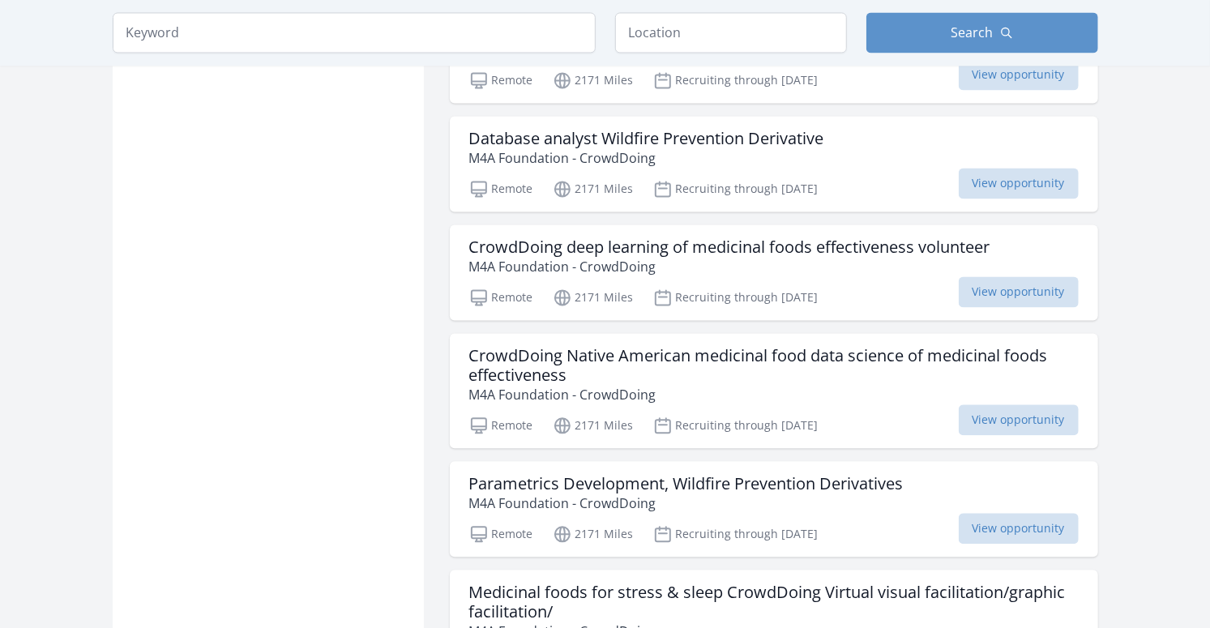
scroll to position [56366, 0]
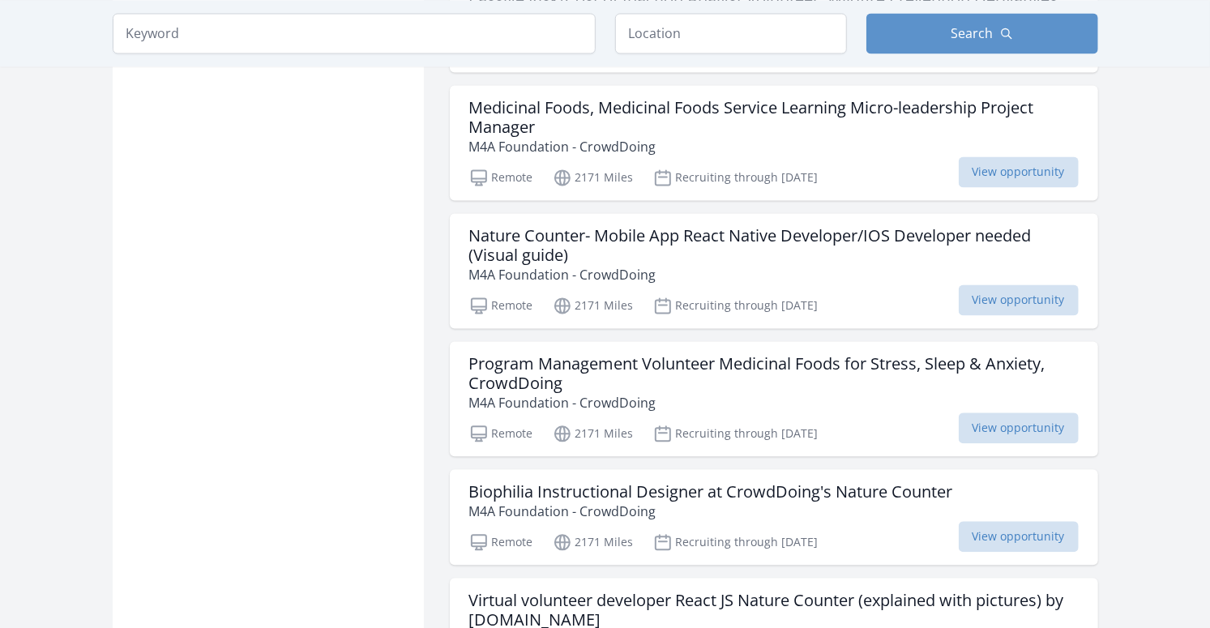
scroll to position [60077, 0]
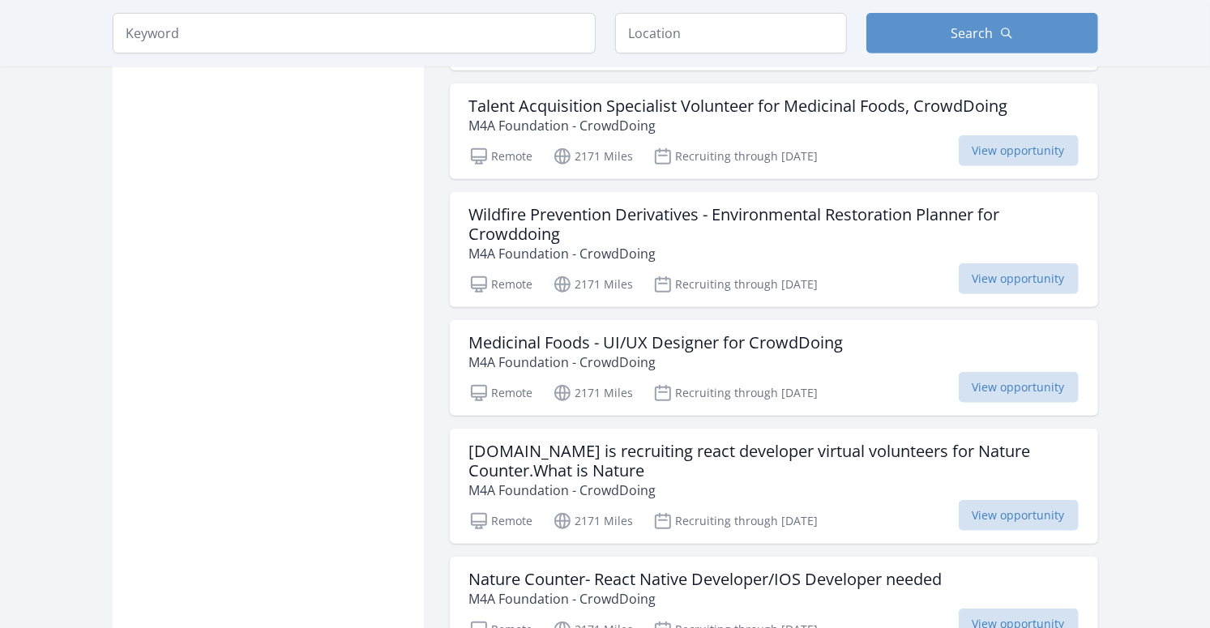
scroll to position [62334, 0]
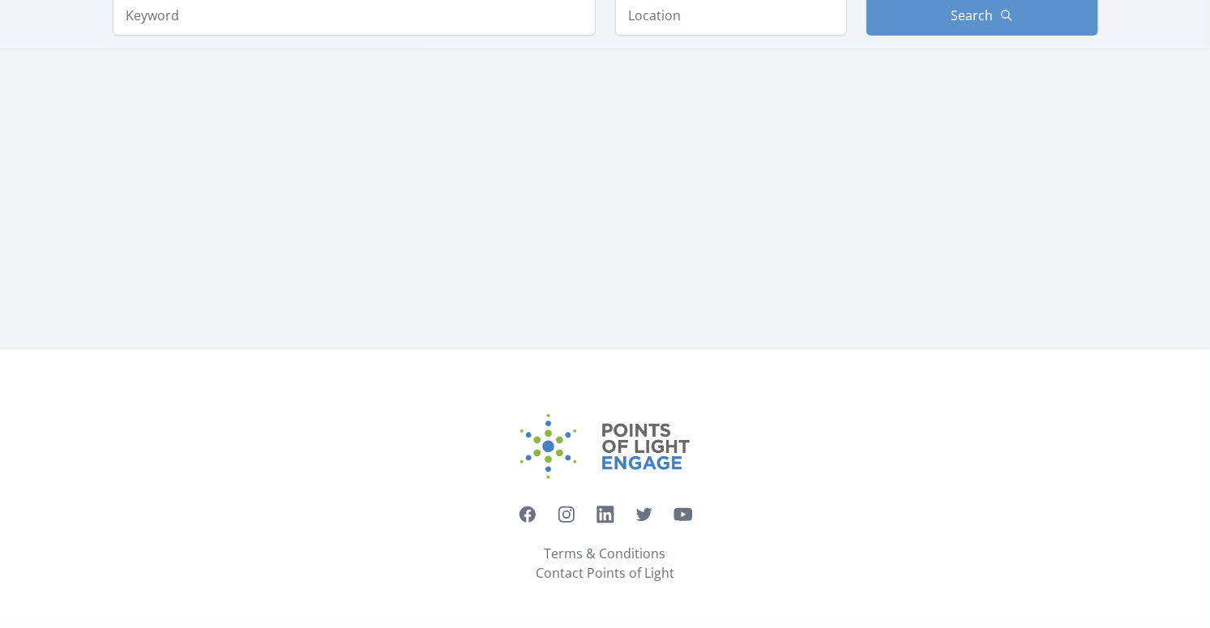
scroll to position [64786, 0]
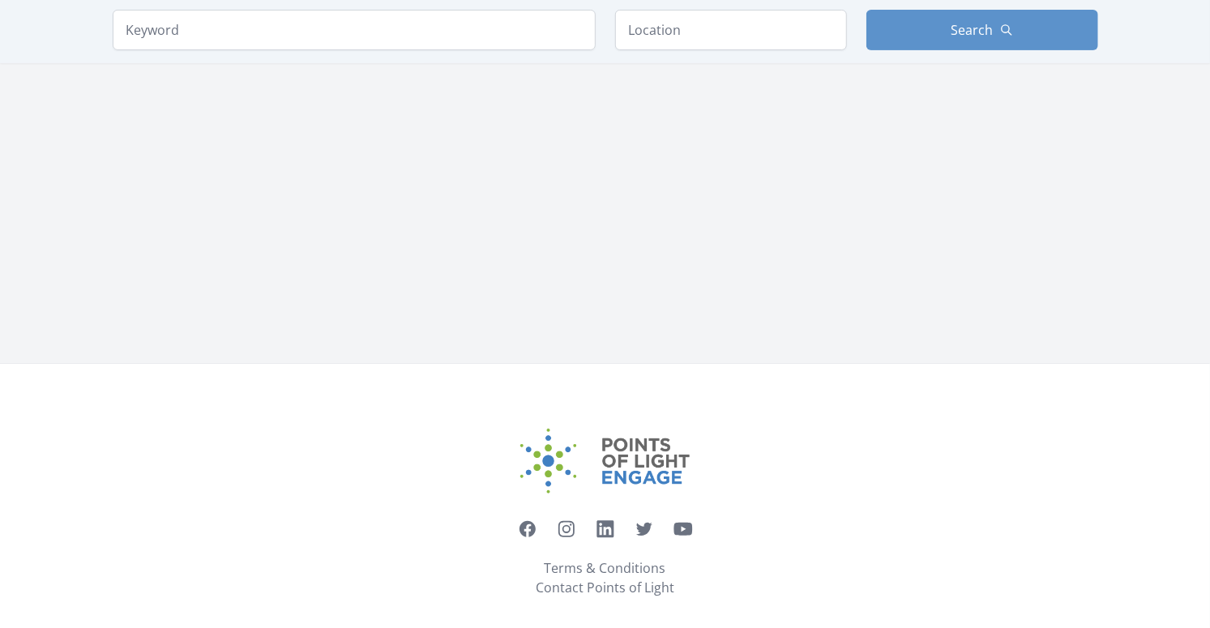
click input "Data Science 896"
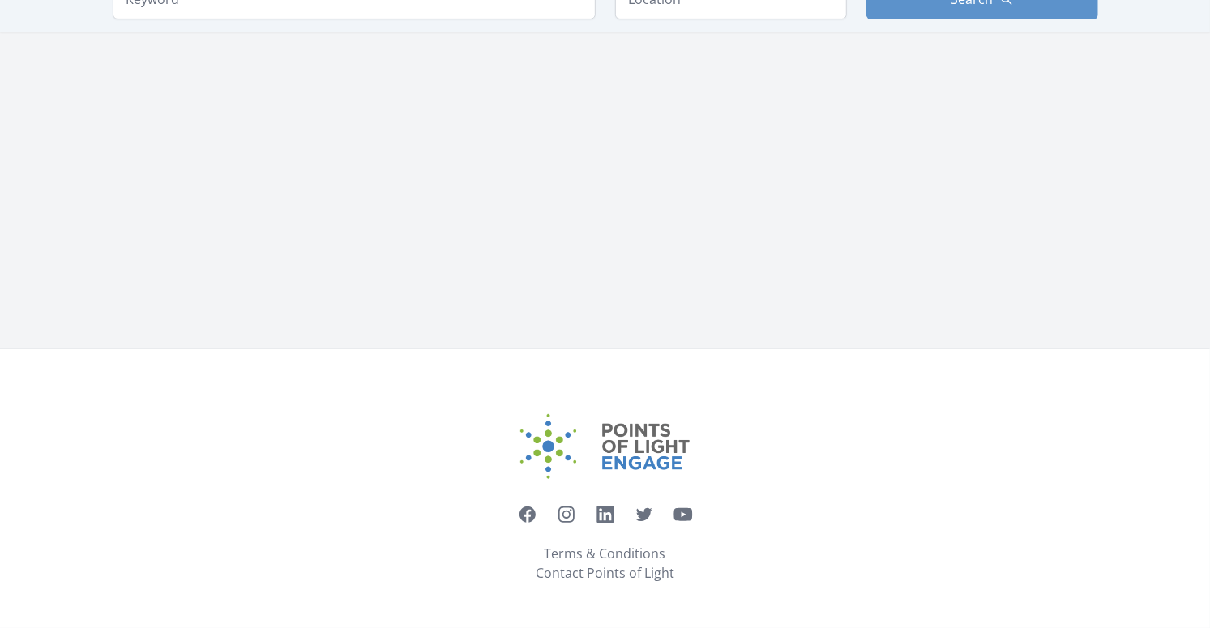
click input "Administrative 2357"
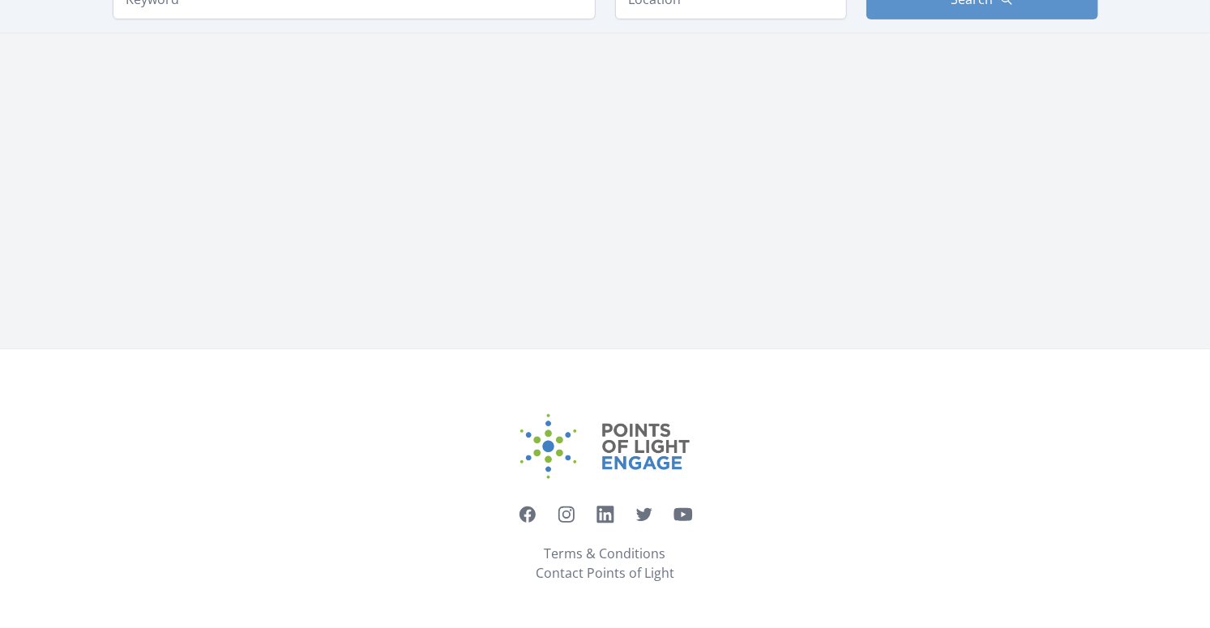
scroll to position [6029, 0]
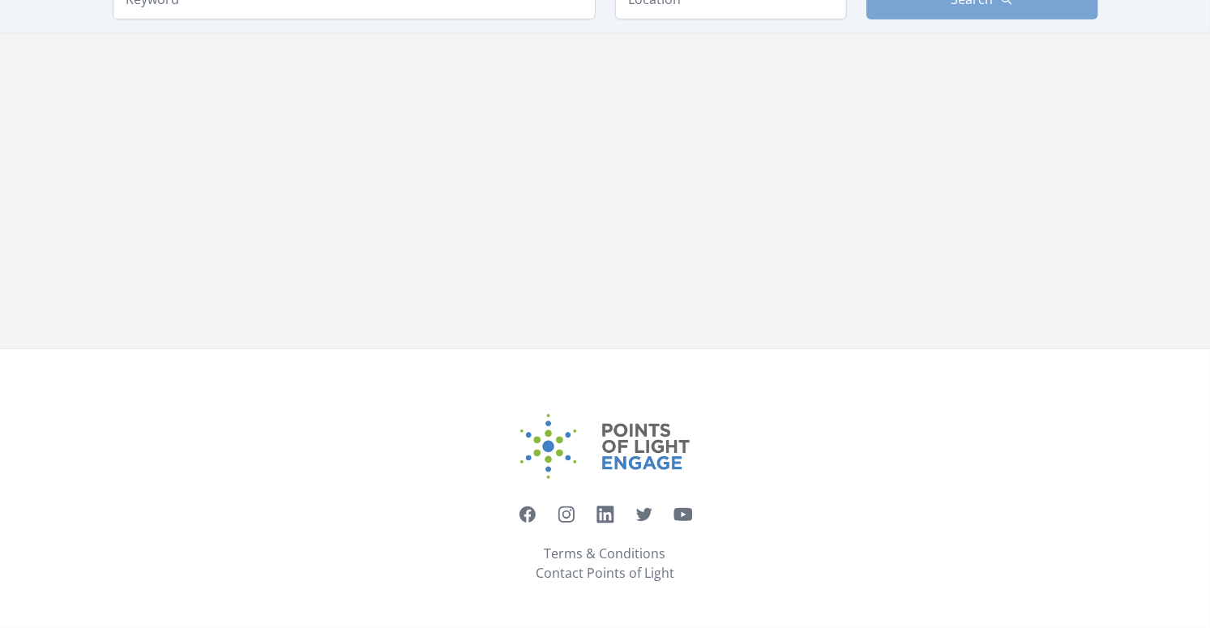
click input "Administrative 2559"
click input "Research 1141"
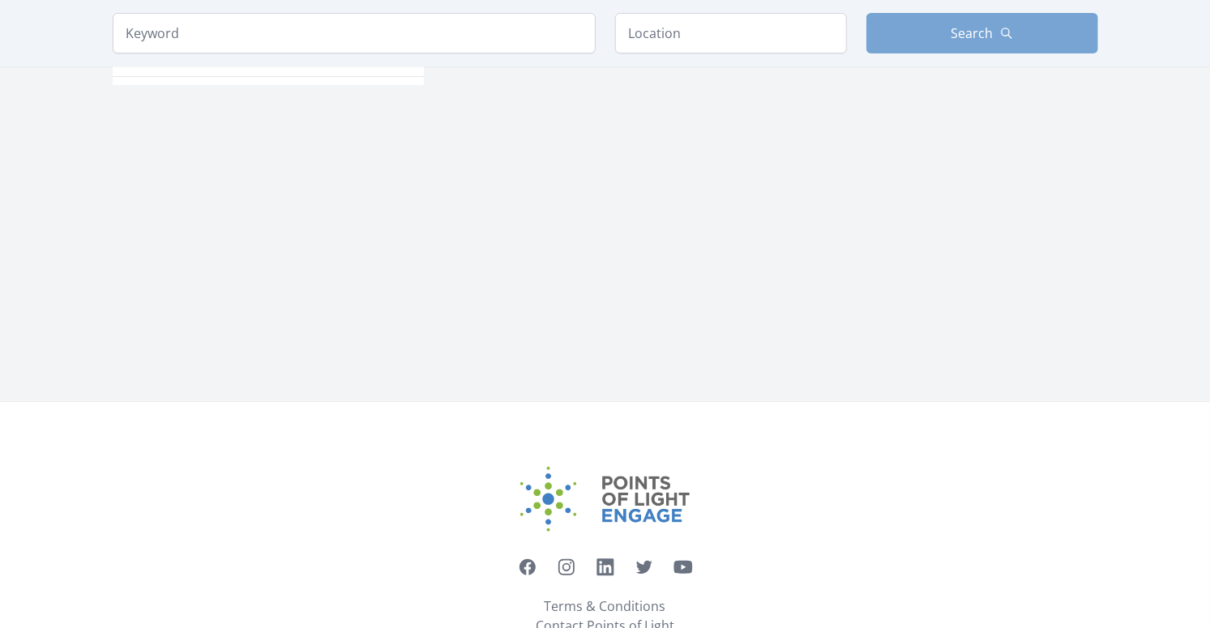
scroll to position [107, 0]
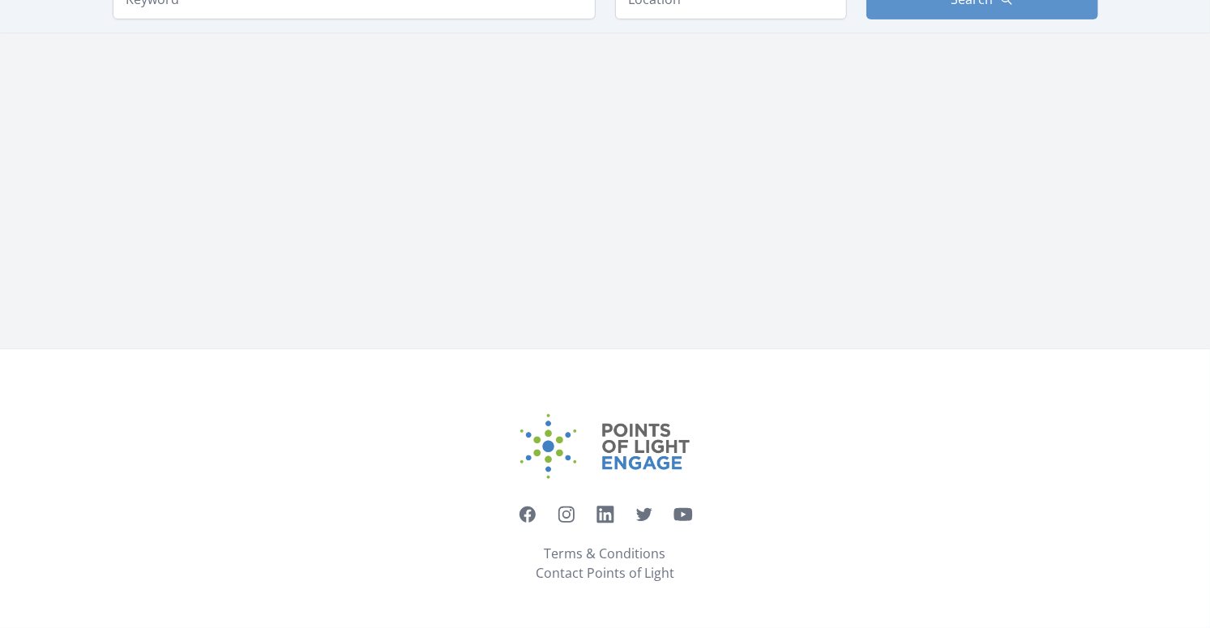
scroll to position [3220, 0]
click h3 "Kindful CRM Administrator"
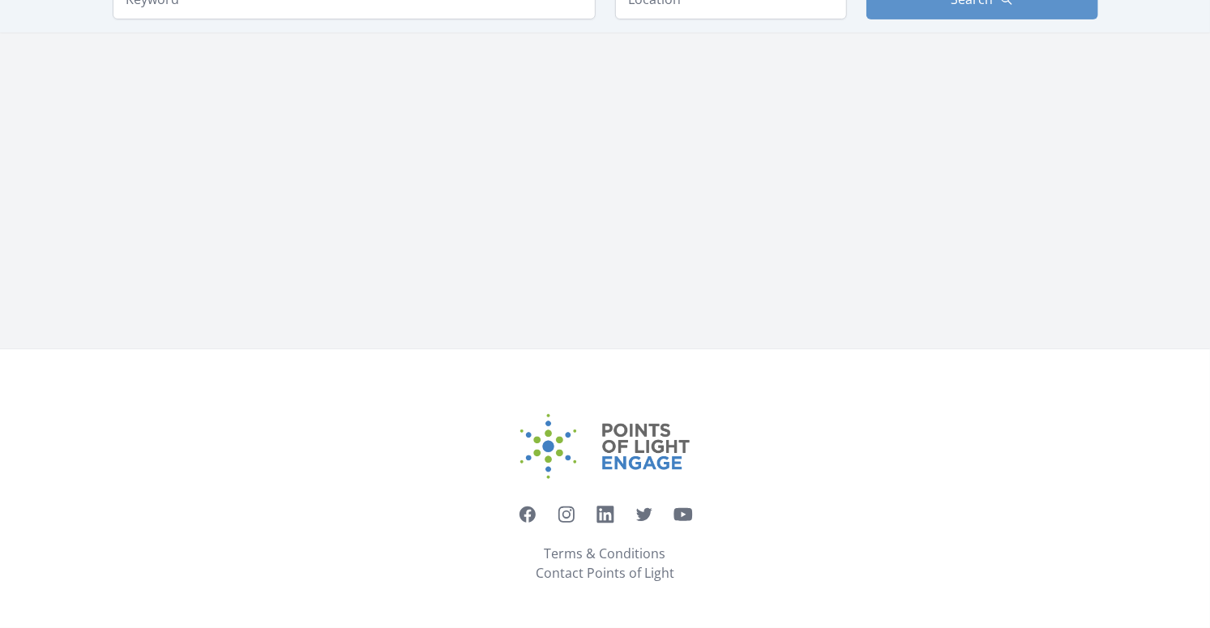
scroll to position [8697, 0]
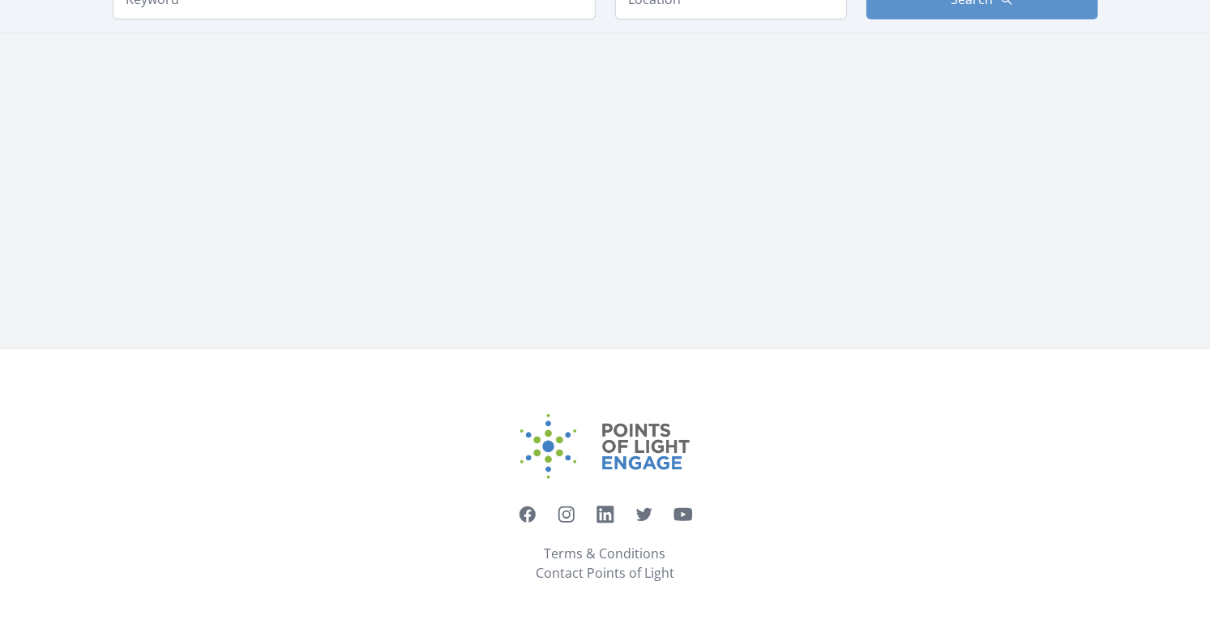
scroll to position [21870, 0]
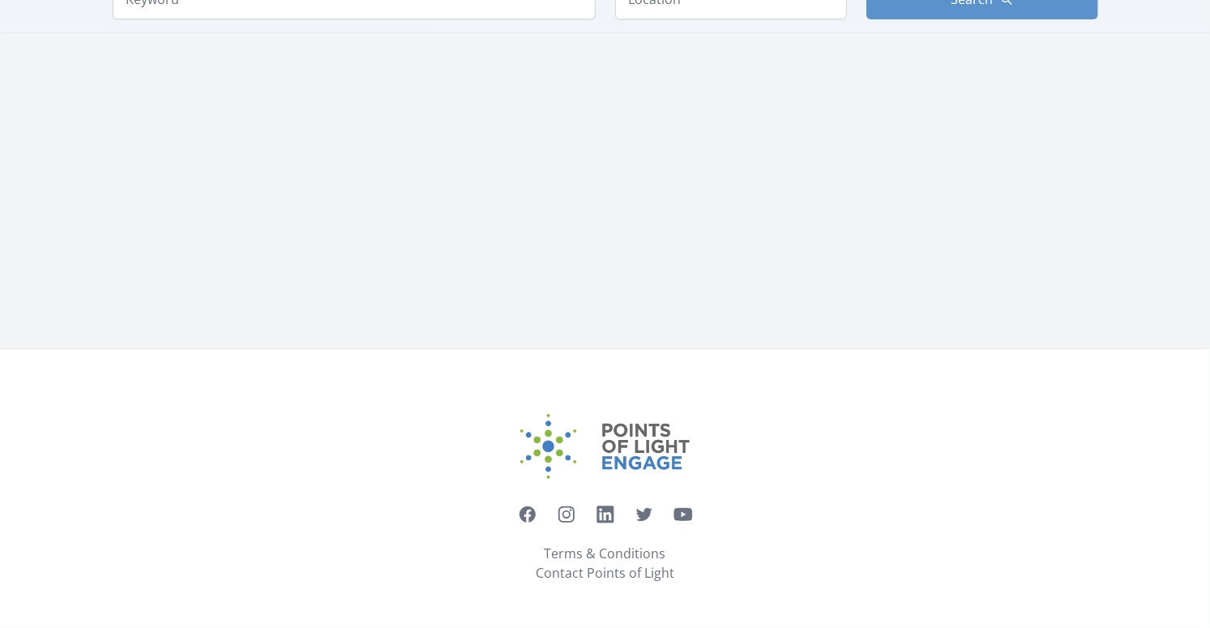
scroll to position [11032, 0]
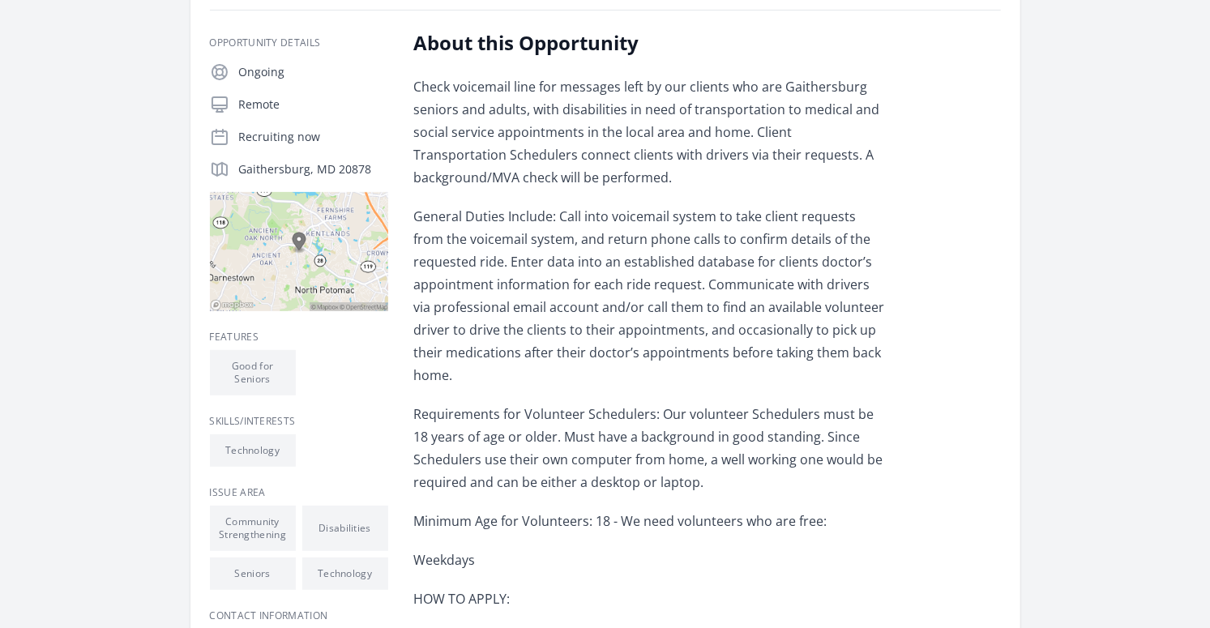
scroll to position [241, 0]
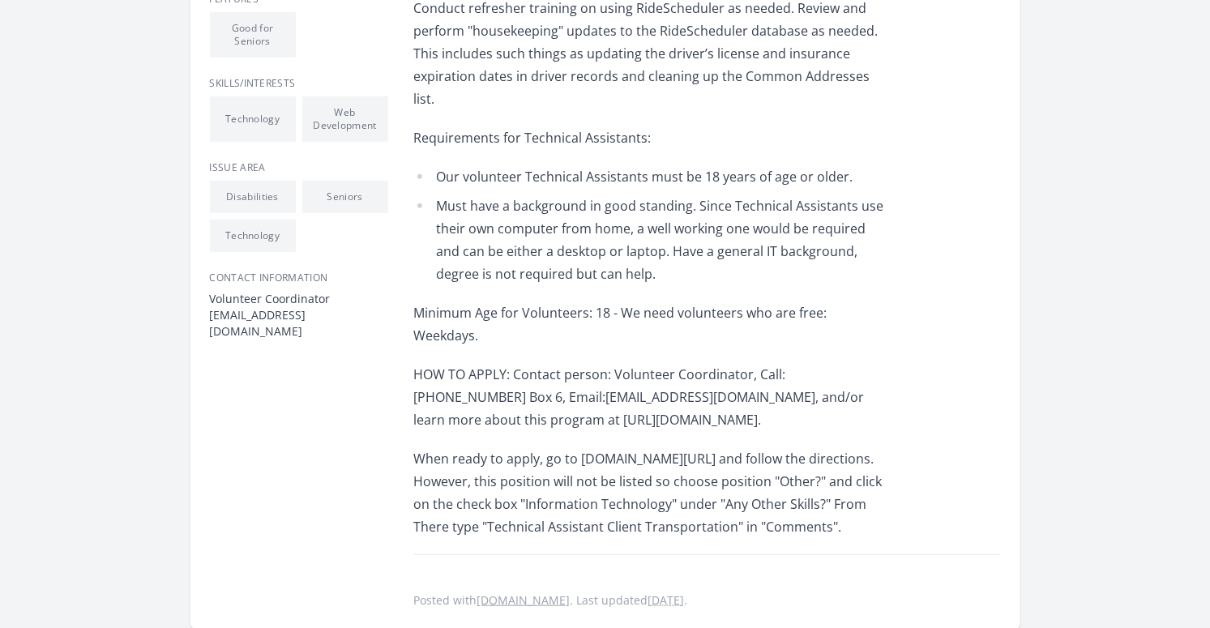
scroll to position [578, 0]
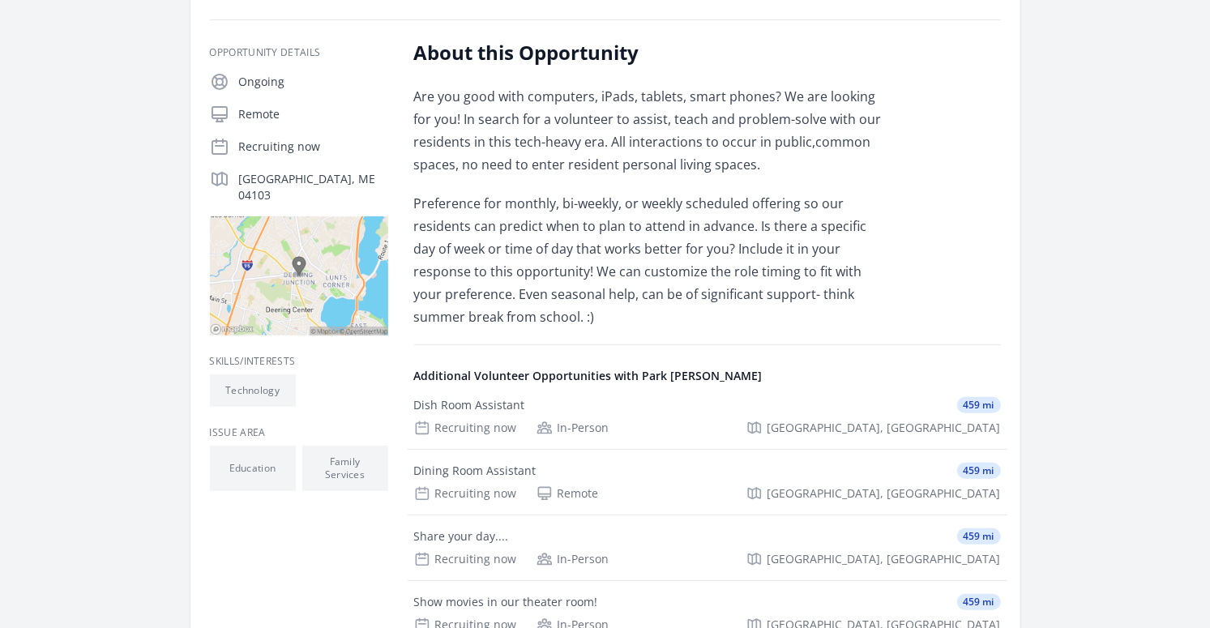
scroll to position [263, 0]
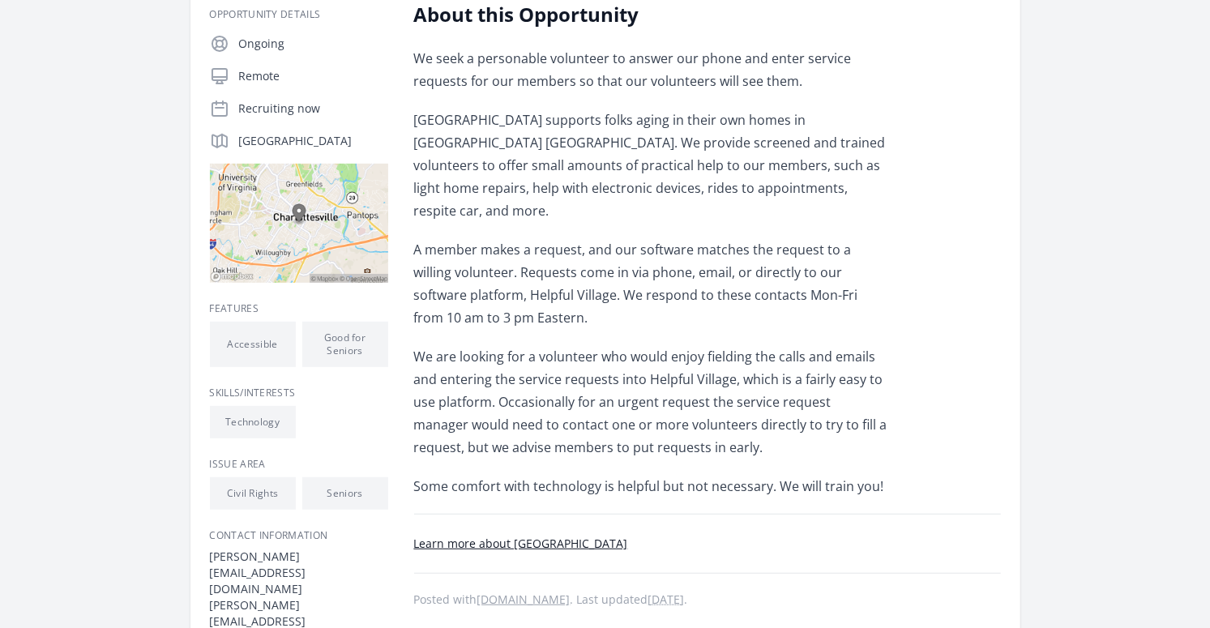
scroll to position [295, 0]
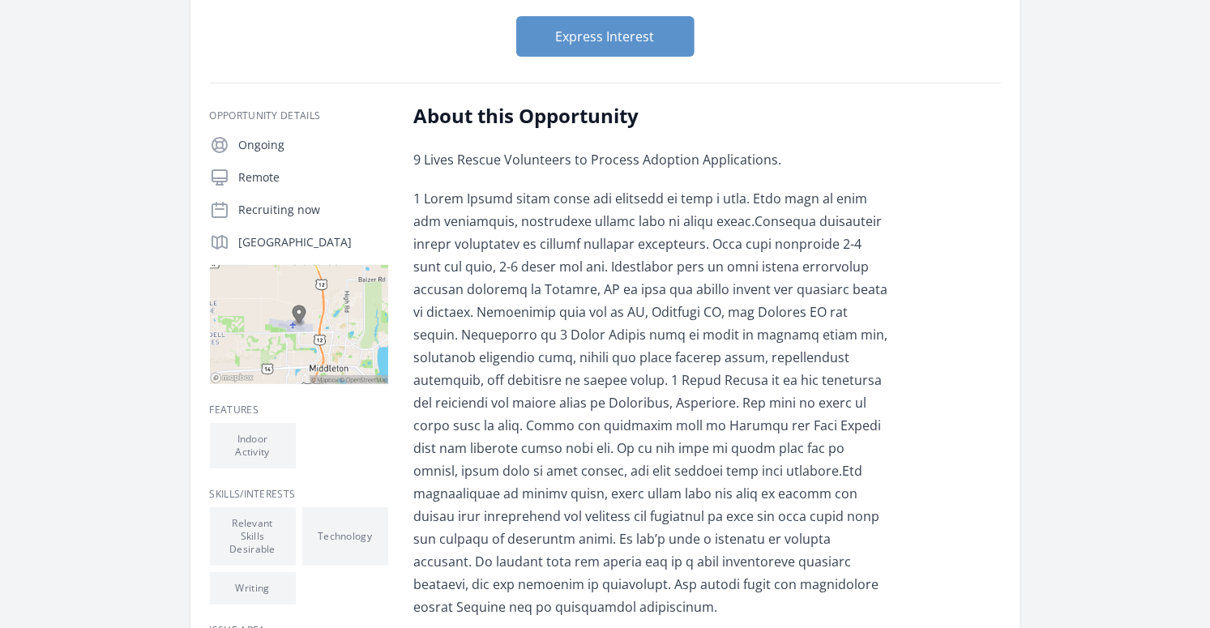
scroll to position [193, 0]
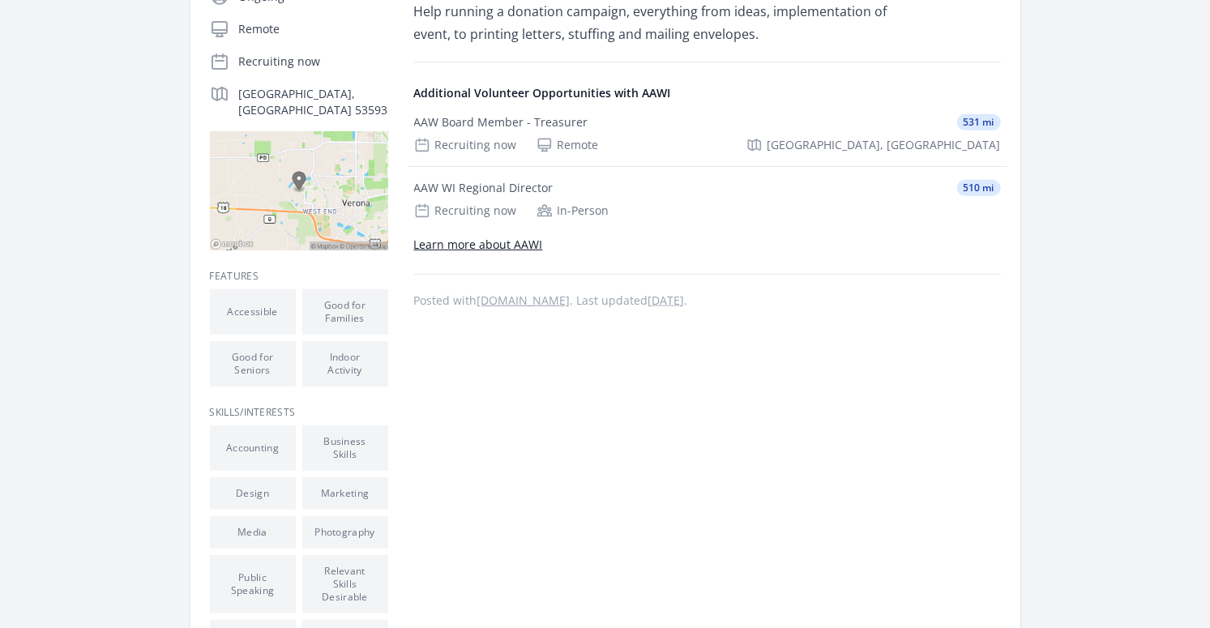
scroll to position [342, 0]
click at [500, 241] on link "Learn more about AAWI" at bounding box center [478, 245] width 129 height 15
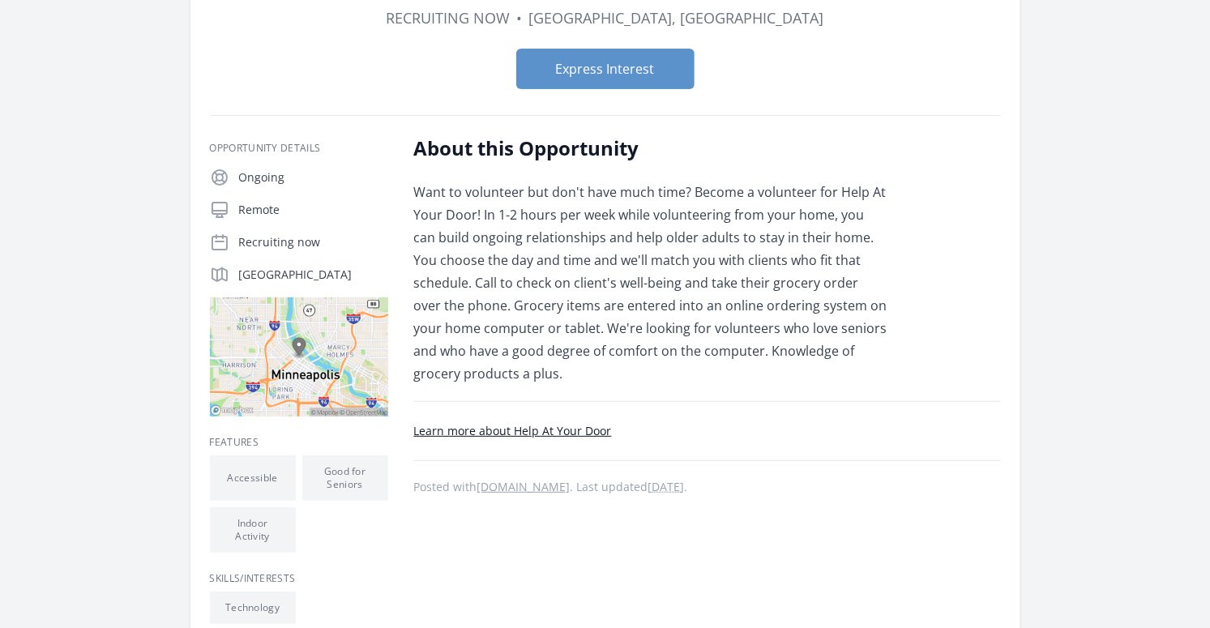
scroll to position [268, 0]
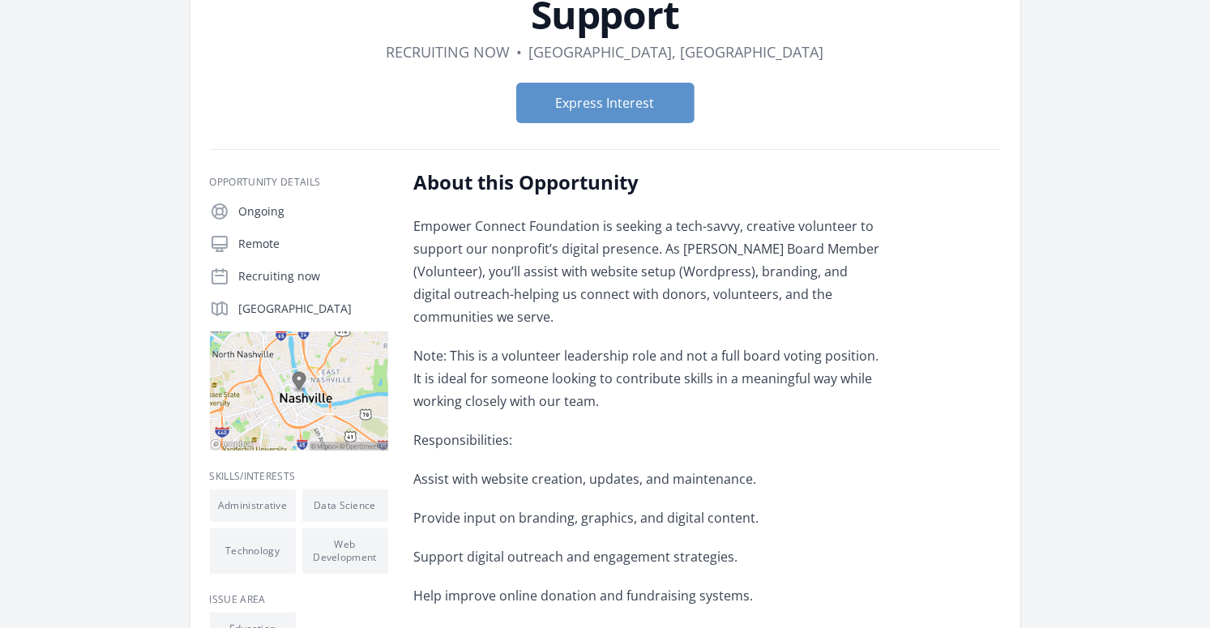
scroll to position [168, 0]
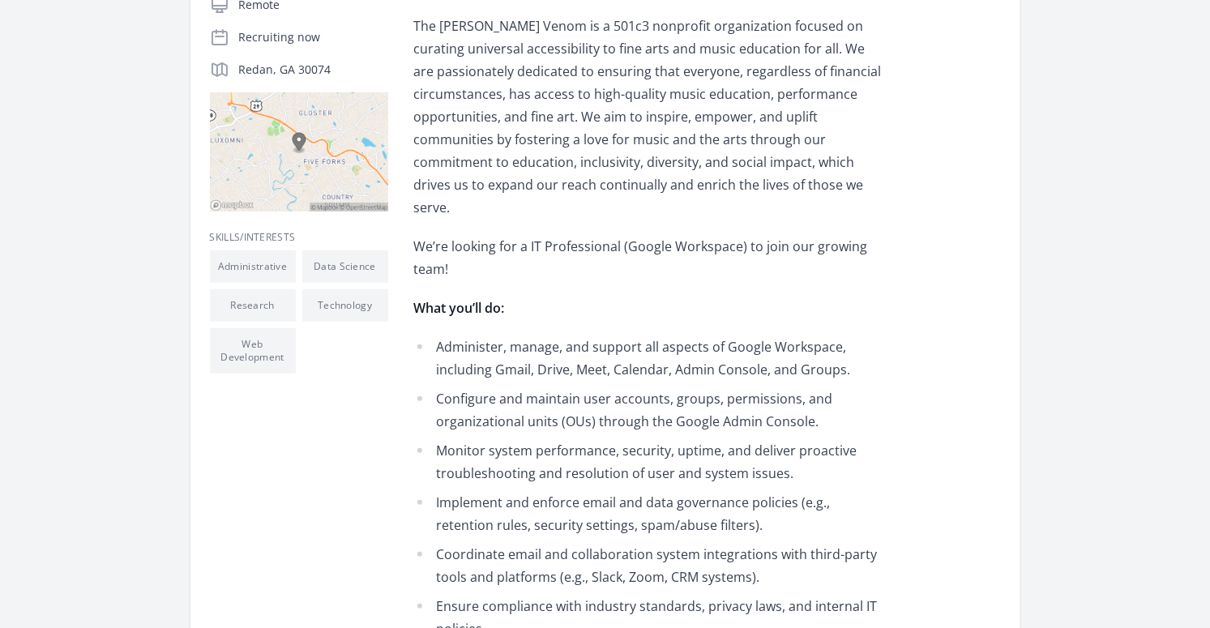
scroll to position [397, 0]
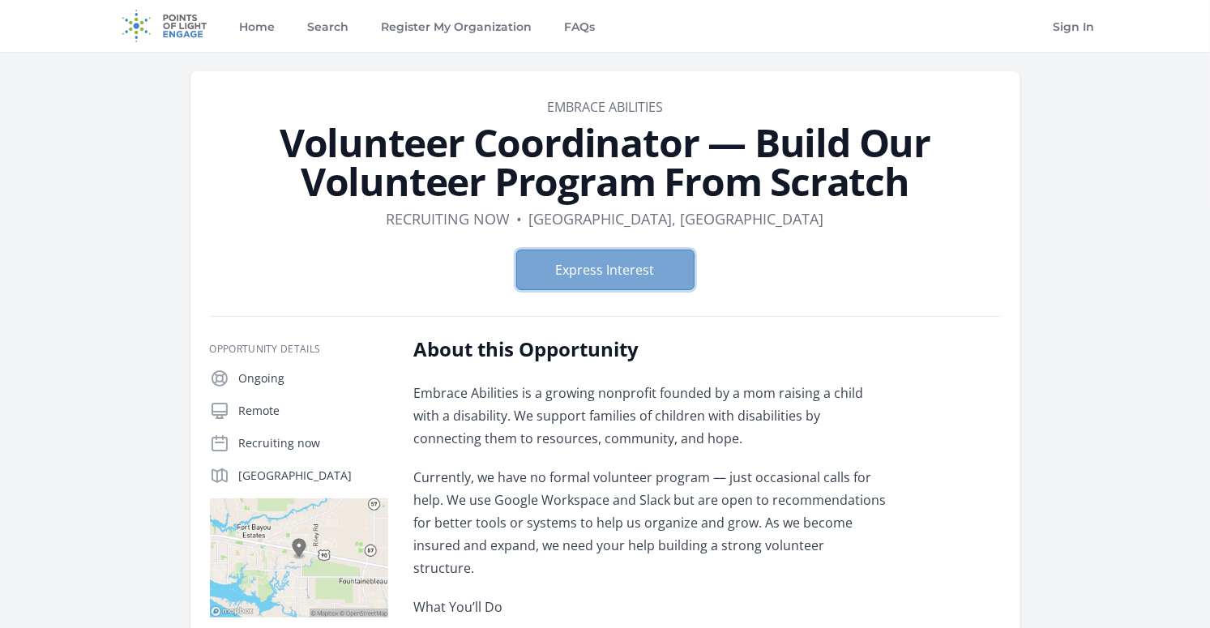
click at [568, 256] on button "Express Interest" at bounding box center [605, 270] width 178 height 41
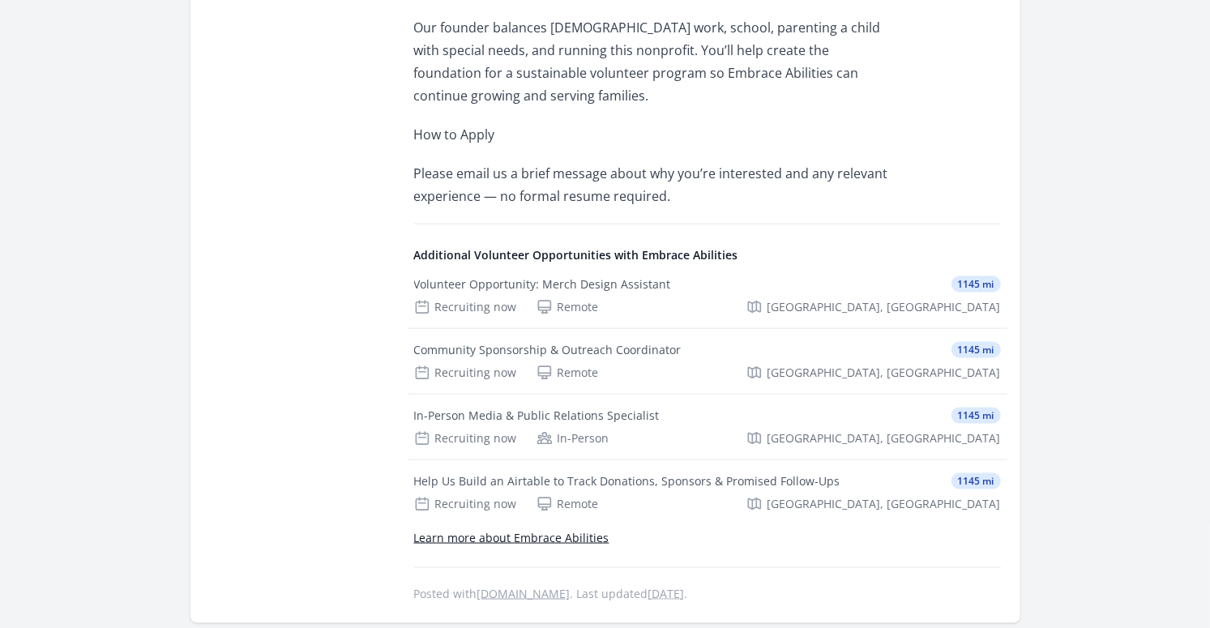
scroll to position [1121, 0]
click at [464, 473] on div "Help Us Build an Airtable to Track Donations, Sponsors & Promised Follow-Ups" at bounding box center [627, 481] width 426 height 16
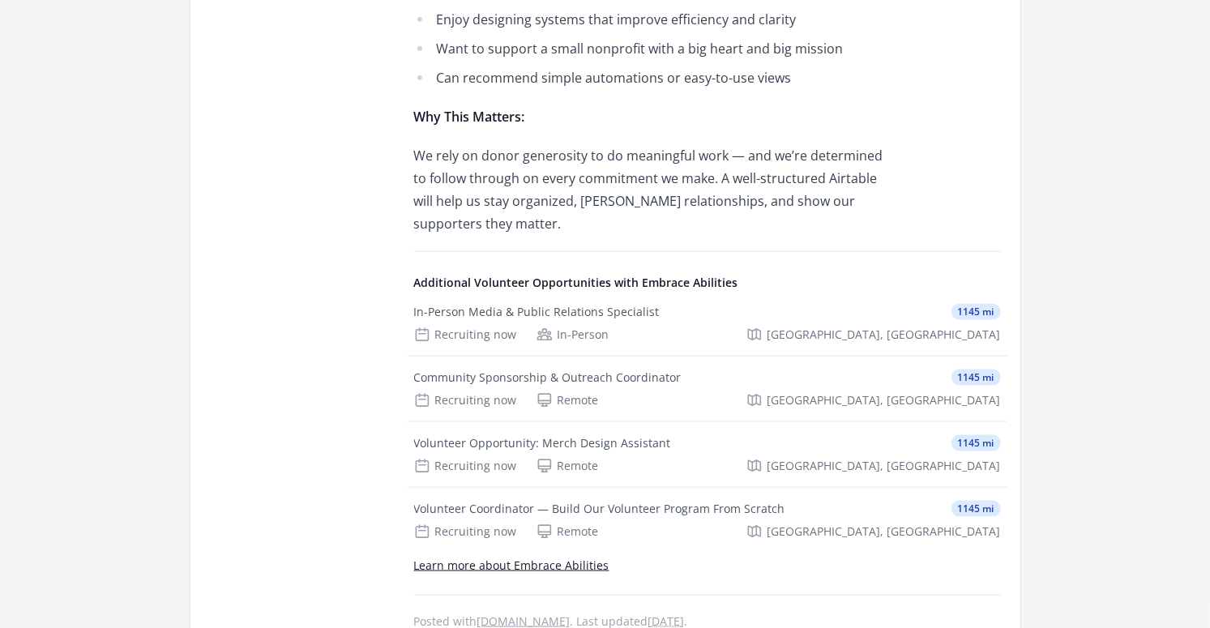
scroll to position [1043, 0]
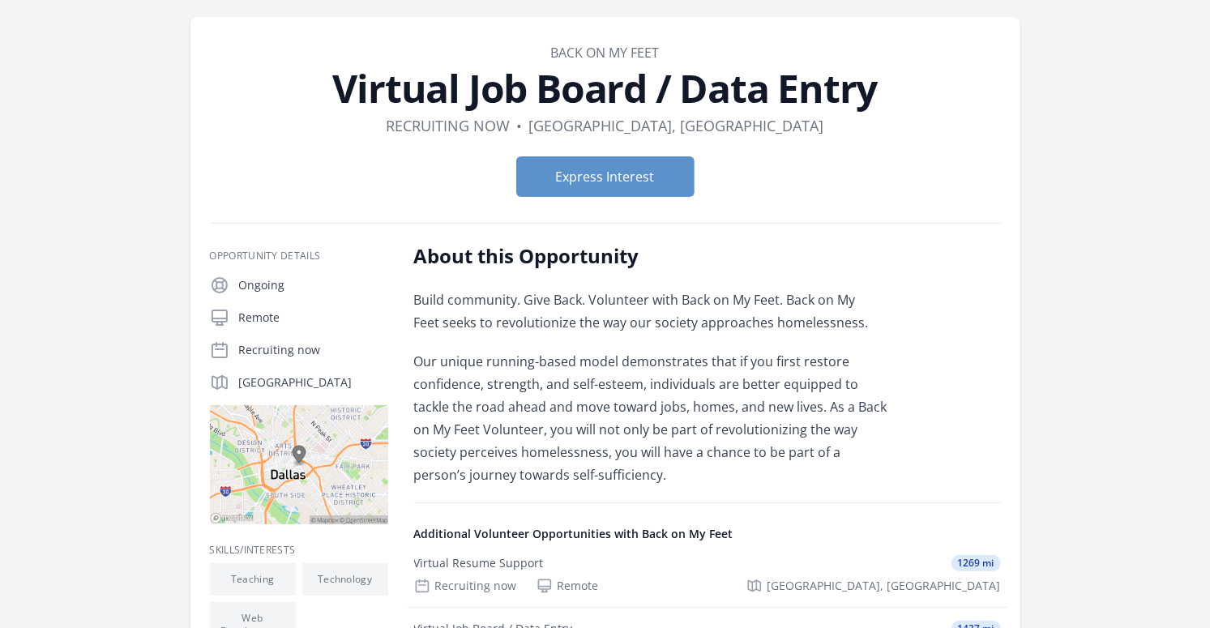
scroll to position [55, 0]
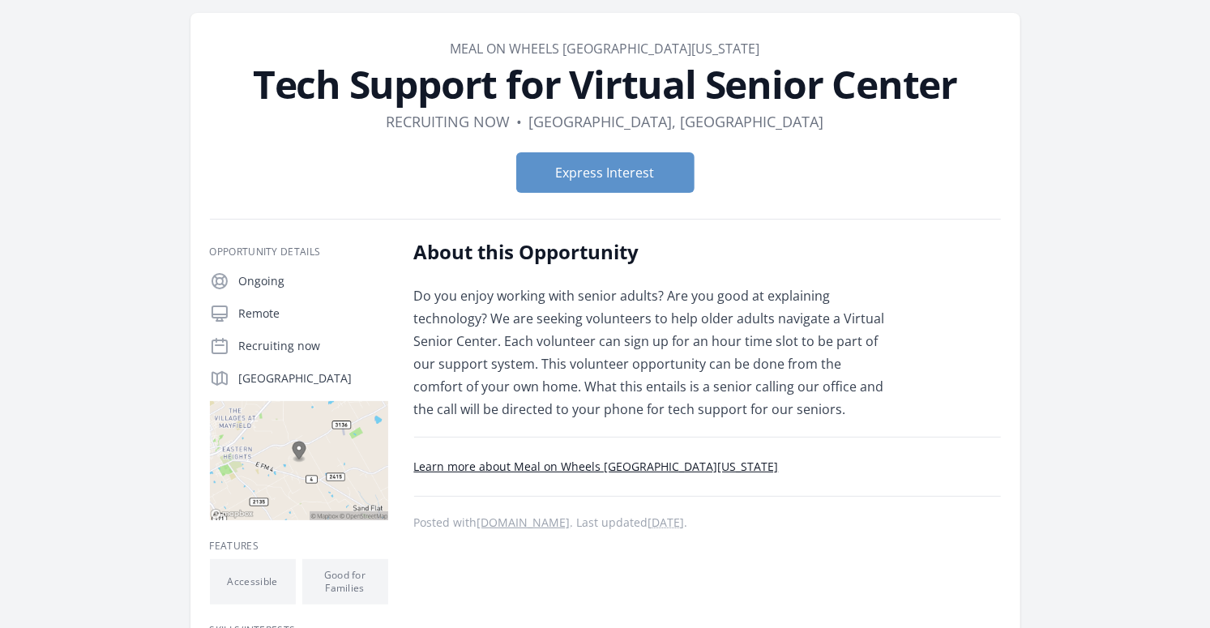
scroll to position [56, 0]
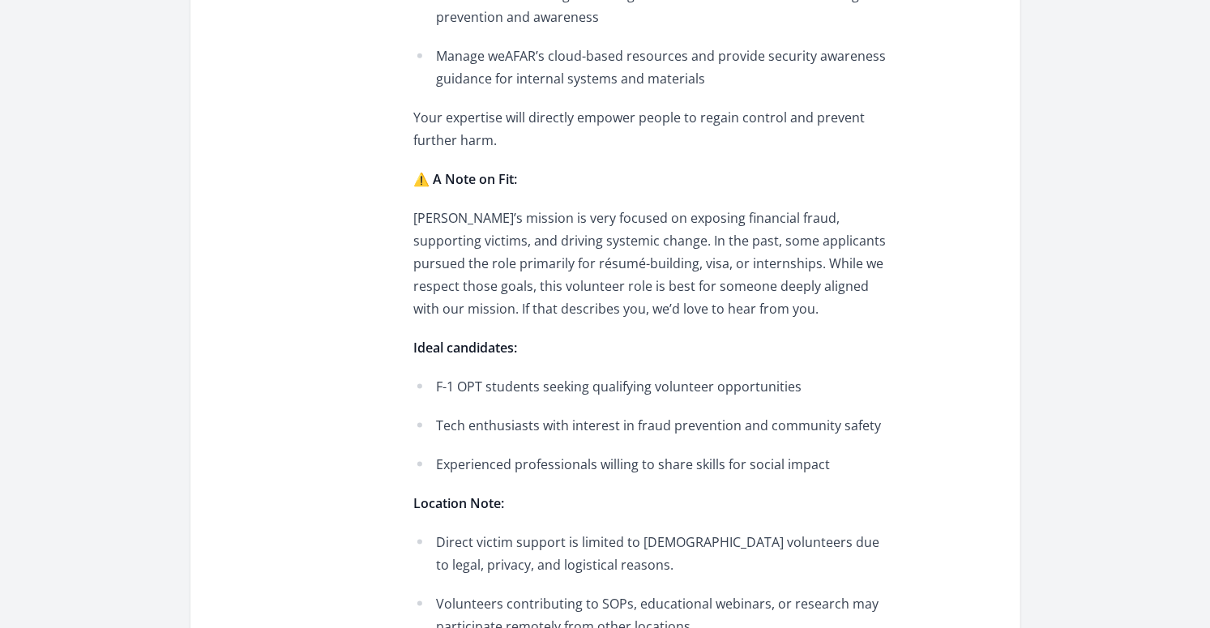
scroll to position [1085, 0]
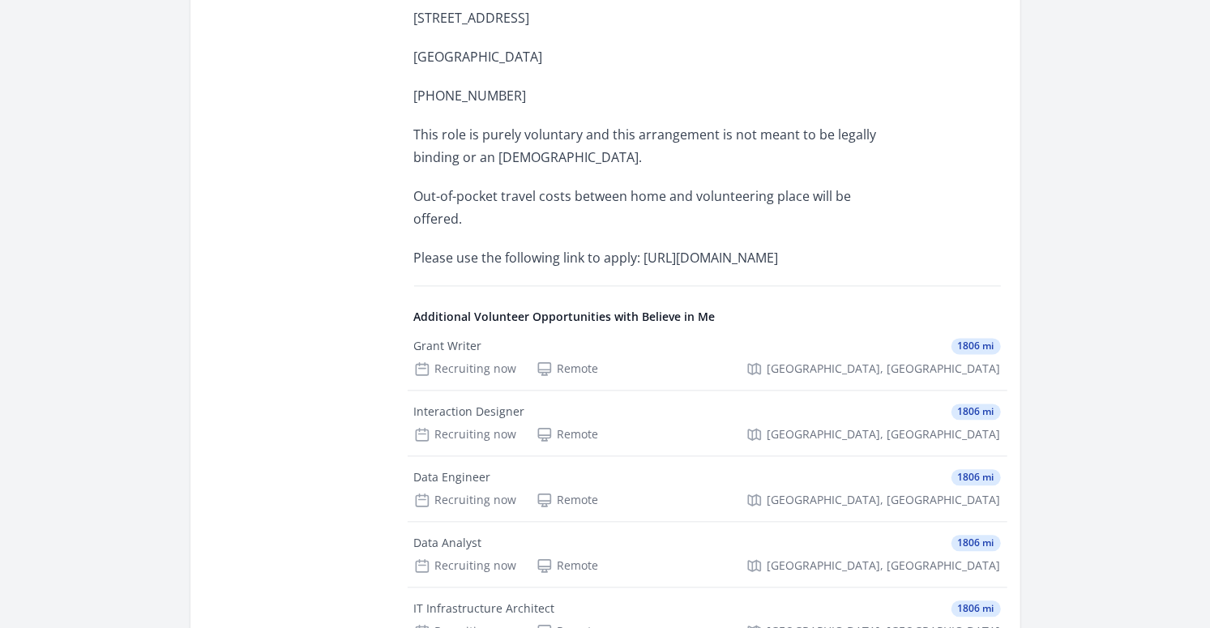
scroll to position [2004, 0]
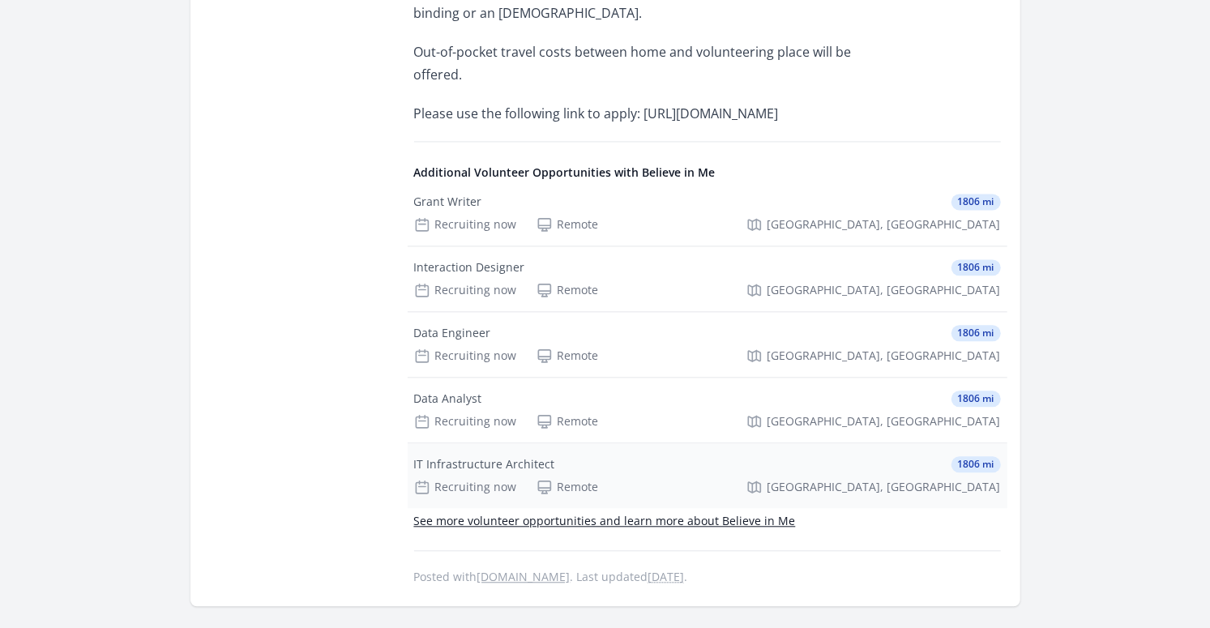
click at [429, 457] on div "IT Infrastructure Architect" at bounding box center [484, 465] width 141 height 16
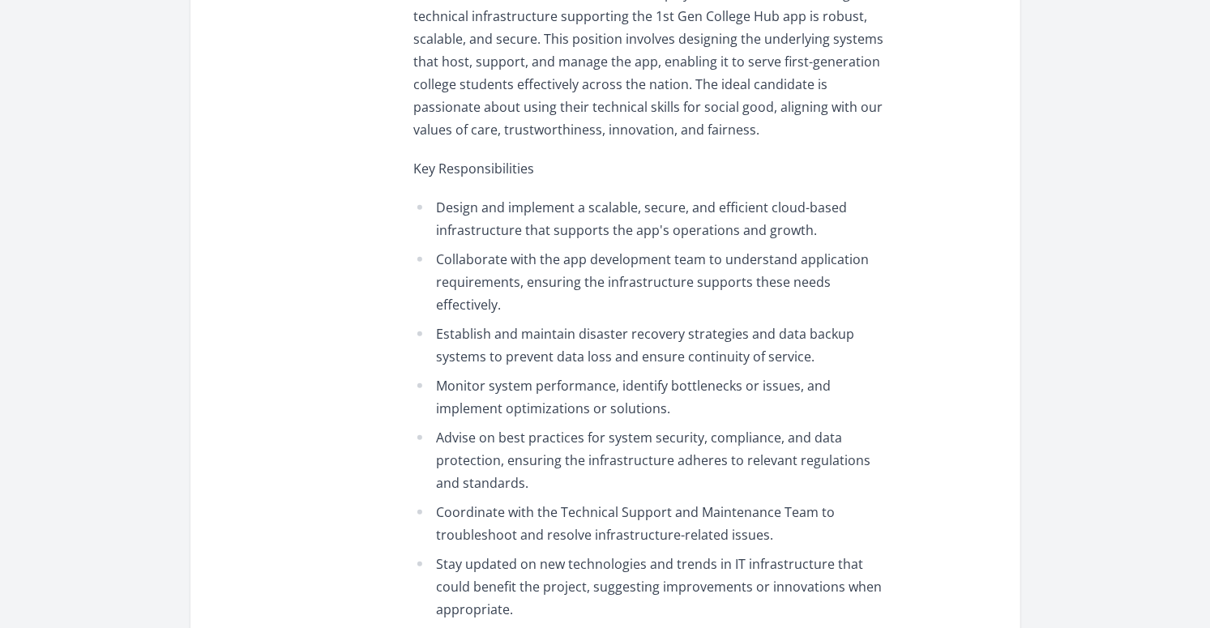
scroll to position [675, 0]
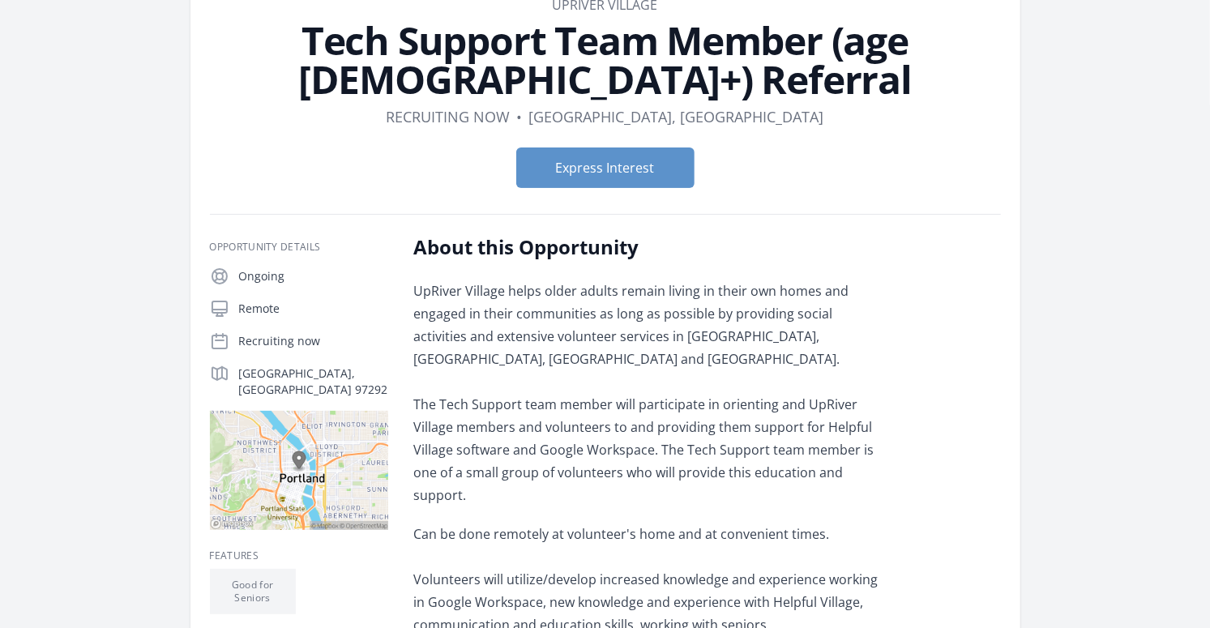
scroll to position [55, 0]
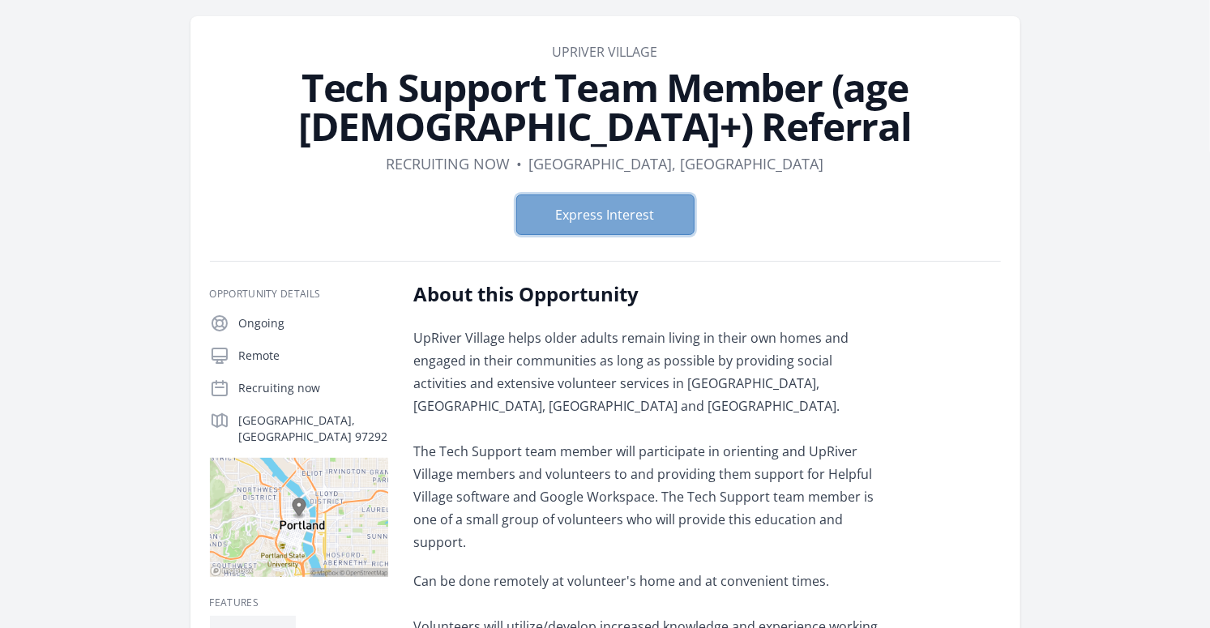
click at [576, 212] on button "Express Interest" at bounding box center [605, 215] width 178 height 41
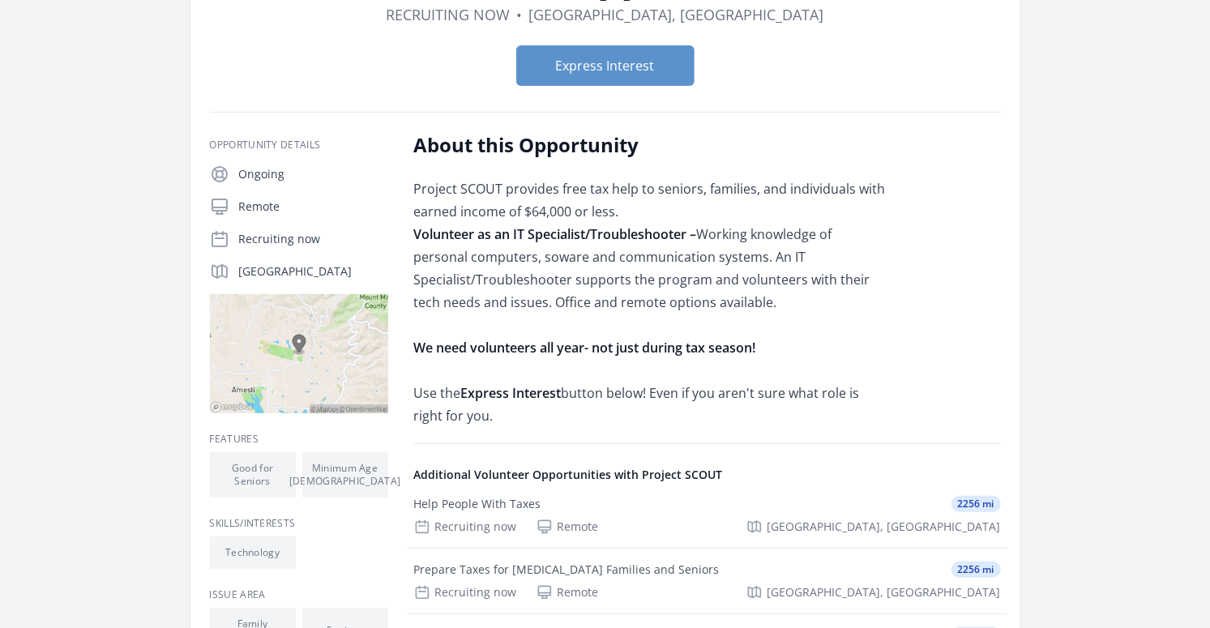
scroll to position [165, 0]
click at [597, 62] on button "Express Interest" at bounding box center [605, 66] width 178 height 41
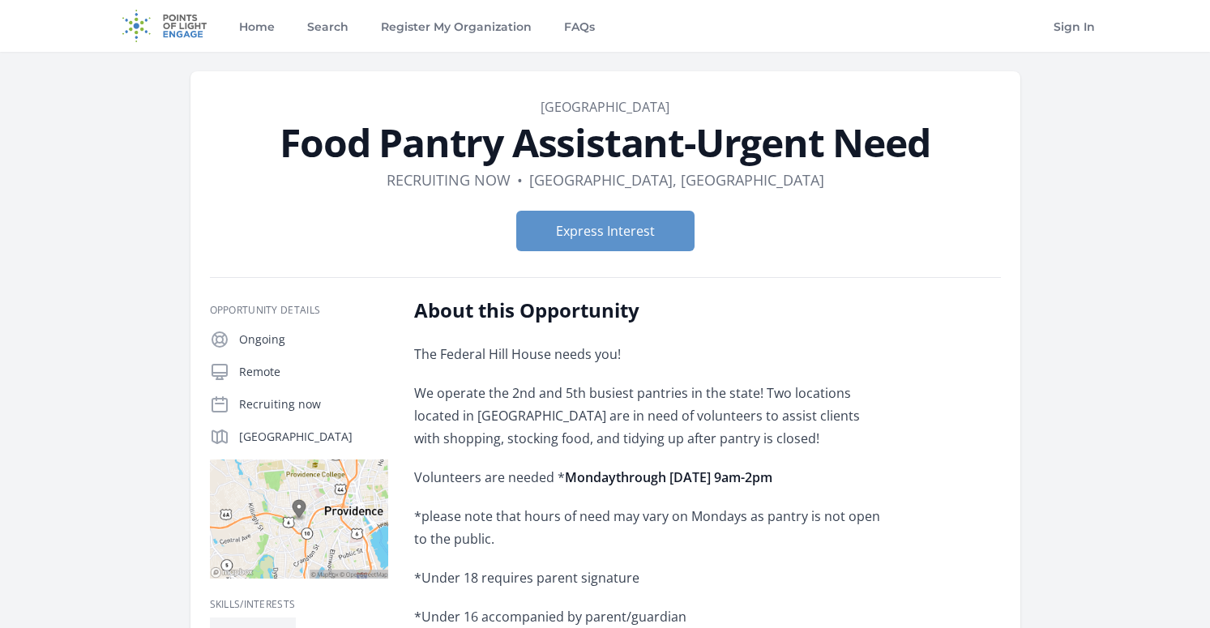
scroll to position [226, 0]
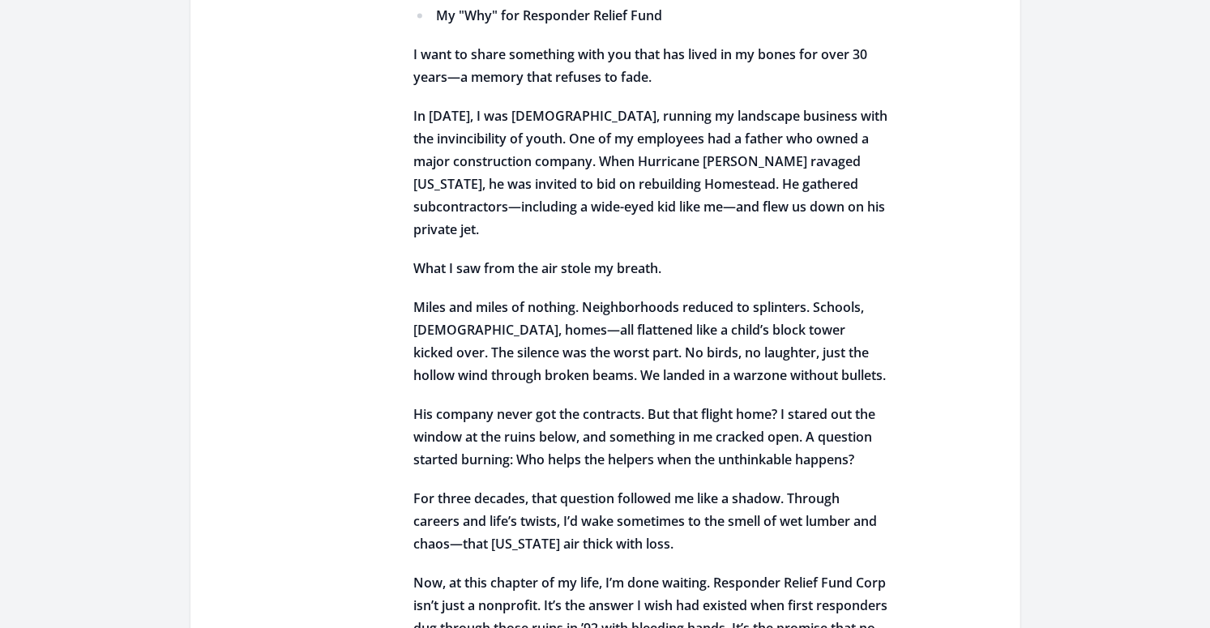
scroll to position [1977, 0]
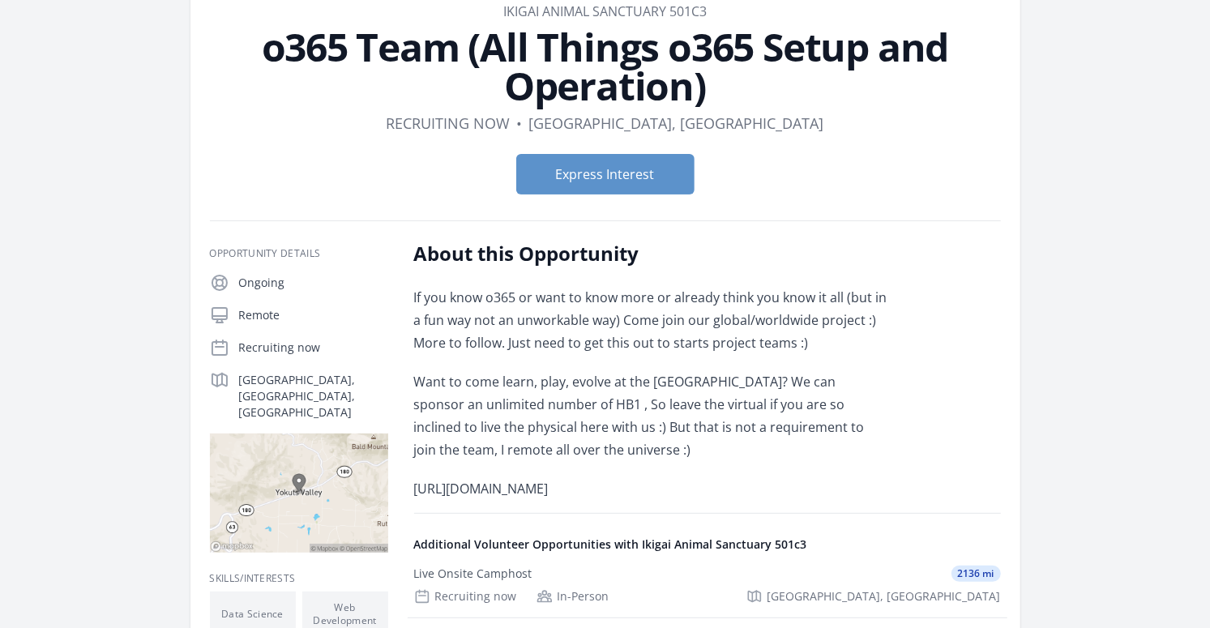
scroll to position [92, 0]
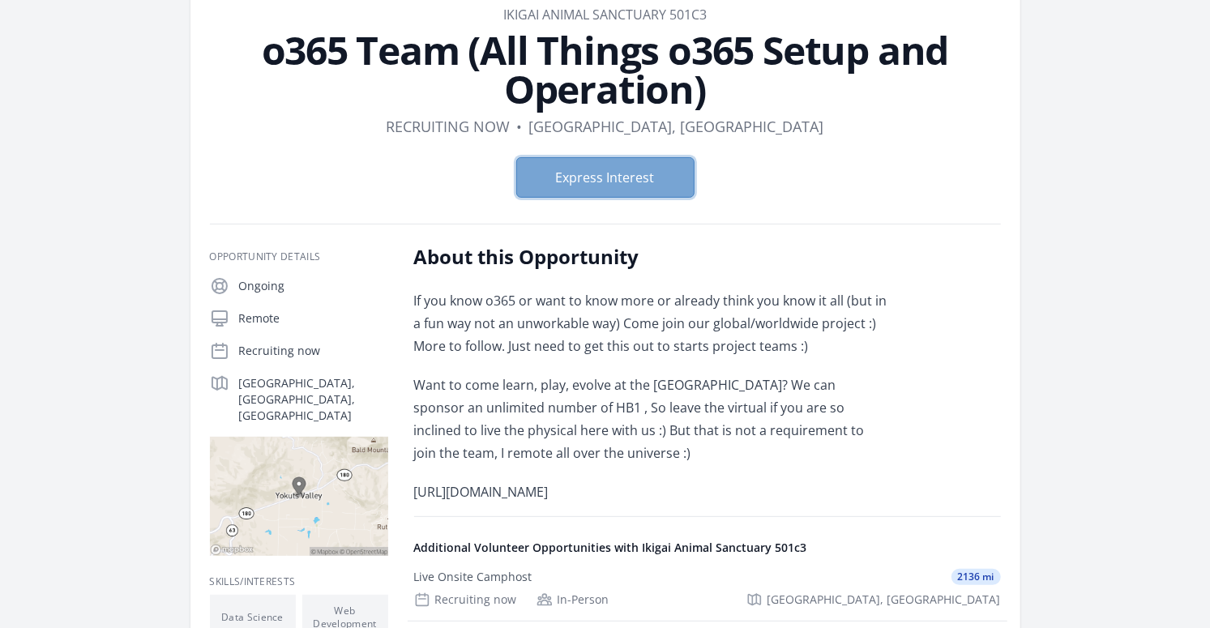
click at [602, 169] on button "Express Interest" at bounding box center [605, 177] width 178 height 41
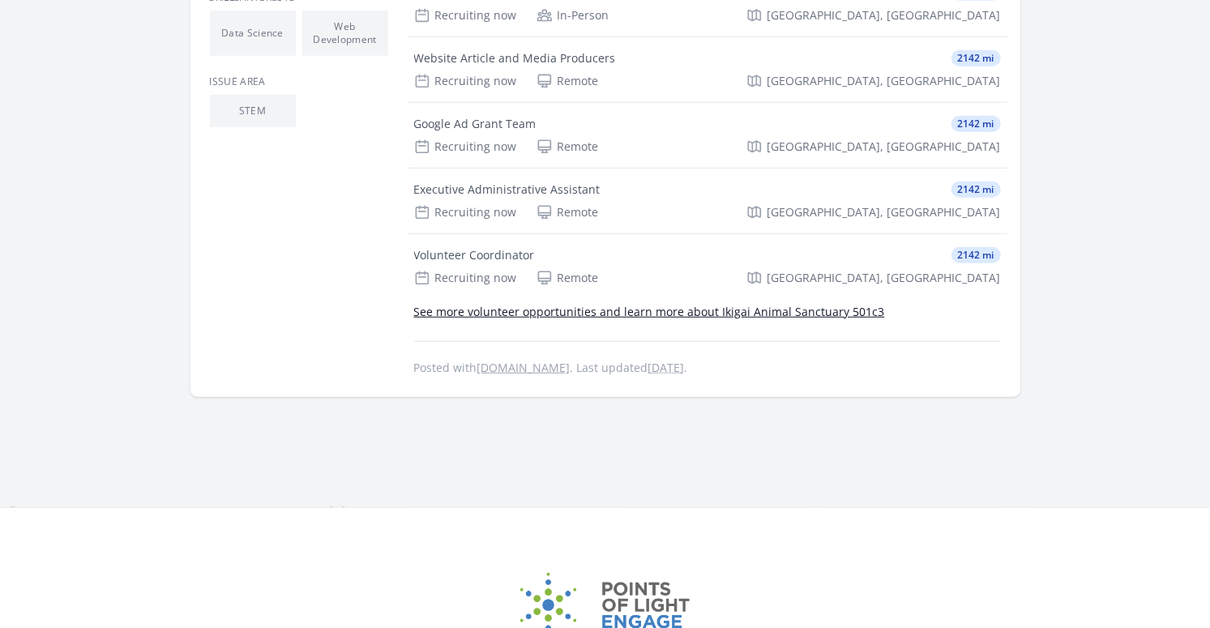
scroll to position [833, 0]
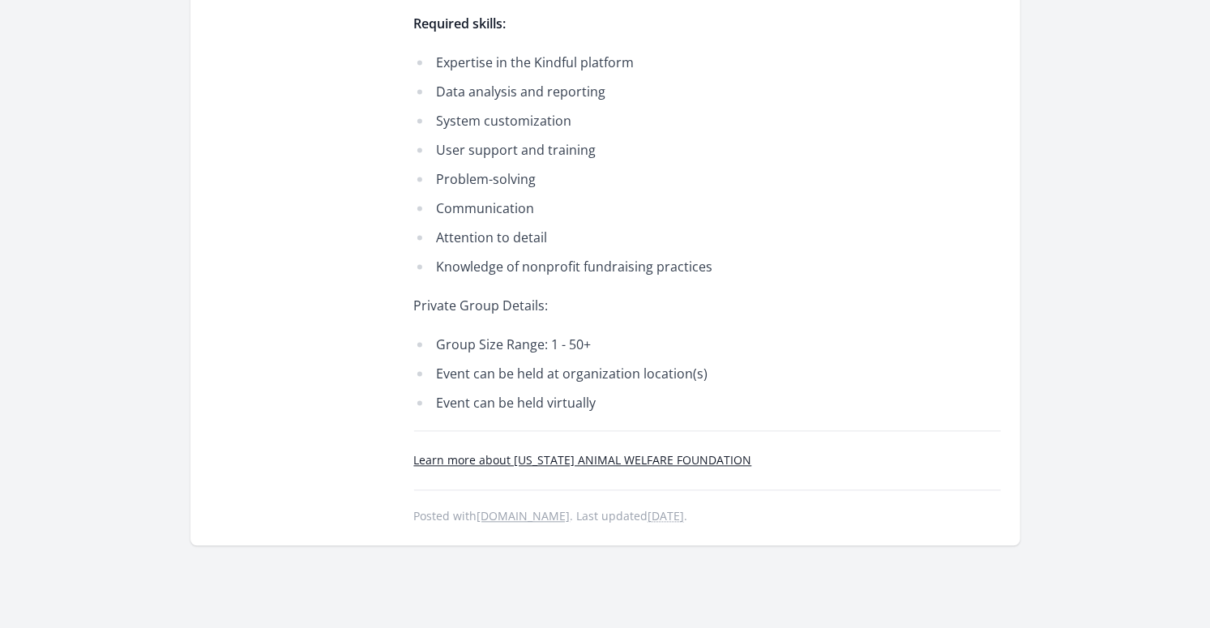
scroll to position [1844, 0]
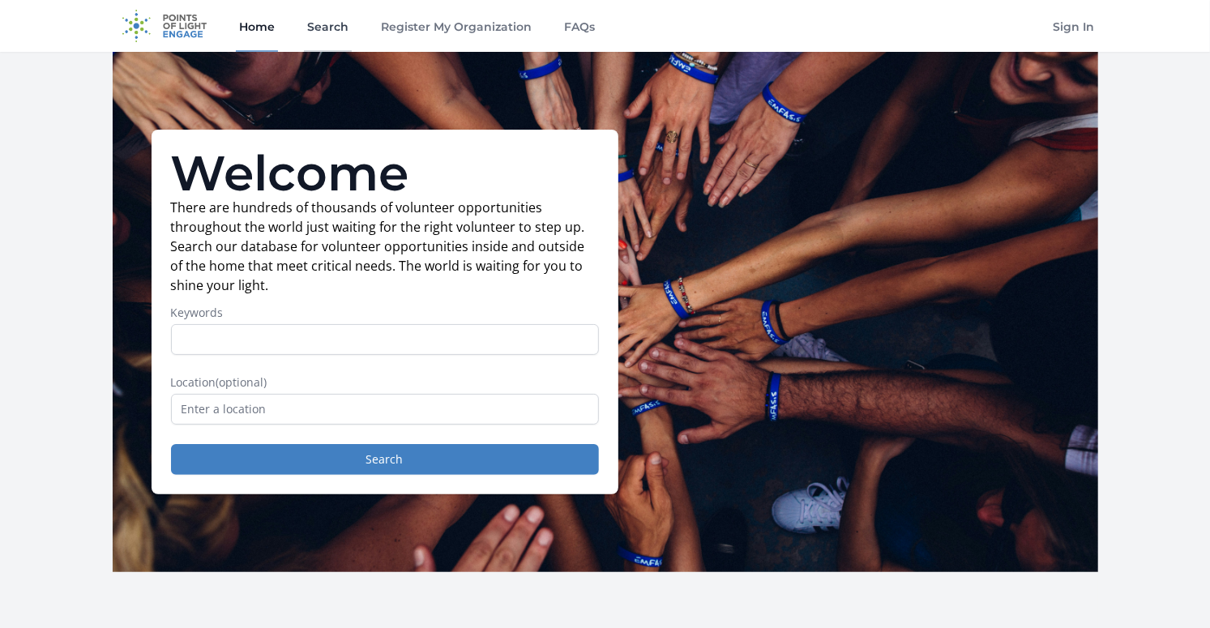
click at [332, 27] on link "Search" at bounding box center [328, 26] width 48 height 52
